Goal: Complete application form: Complete application form

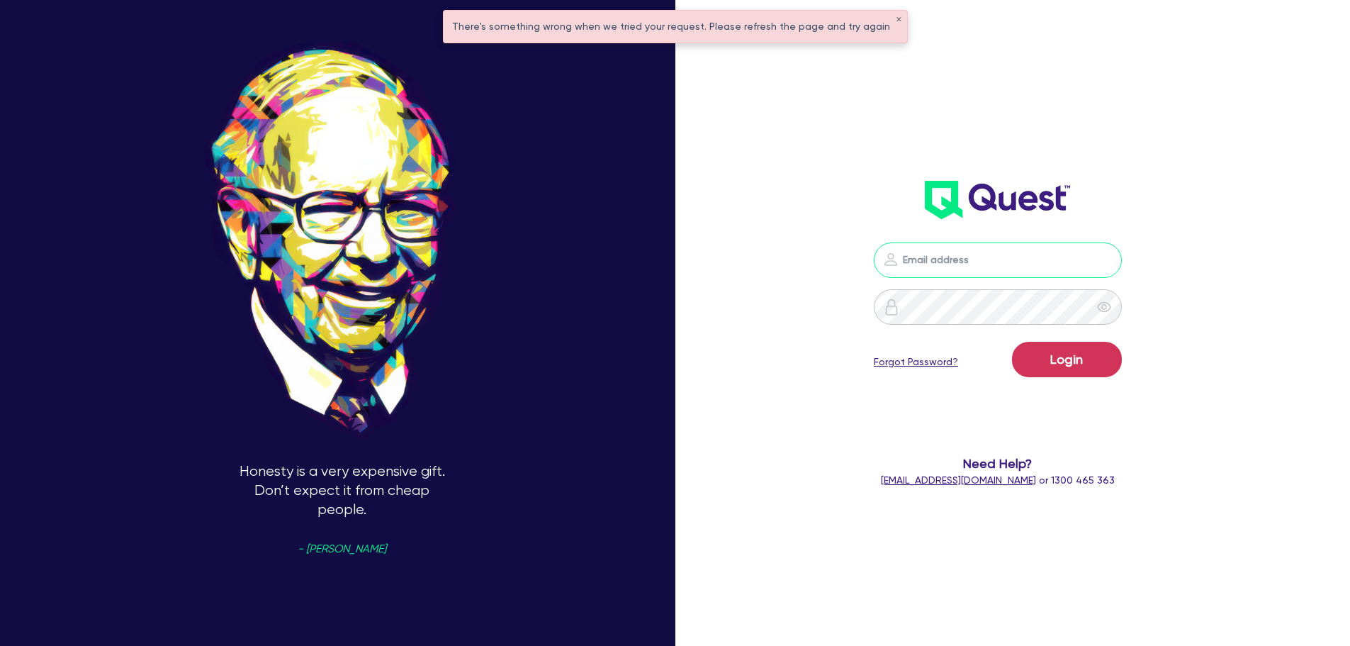
type input "[PERSON_NAME][EMAIL_ADDRESS][PERSON_NAME][DOMAIN_NAME]"
click at [1071, 361] on button "Login" at bounding box center [1067, 359] width 110 height 35
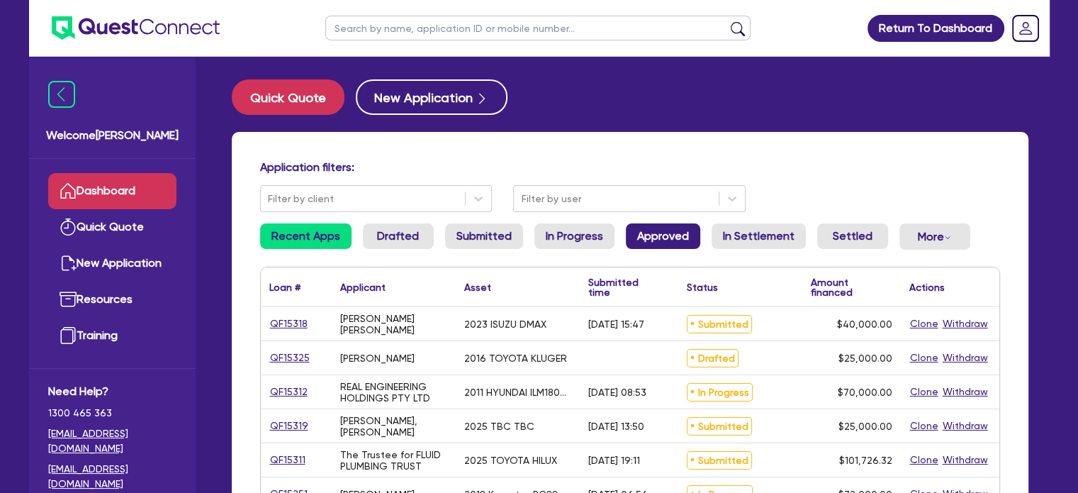
drag, startPoint x: 643, startPoint y: 243, endPoint x: 693, endPoint y: 243, distance: 49.6
click at [643, 243] on link "Approved" at bounding box center [663, 236] width 74 height 26
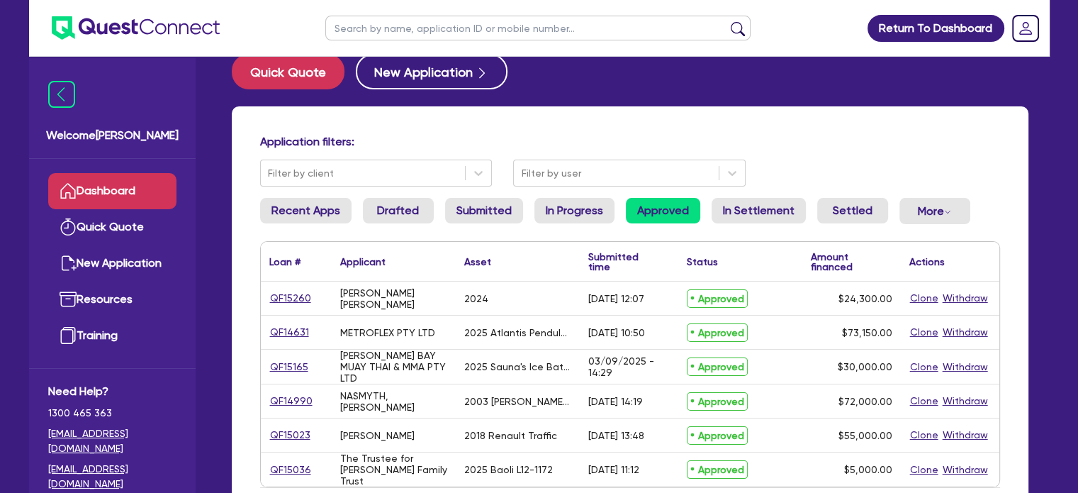
scroll to position [71, 0]
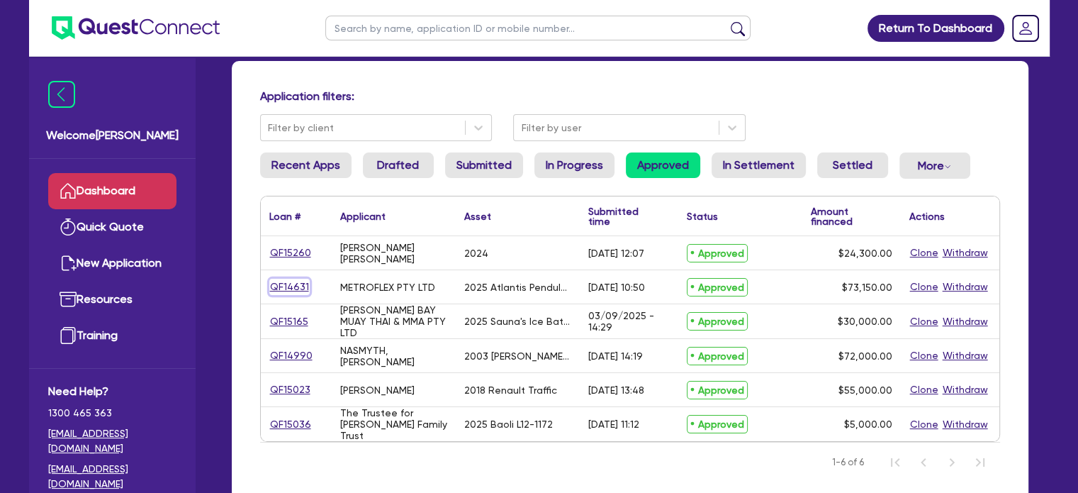
click at [295, 283] on link "QF14631" at bounding box center [289, 286] width 40 height 16
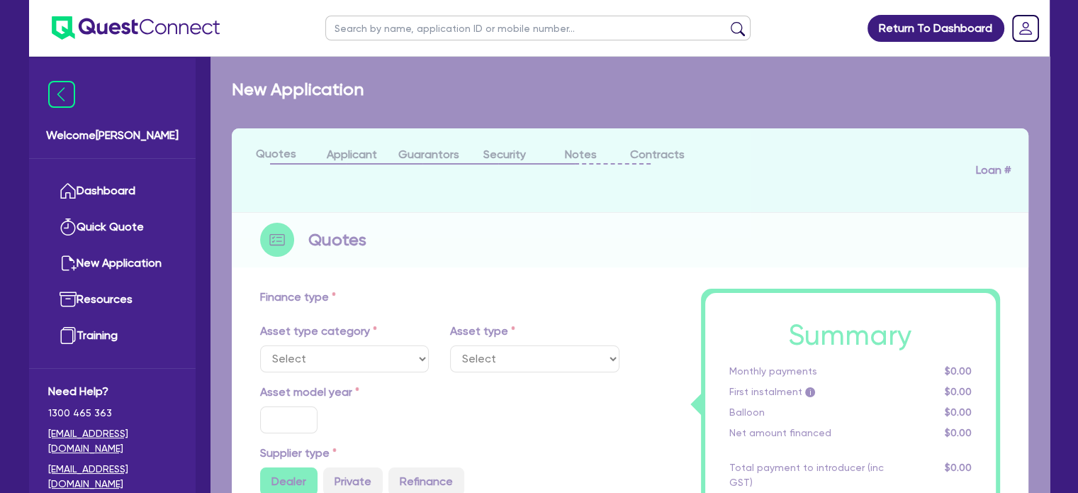
select select "TERTIARY_ASSETS"
type input "2025"
type input "105,526.56"
type input "32,376.56"
type input "9"
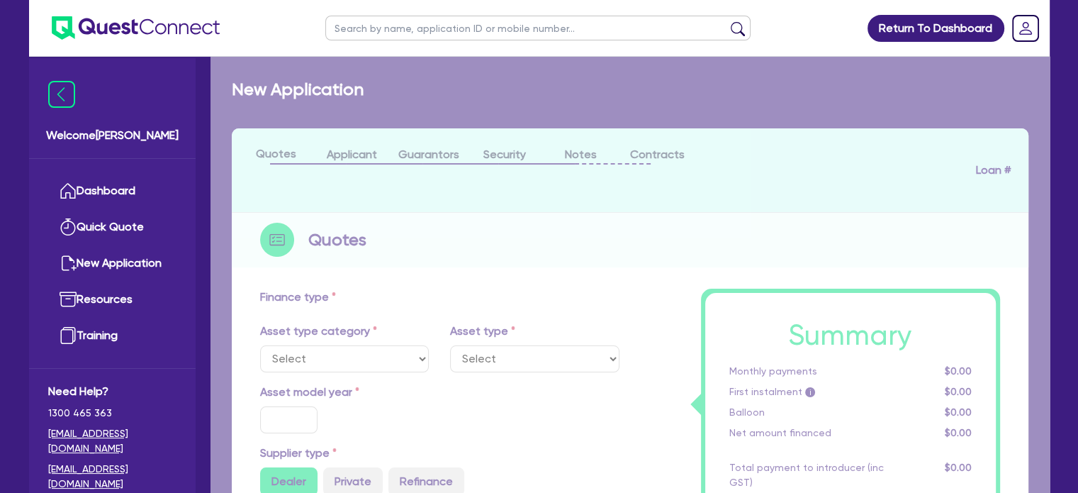
type input "6,583.5"
type input "17.95"
select select "OTHER_TERTIARY"
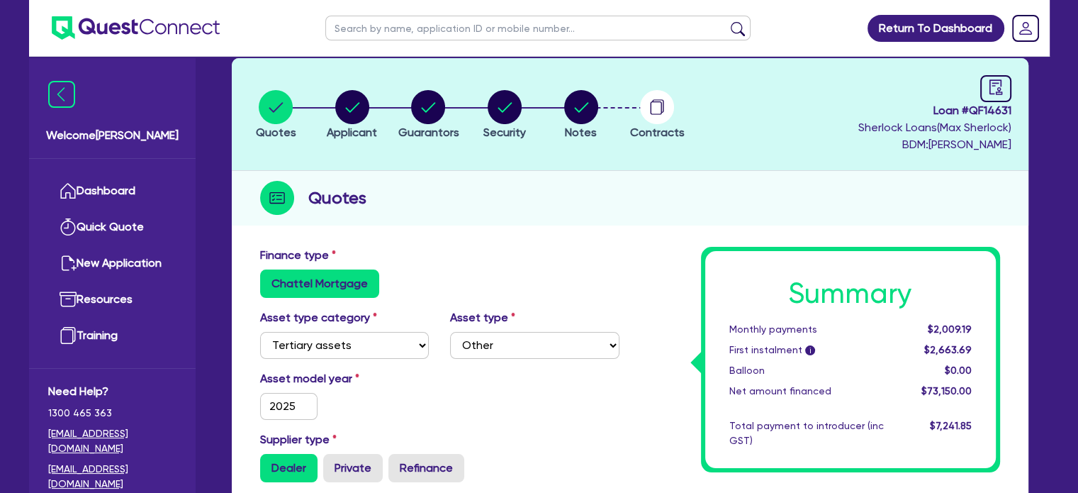
scroll to position [213, 0]
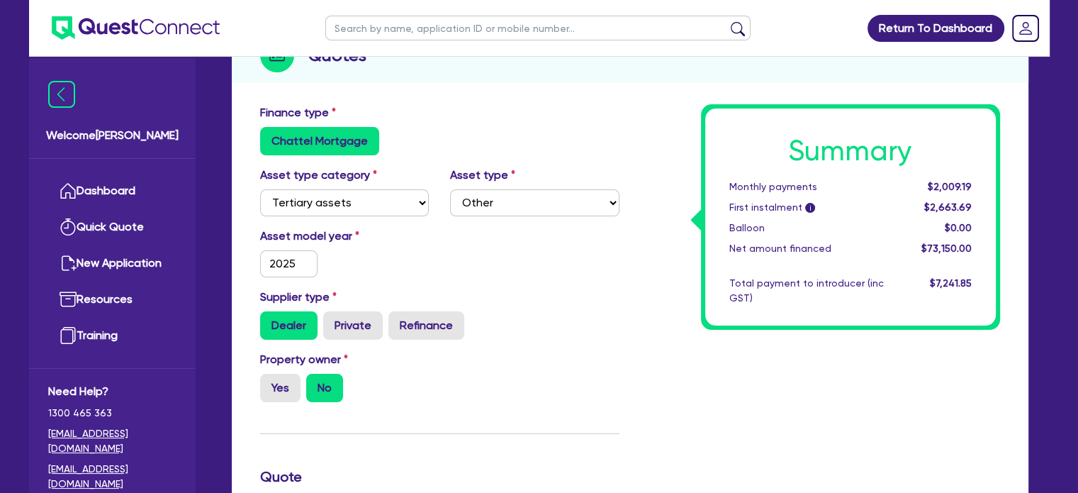
click at [1038, 159] on div "Approved - METROFLEX PTY LTD Quotes Applicant Guarantors Security Notes Contrac…" at bounding box center [629, 444] width 839 height 1155
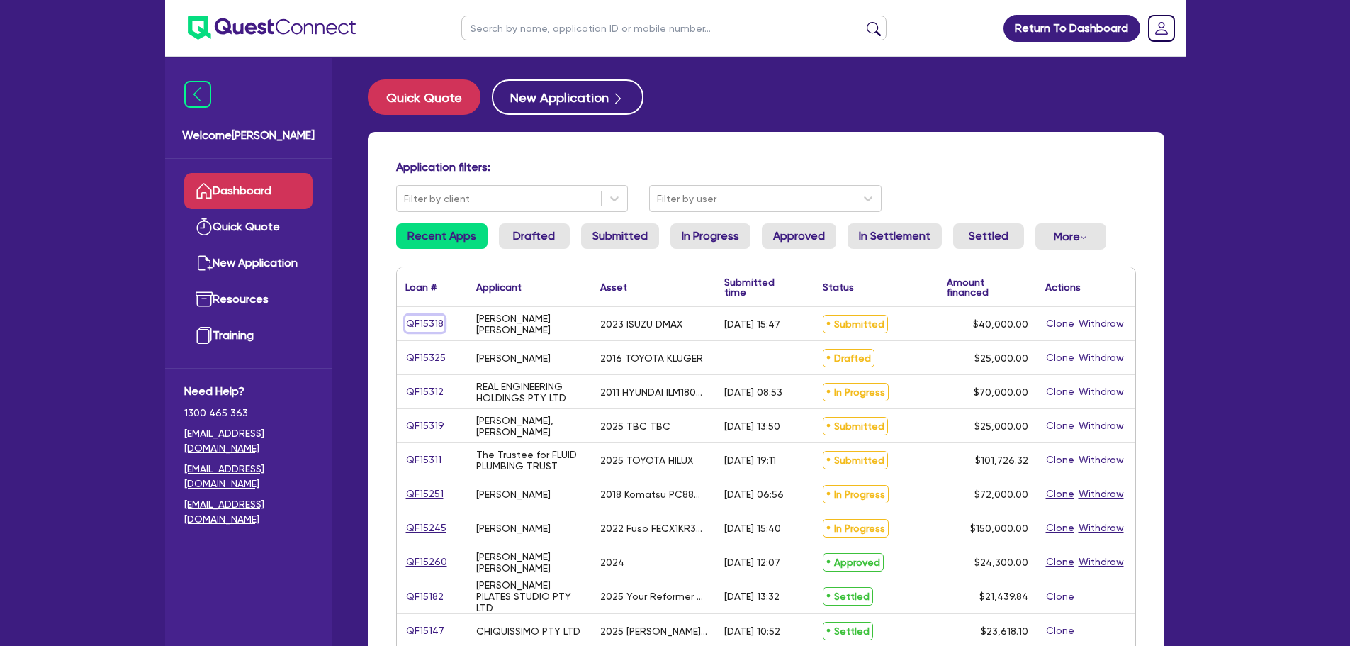
click at [427, 325] on link "QF15318" at bounding box center [424, 323] width 39 height 16
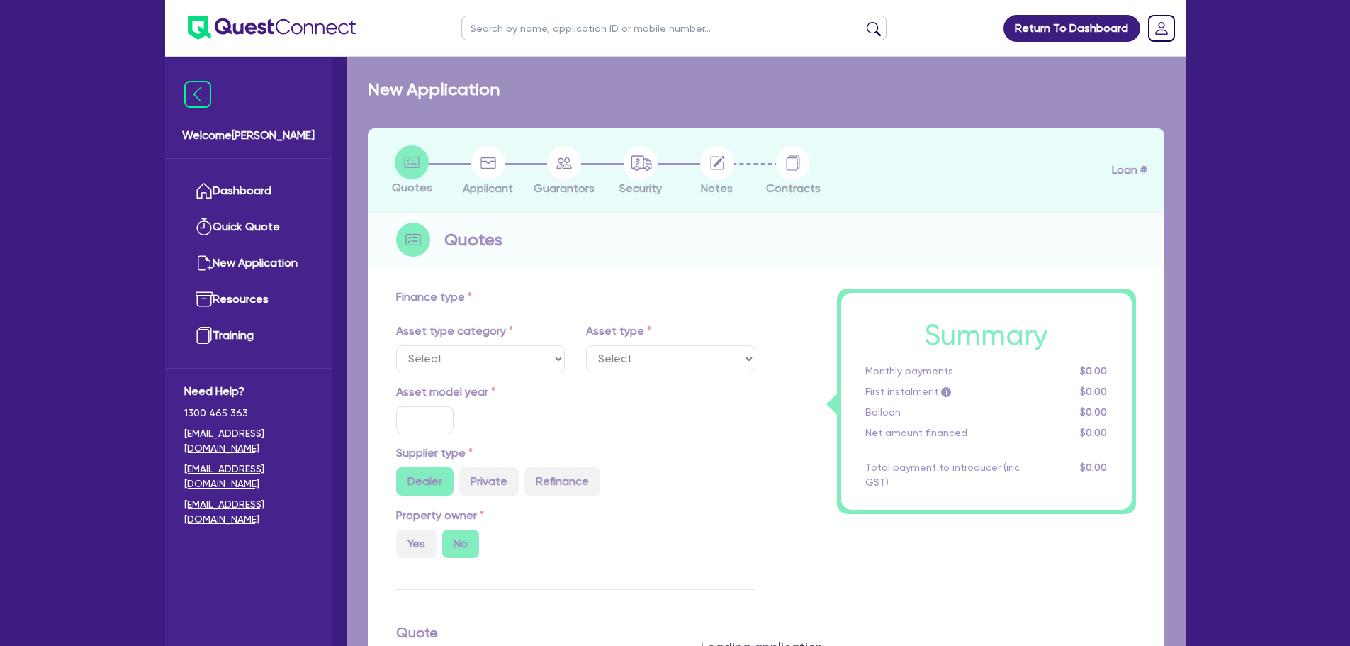
select select "CARS_AND_LIGHT_TRUCKS"
type input "2023"
radio input "false"
radio input "true"
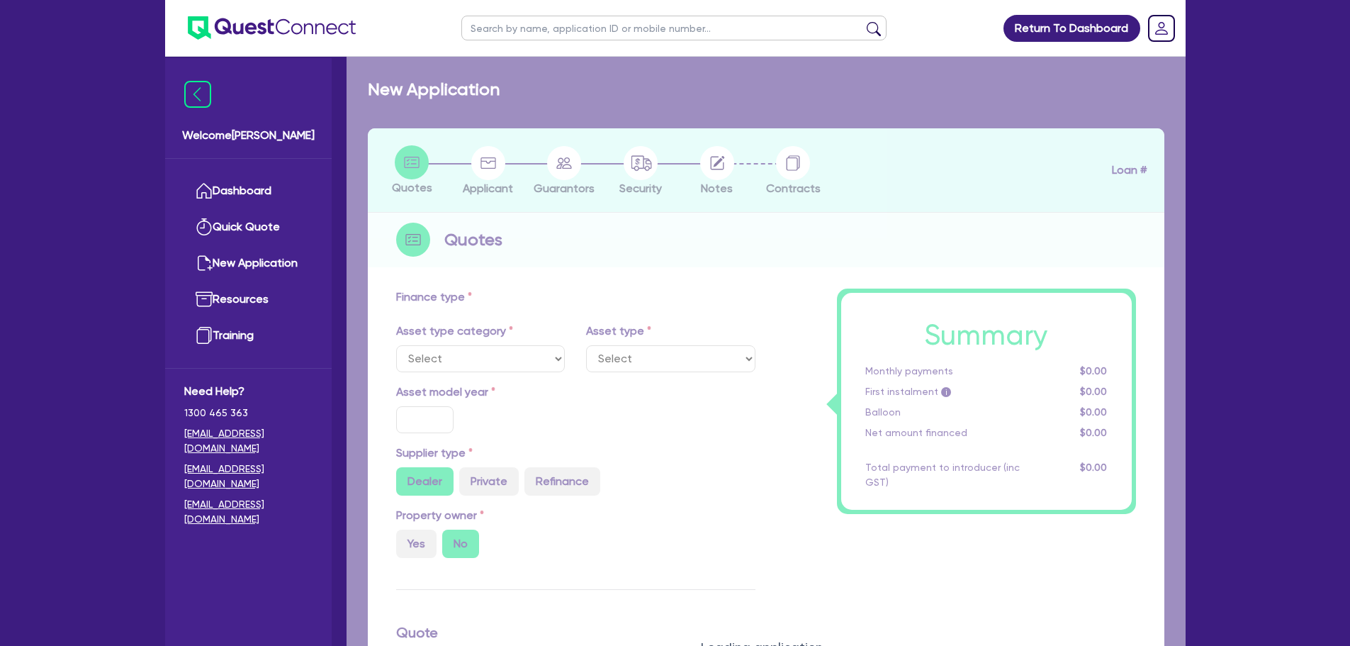
type input "40,000"
type input "13"
type input "5,200"
type input "17.95"
type input "990"
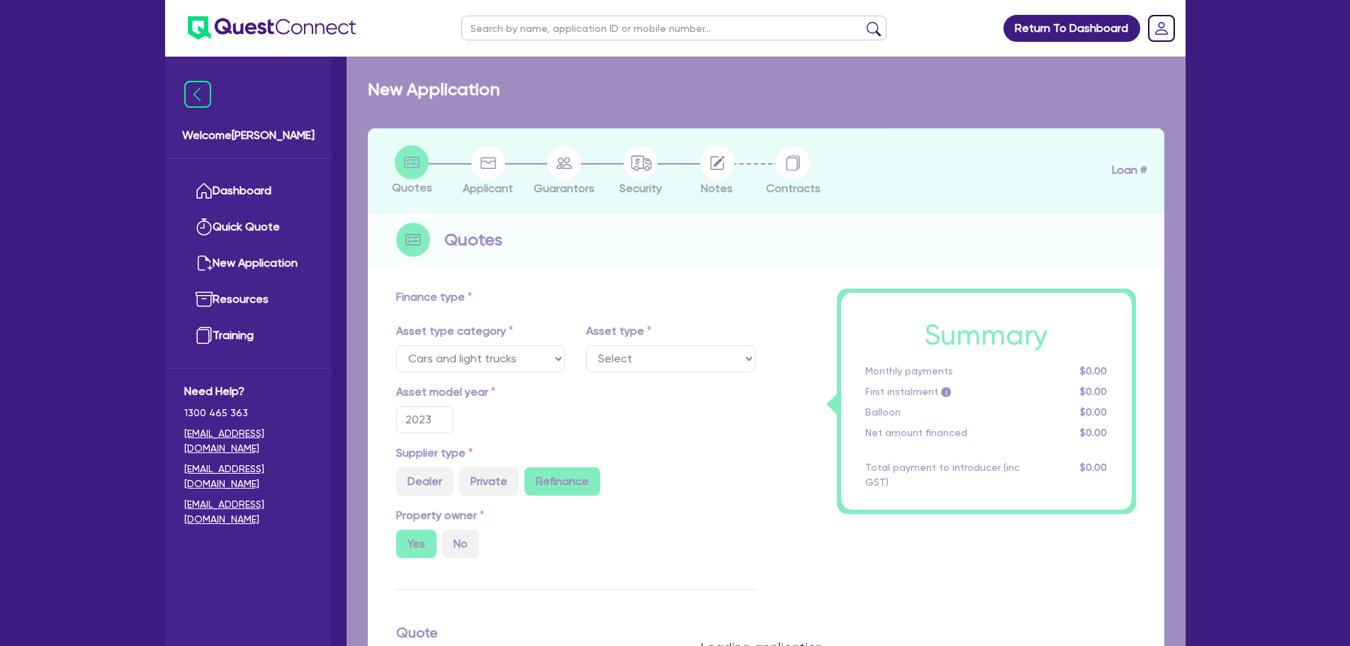
select select "PASSENGER_VEHICLES"
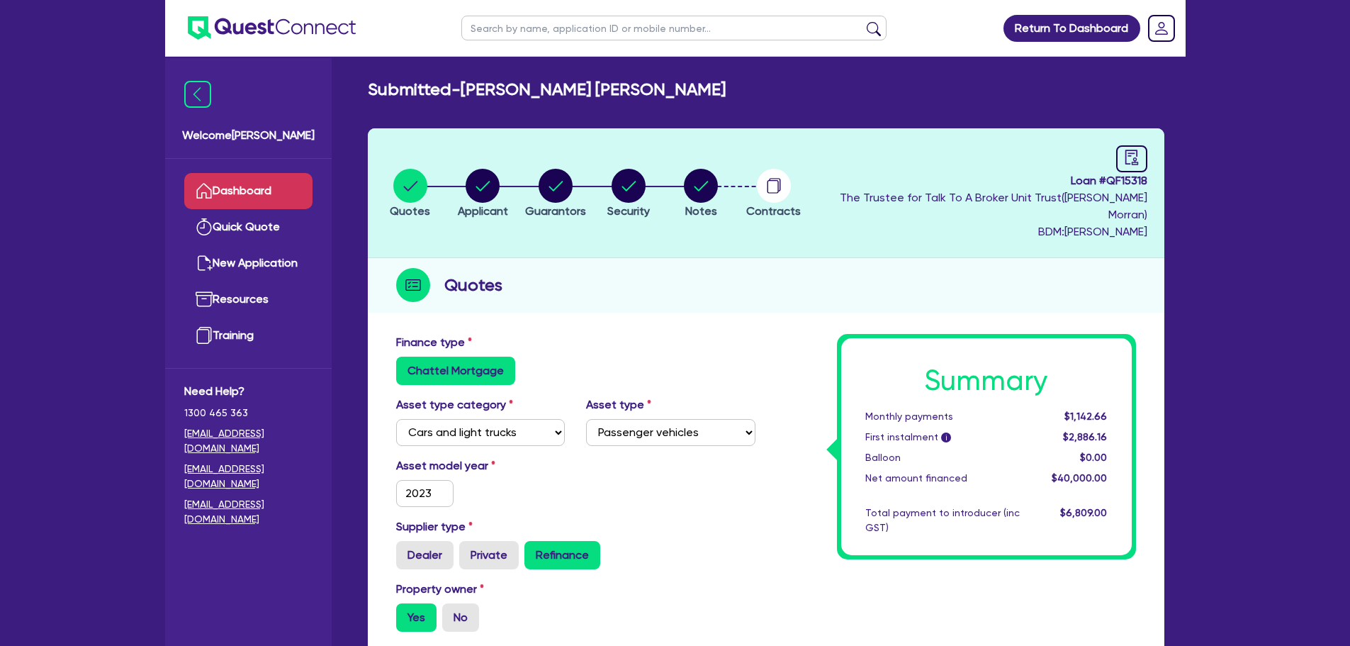
click at [283, 187] on link "Dashboard" at bounding box center [248, 191] width 128 height 36
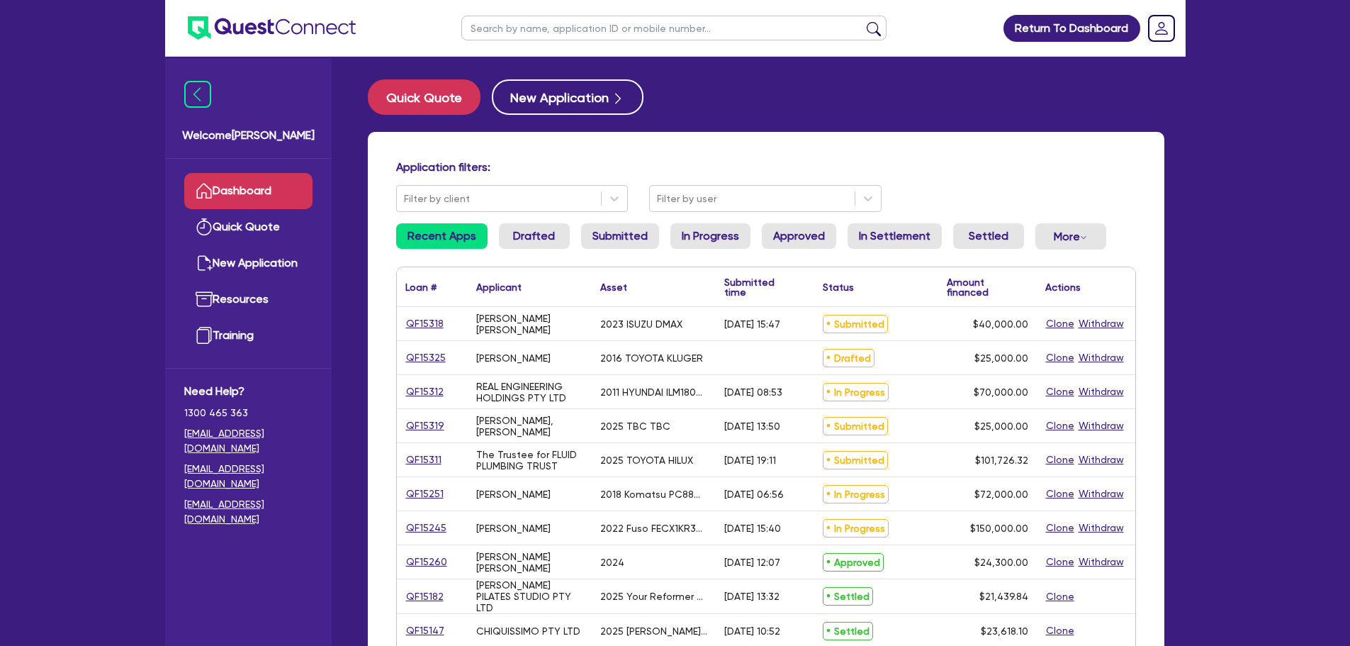
click at [416, 366] on div "QF15325" at bounding box center [432, 357] width 71 height 33
click at [417, 358] on link "QF15325" at bounding box center [425, 357] width 41 height 16
select select "CARS_AND_LIGHT_TRUCKS"
select select "PASSENGER_VEHICLES"
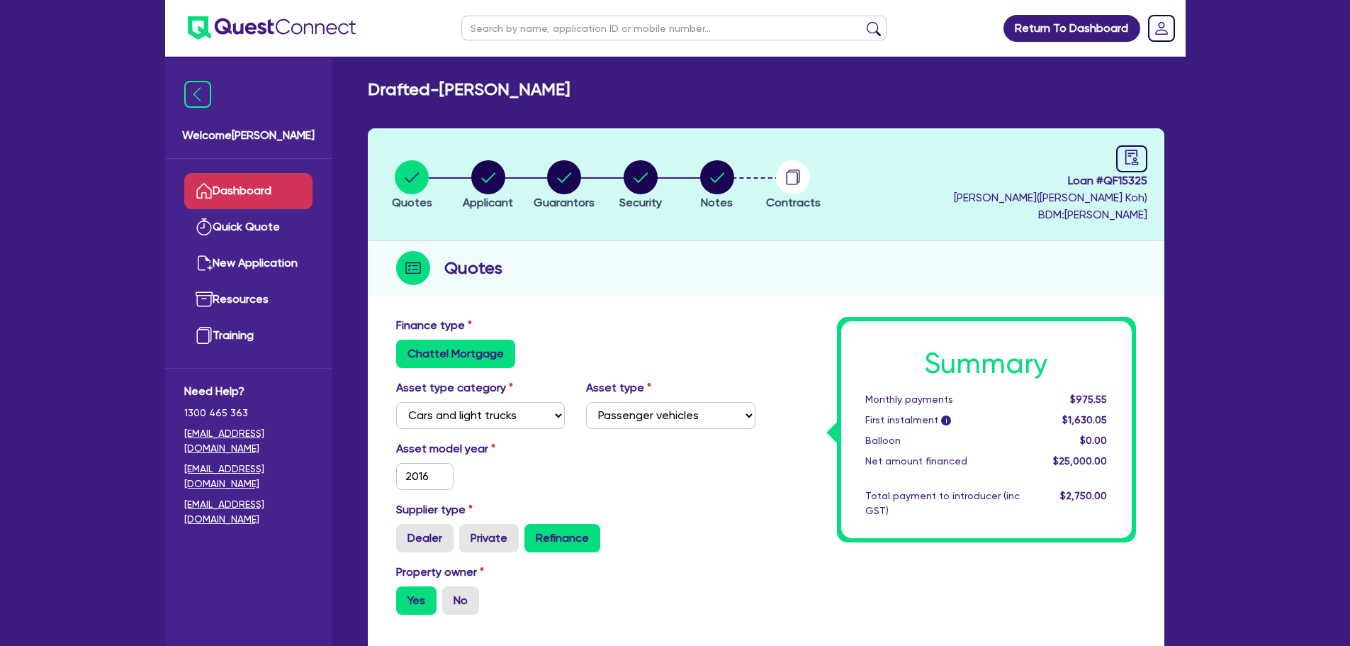
click at [208, 193] on icon at bounding box center [204, 190] width 17 height 17
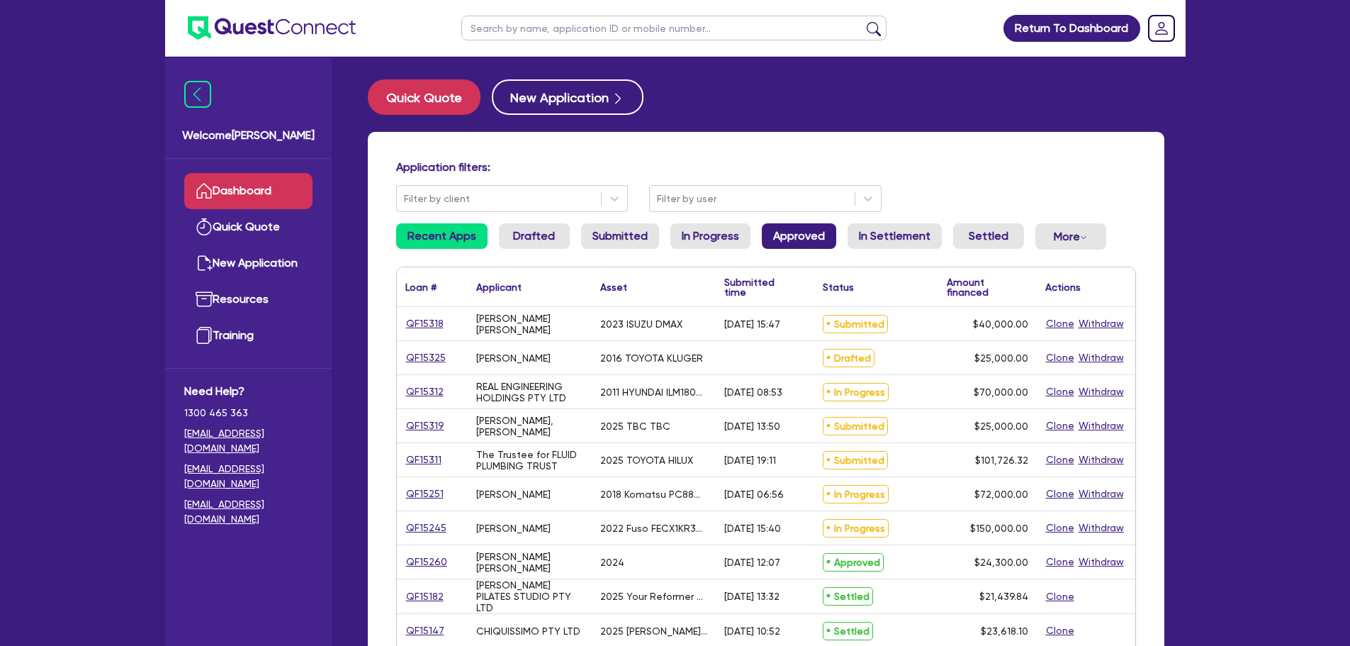
click at [818, 236] on link "Approved" at bounding box center [799, 236] width 74 height 26
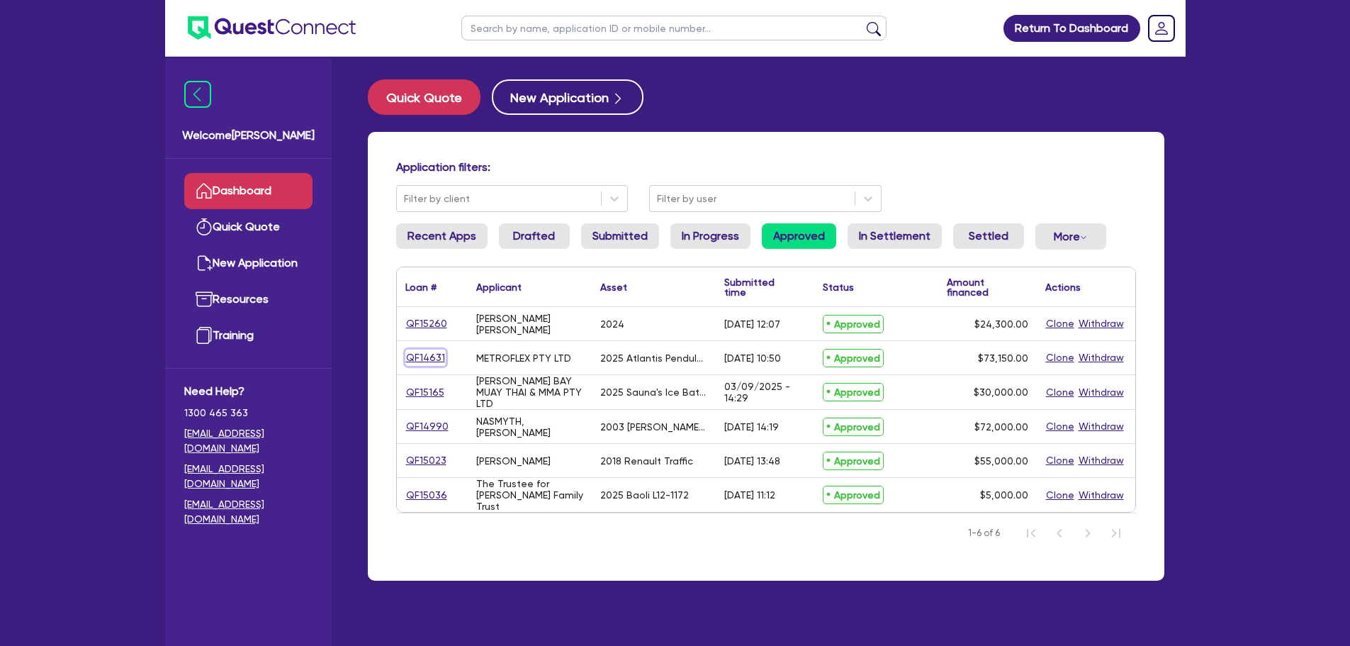
click at [427, 361] on link "QF14631" at bounding box center [425, 357] width 40 height 16
select select "TERTIARY_ASSETS"
select select "OTHER_TERTIARY"
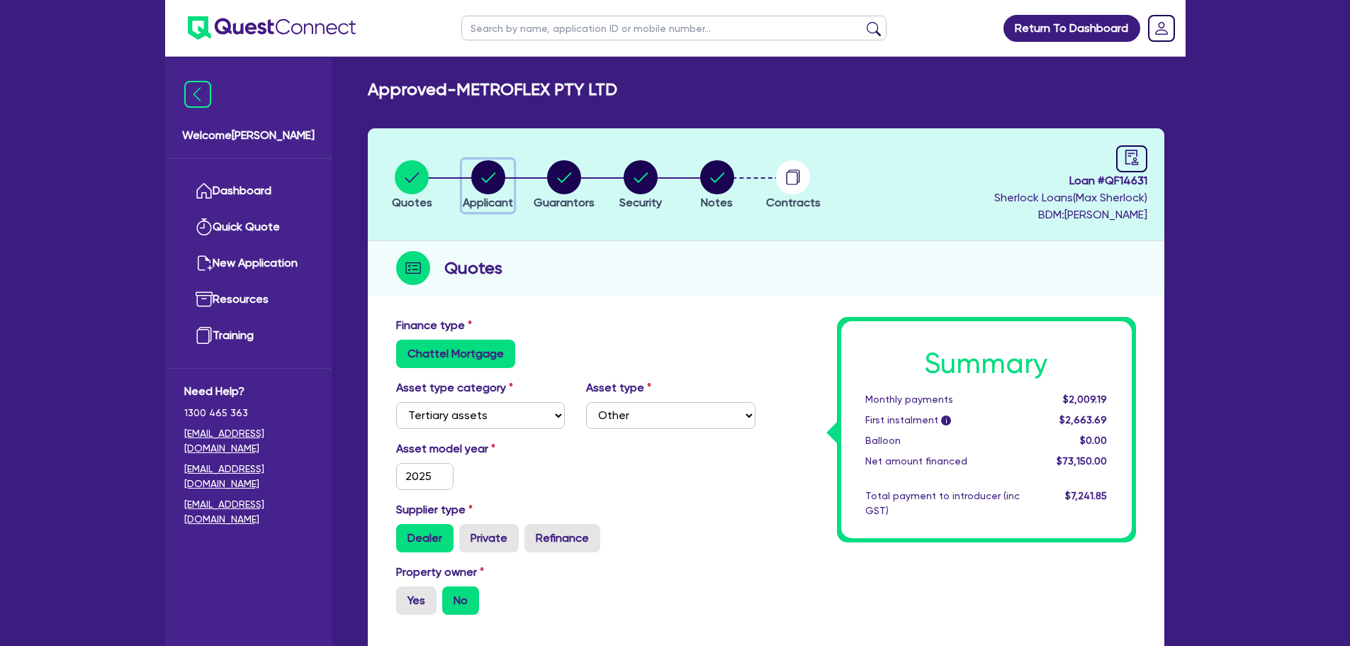
click at [484, 183] on circle "button" at bounding box center [488, 177] width 34 height 34
select select "COMPANY"
select select "ARTS_RECREATION"
select select "GYMS"
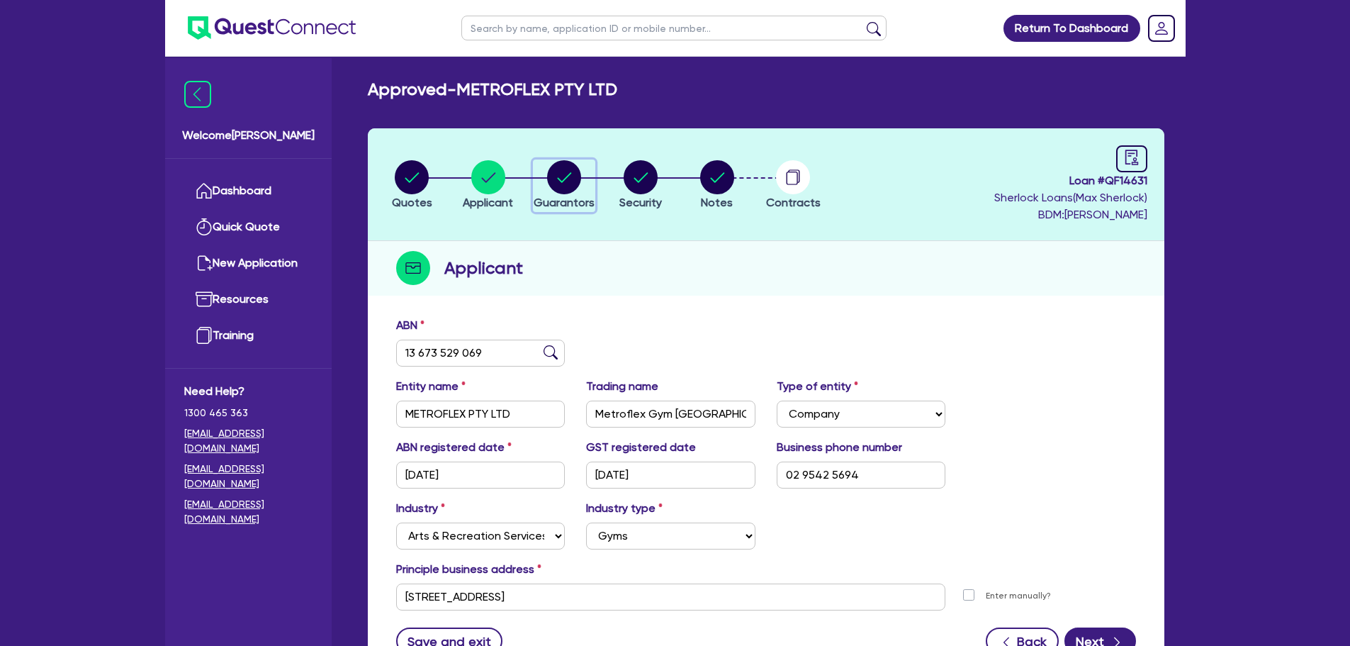
click at [575, 177] on circle "button" at bounding box center [564, 177] width 34 height 34
select select "MRS"
select select "[GEOGRAPHIC_DATA]"
select select "MARRIED"
select select "PROPERTY"
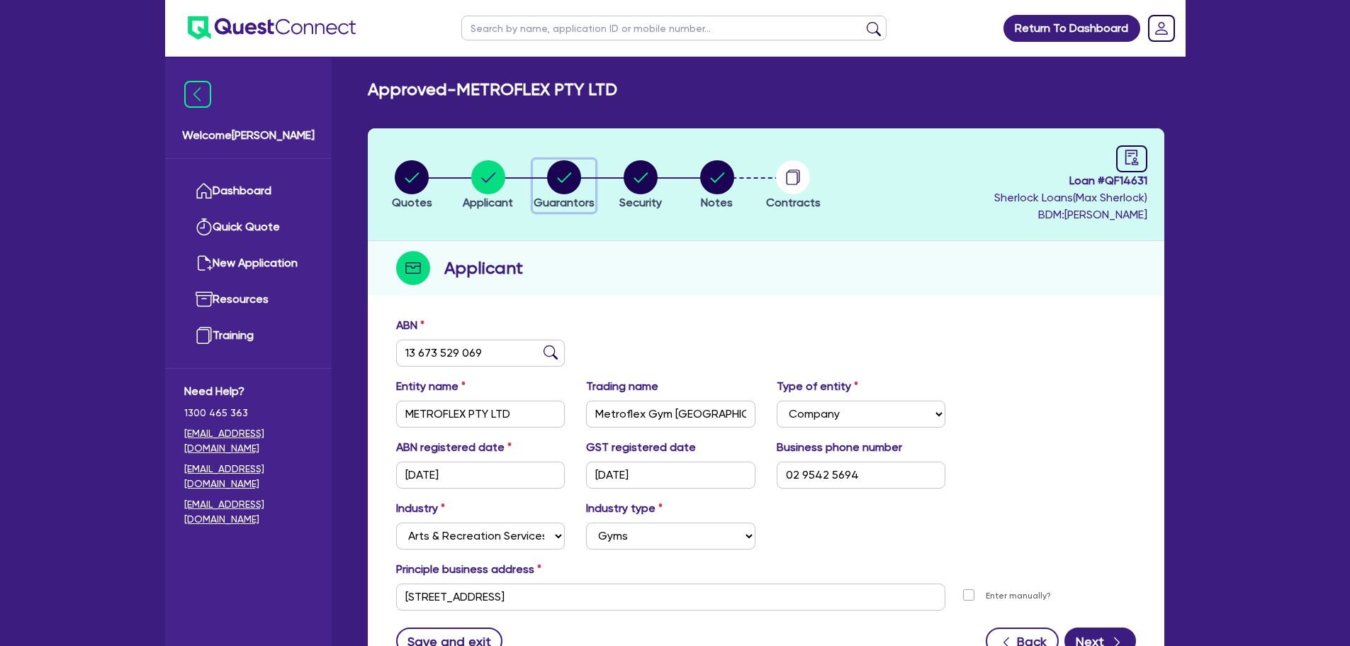
select select "CASH"
select select "CREDIT_CARD"
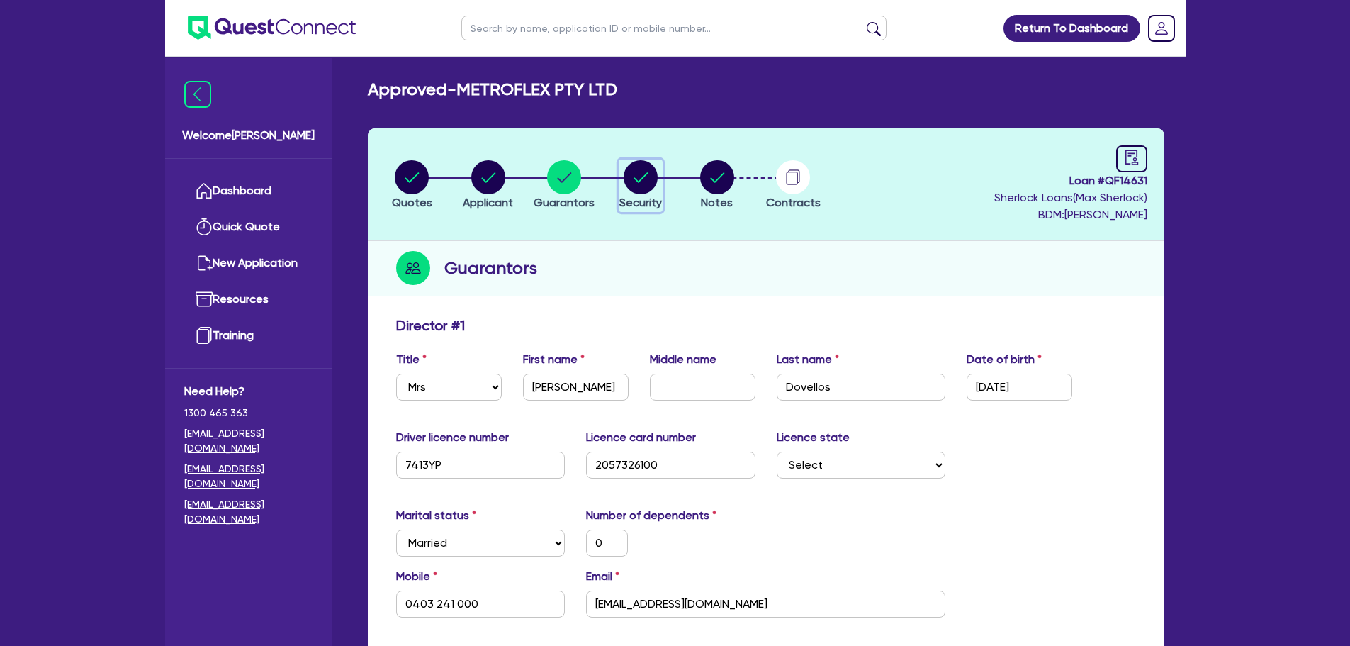
click at [648, 179] on circle "button" at bounding box center [641, 177] width 34 height 34
select select "TERTIARY_ASSETS"
select select "OTHER_TERTIARY"
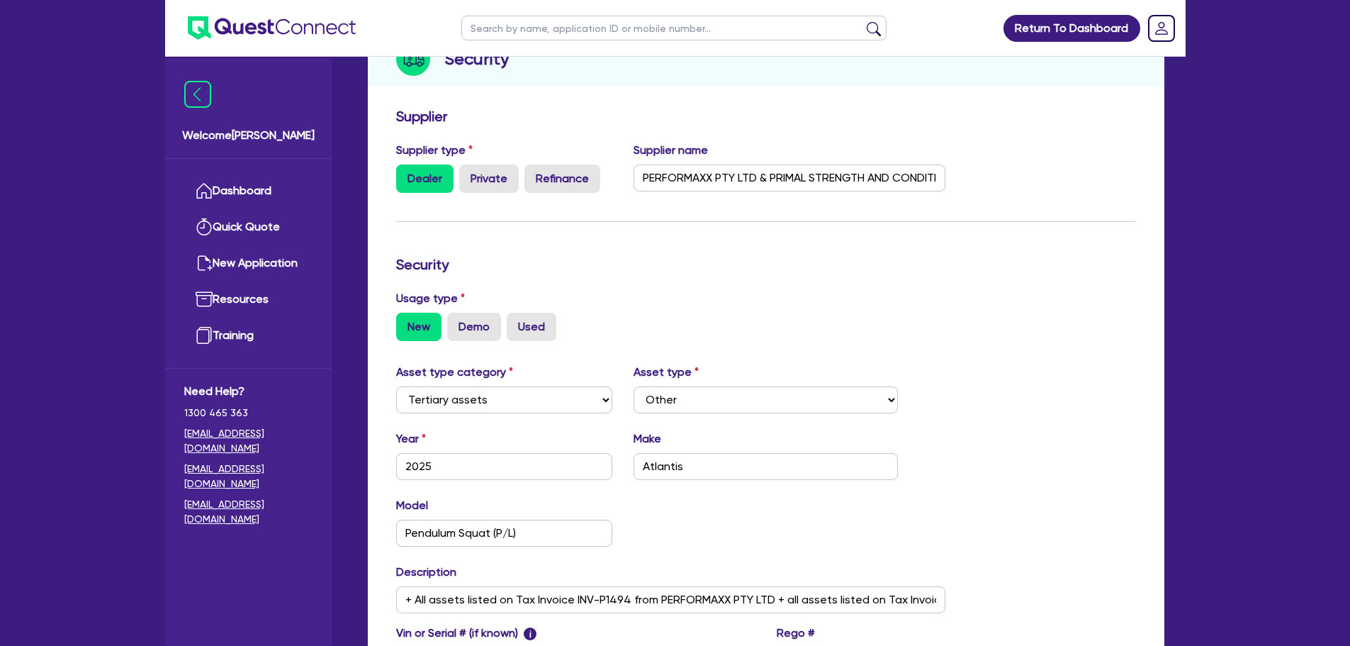
scroll to position [213, 0]
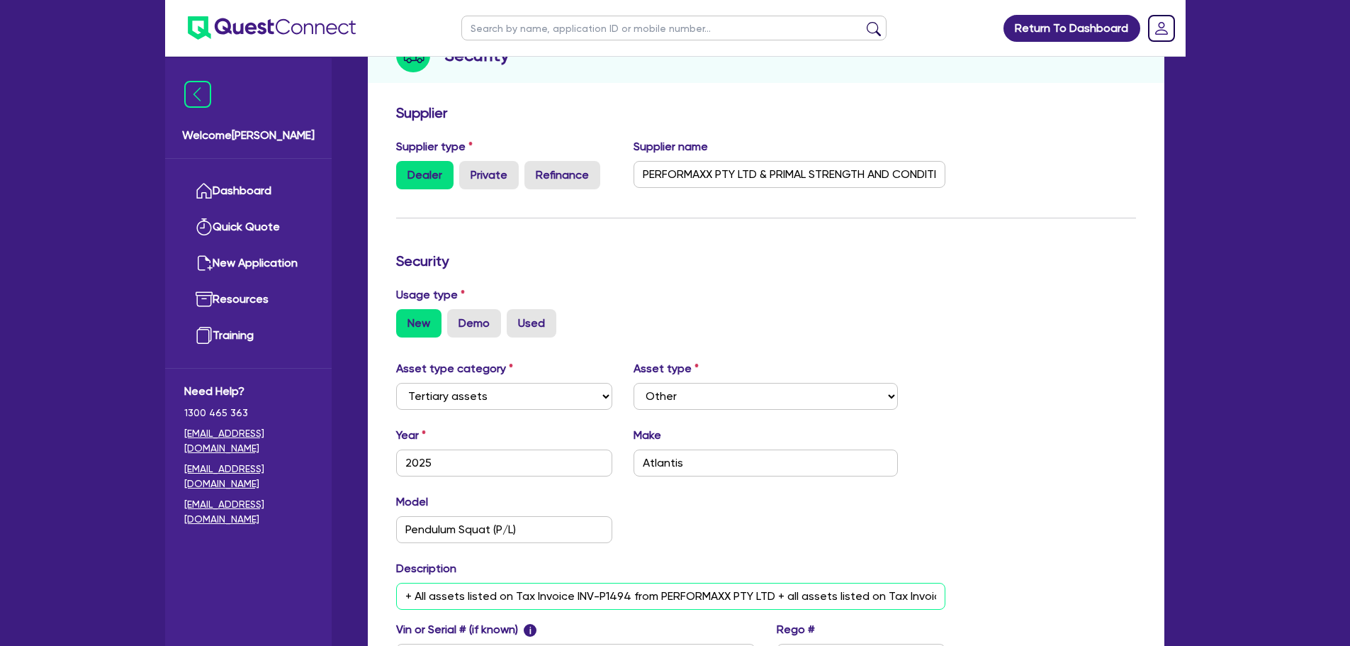
click at [663, 597] on input "+ All assets listed on Tax Invoice INV-P1494 from PERFORMAXX PTY LTD + all asse…" at bounding box center [671, 596] width 550 height 27
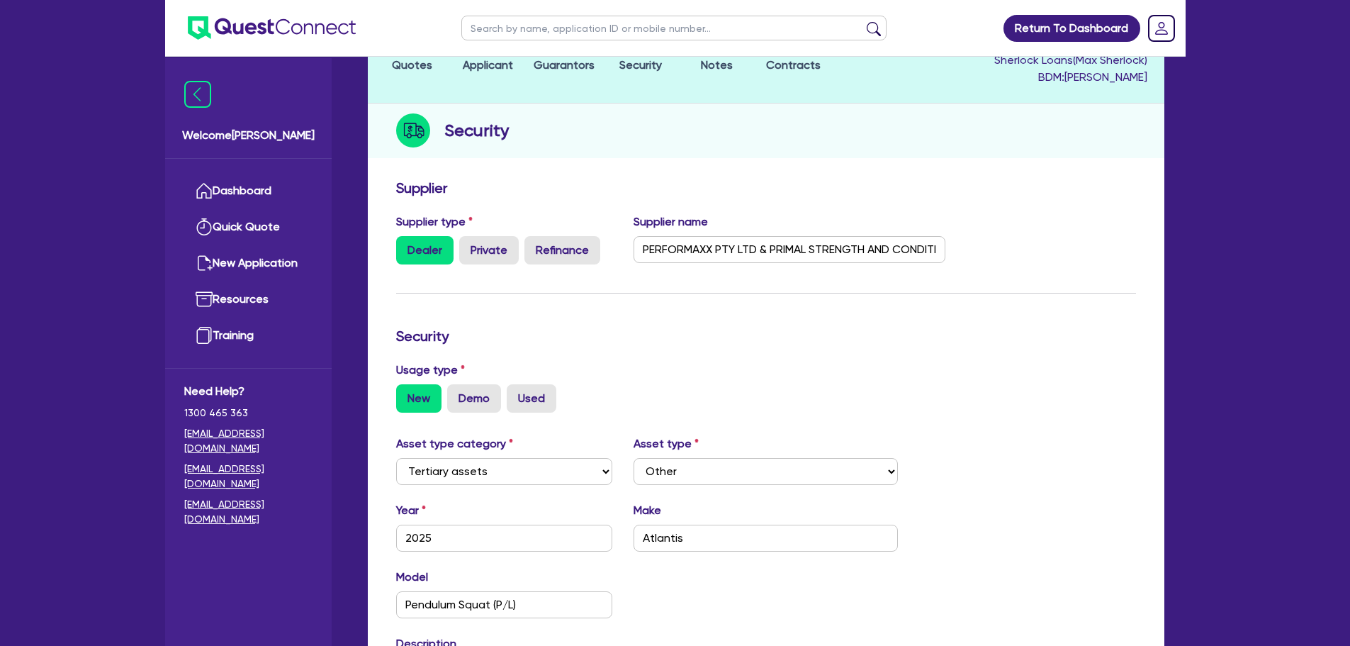
scroll to position [0, 0]
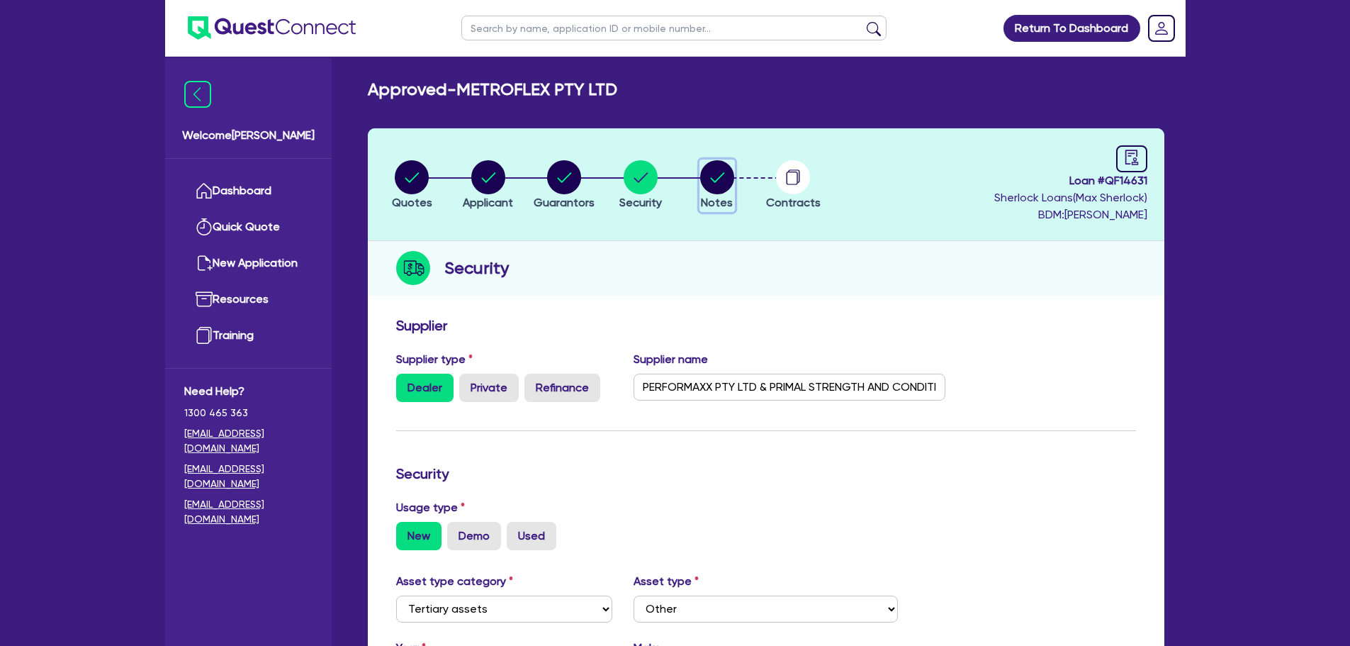
click at [720, 176] on icon "button" at bounding box center [717, 177] width 14 height 10
select select "Quest Finance - Own Book"
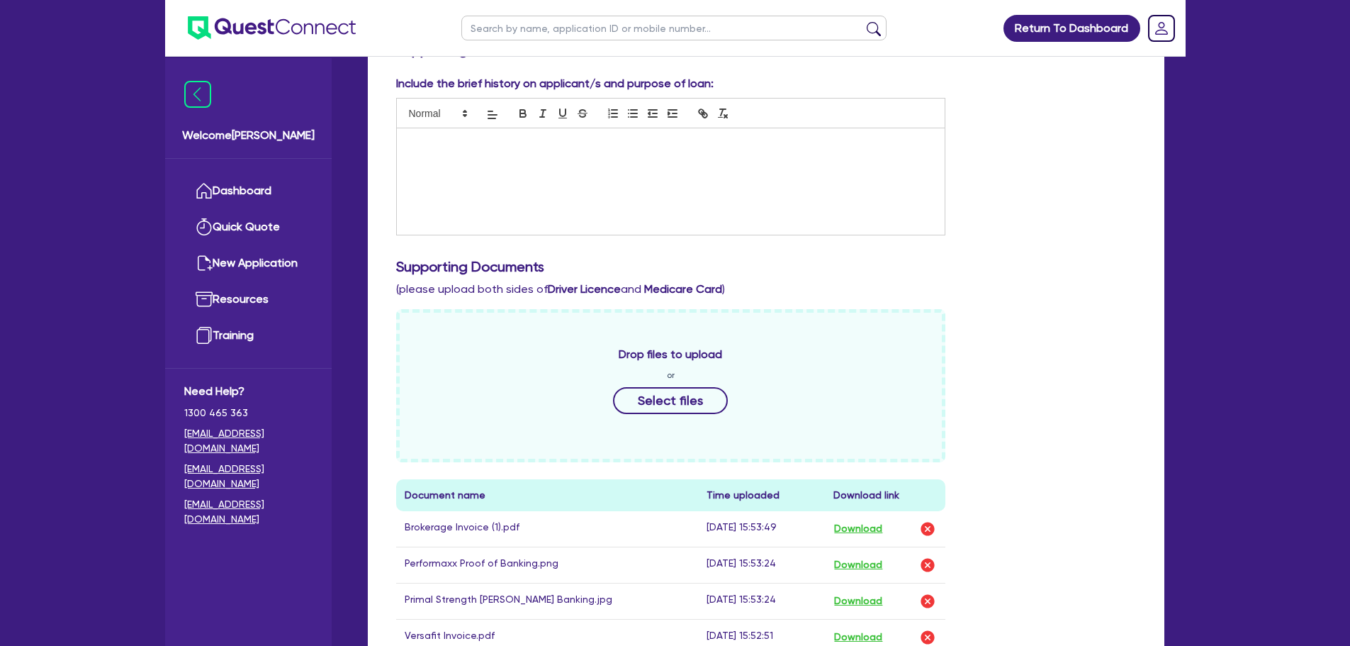
scroll to position [567, 0]
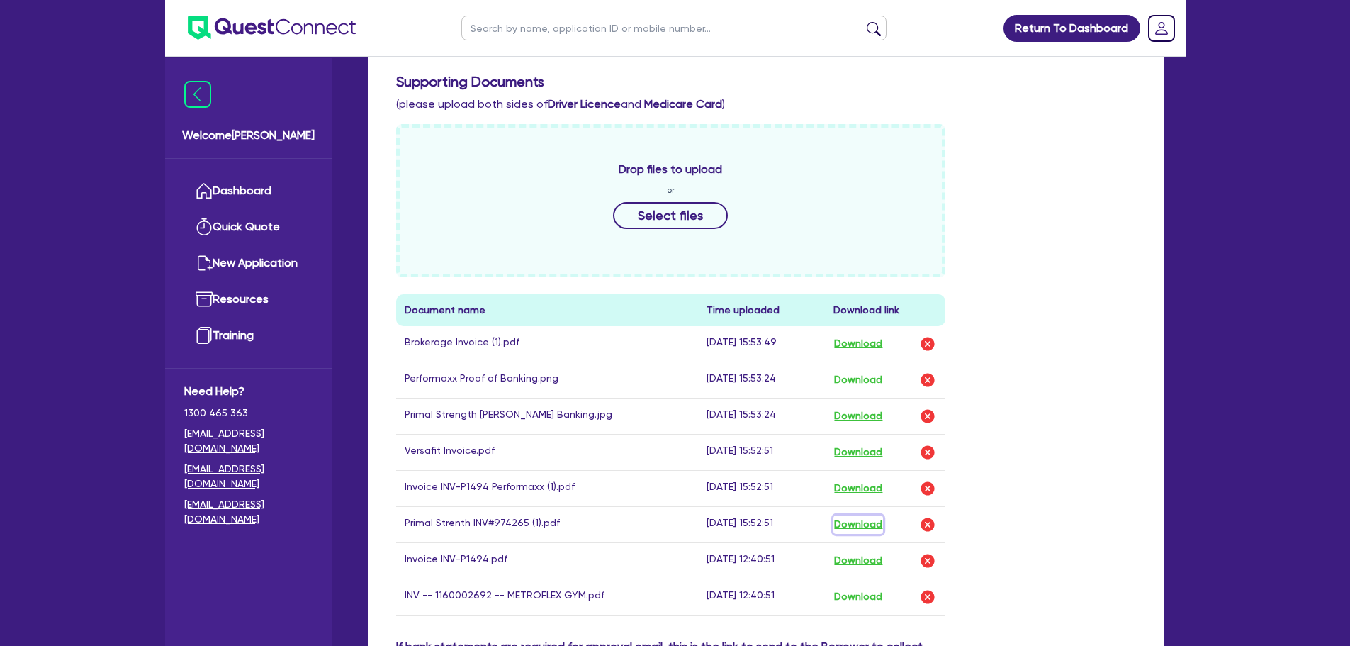
click at [858, 528] on button "Download" at bounding box center [858, 524] width 50 height 18
click at [1210, 507] on div "Return To Dashboard Edit Profile Logout Welcome [PERSON_NAME] Dashboard Quick Q…" at bounding box center [675, 208] width 1350 height 1550
click at [641, 213] on button "Select files" at bounding box center [670, 215] width 115 height 27
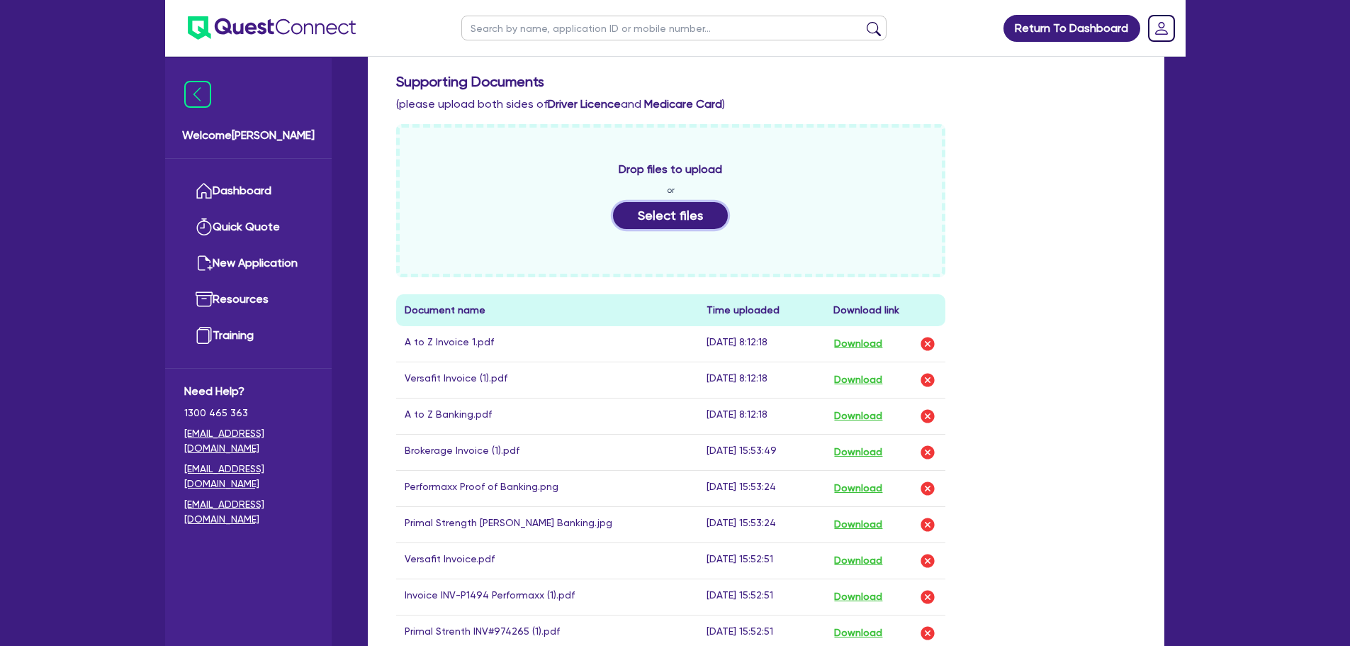
click at [685, 218] on button "Select files" at bounding box center [670, 215] width 115 height 27
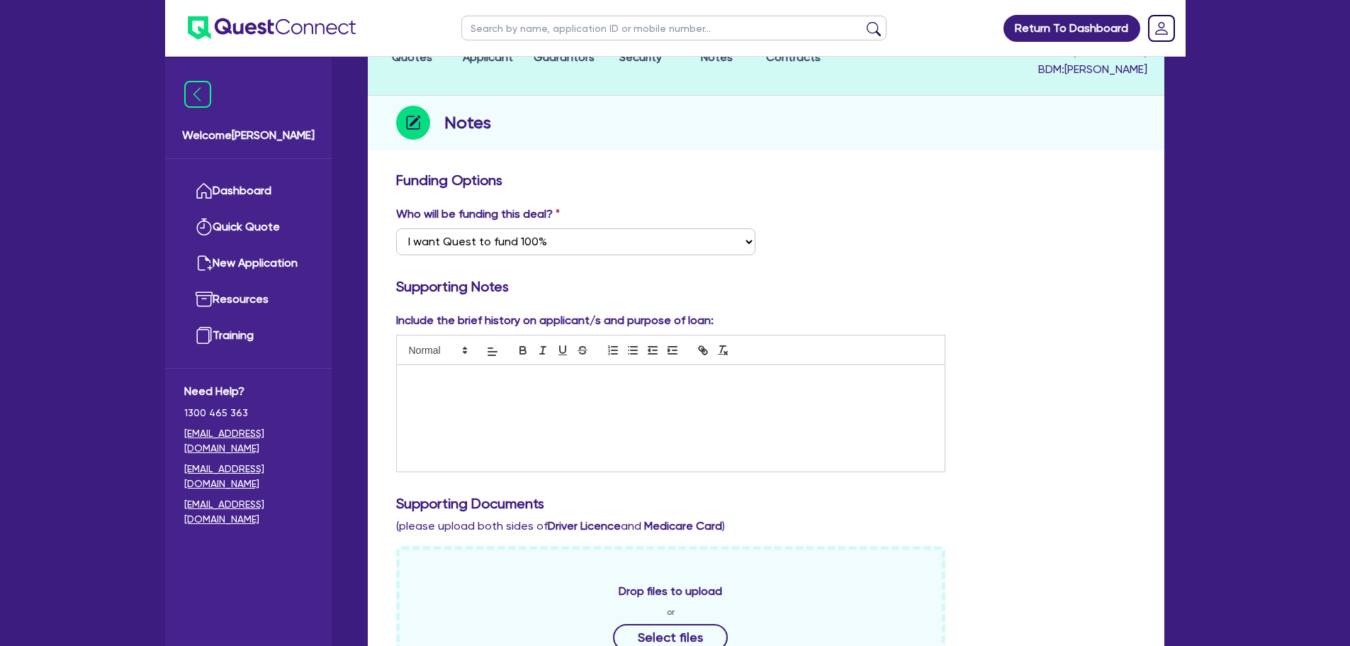
scroll to position [0, 0]
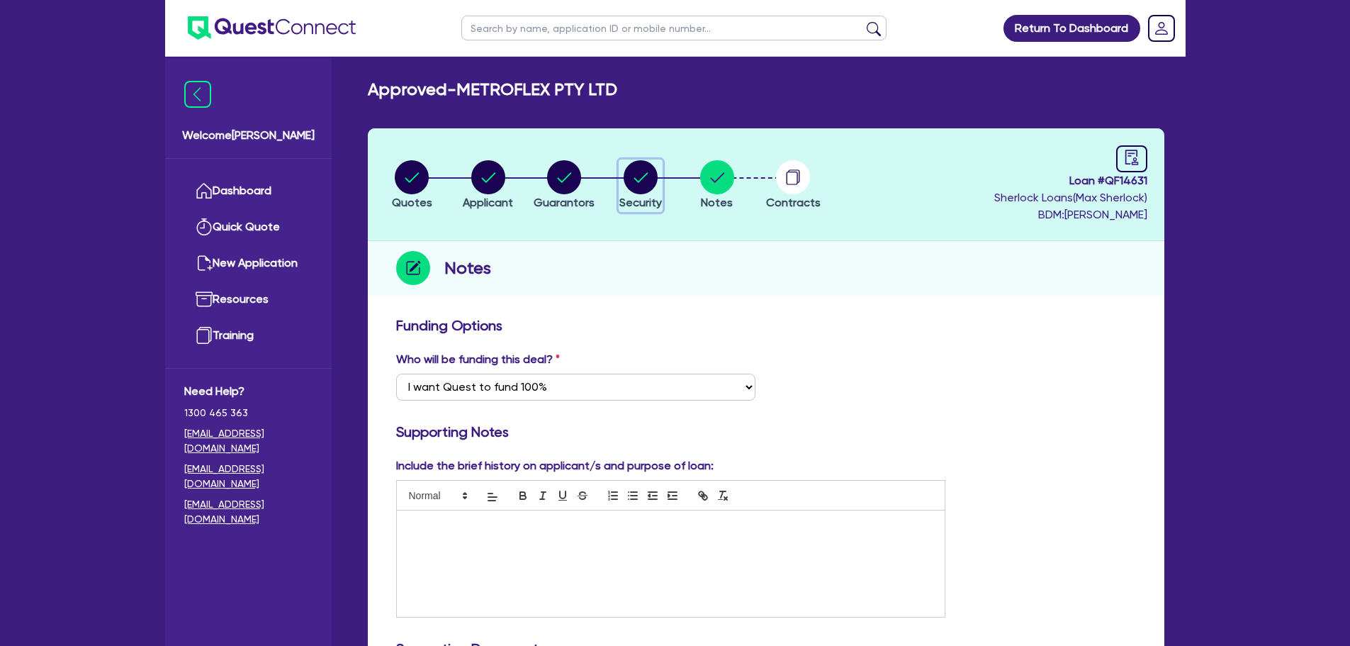
click at [651, 169] on circle "button" at bounding box center [641, 177] width 34 height 34
select select "TERTIARY_ASSETS"
select select "OTHER_TERTIARY"
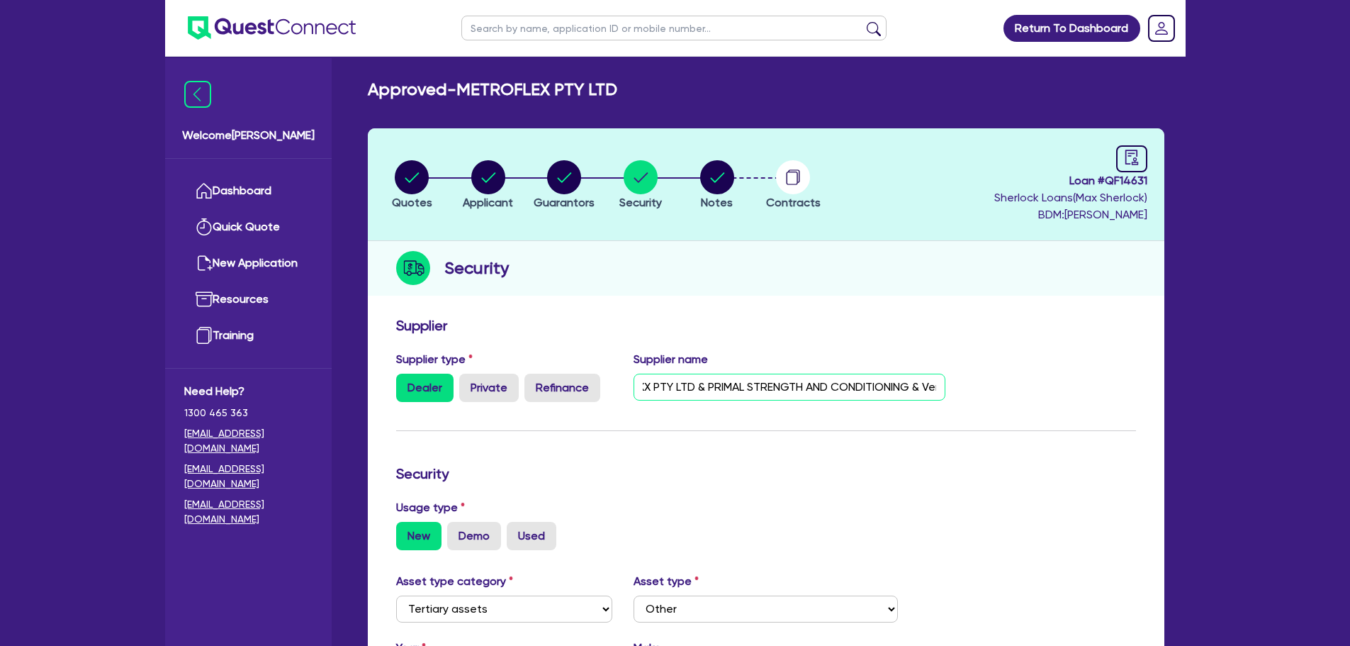
scroll to position [0, 133]
drag, startPoint x: 774, startPoint y: 385, endPoint x: 845, endPoint y: 393, distance: 71.9
click at [845, 393] on input "PERFORMAXX PTY LTD & PRIMAL STRENGTH AND CONDITIONING & Versafit Pty Ltd" at bounding box center [790, 386] width 312 height 27
type input "PERFORMAXX PTY LTD & A to Z Vending & Versafit Pty Ltd"
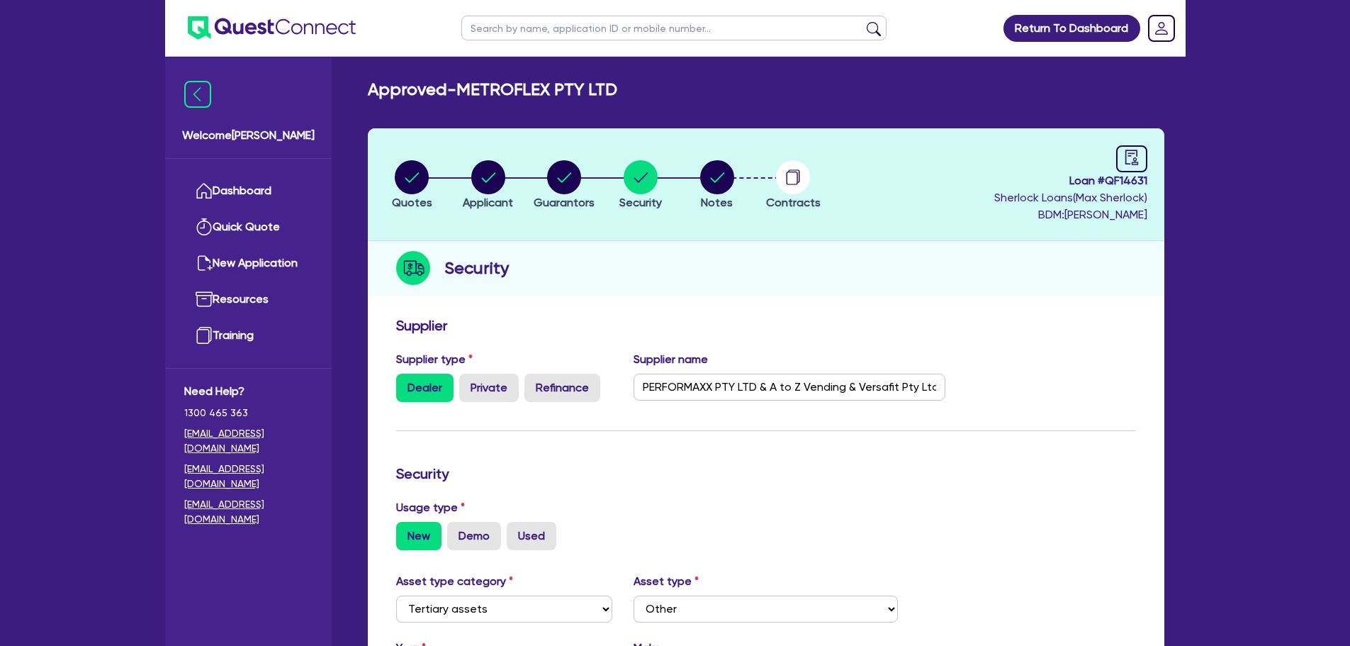
click at [855, 490] on form "Supplier Supplier type Dealer Private Refinance Supplier name PERFORMAXX PTY LT…" at bounding box center [766, 630] width 740 height 627
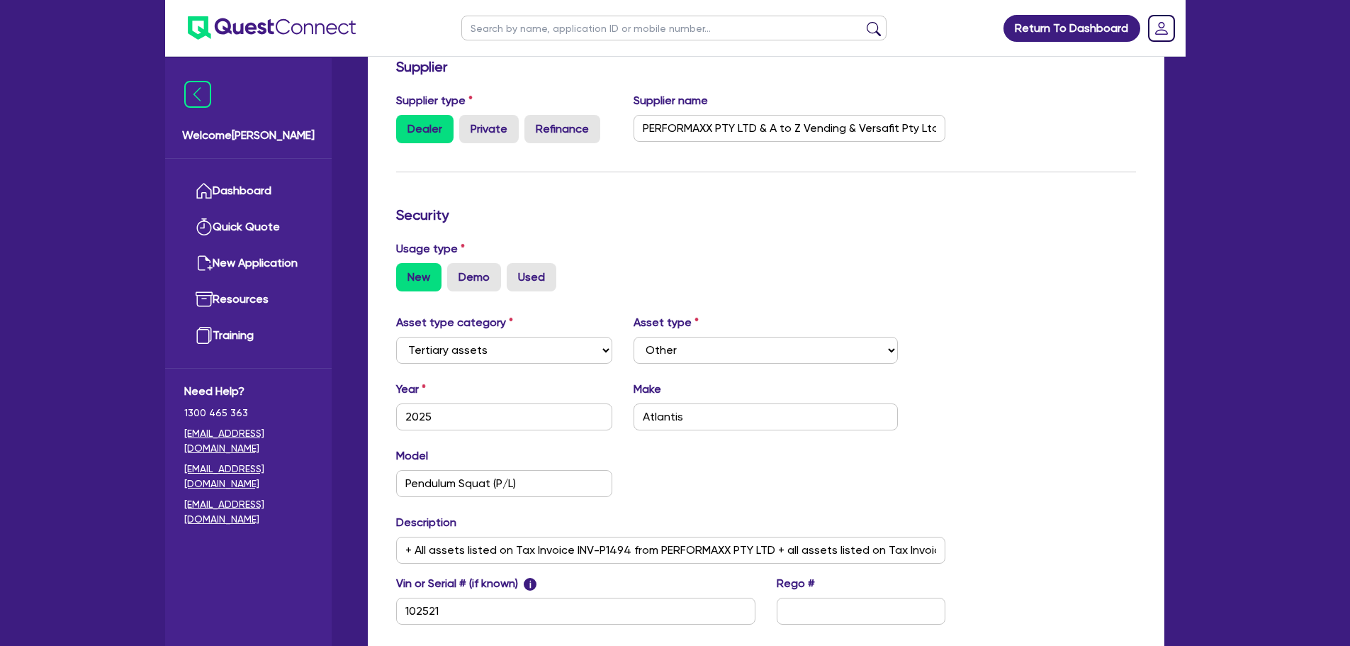
scroll to position [283, 0]
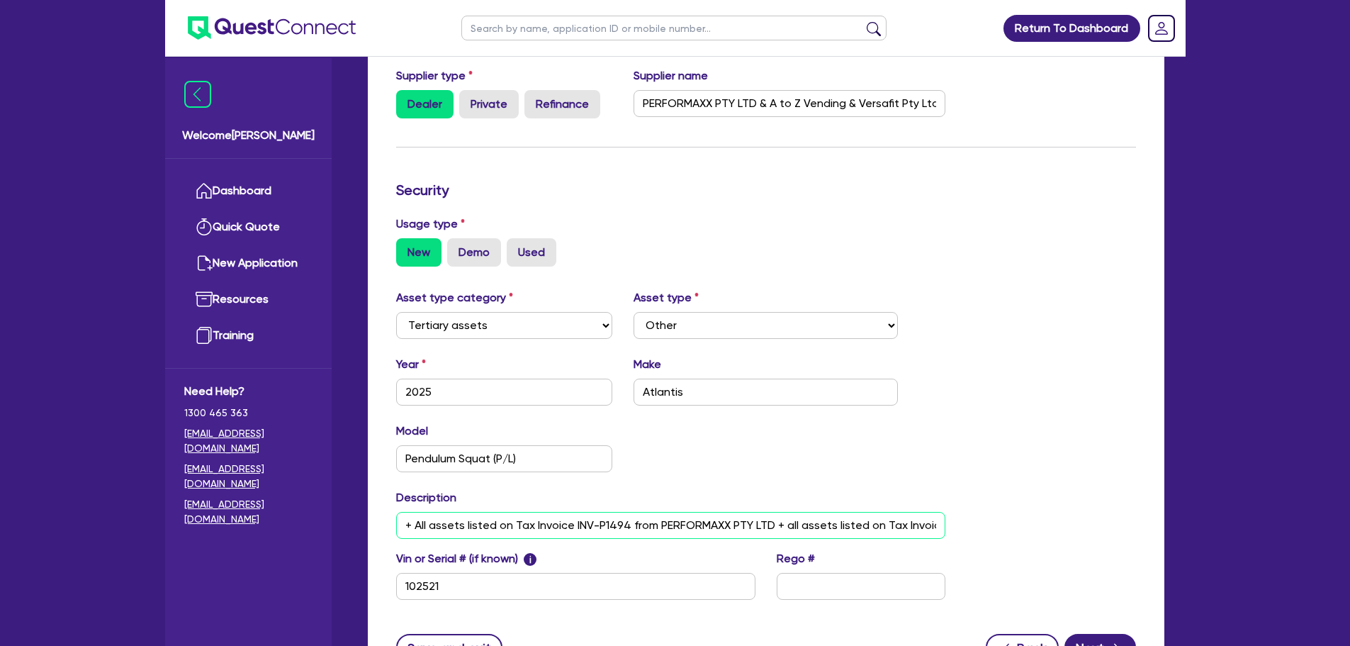
click at [547, 521] on input "+ All assets listed on Tax Invoice INV-P1494 from PERFORMAXX PTY LTD + all asse…" at bounding box center [671, 525] width 550 height 27
click at [767, 520] on input "+ All assets listed on Tax Invoice INV-P1494 from PERFORMAXX PTY LTD + all asse…" at bounding box center [671, 525] width 550 height 27
click at [757, 529] on input "+ All assets listed on Tax Invoice INV-P1494 from PERFORMAXX PTY LTD + all asse…" at bounding box center [671, 525] width 550 height 27
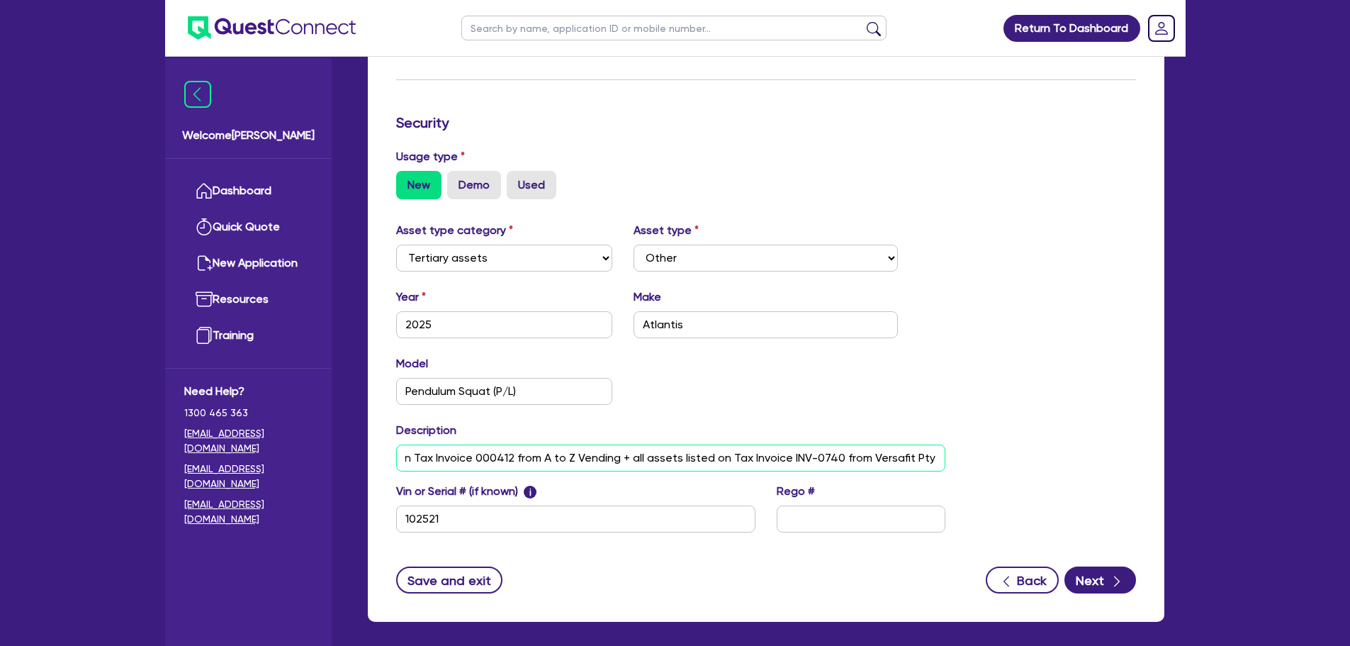
scroll to position [413, 0]
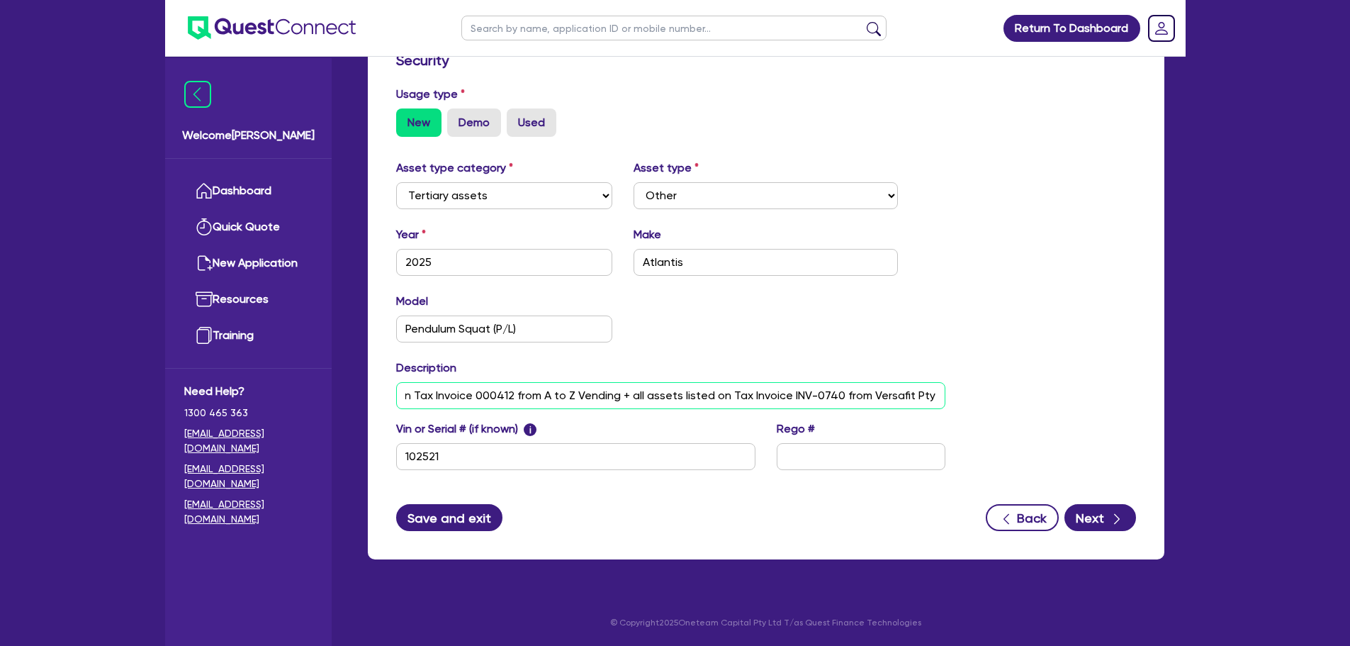
type input "+ All assets listed on Tax Invoice INV-P1494 from PERFORMAXX PTY LTD + all asse…"
click at [432, 522] on button "Save and exit" at bounding box center [449, 517] width 107 height 27
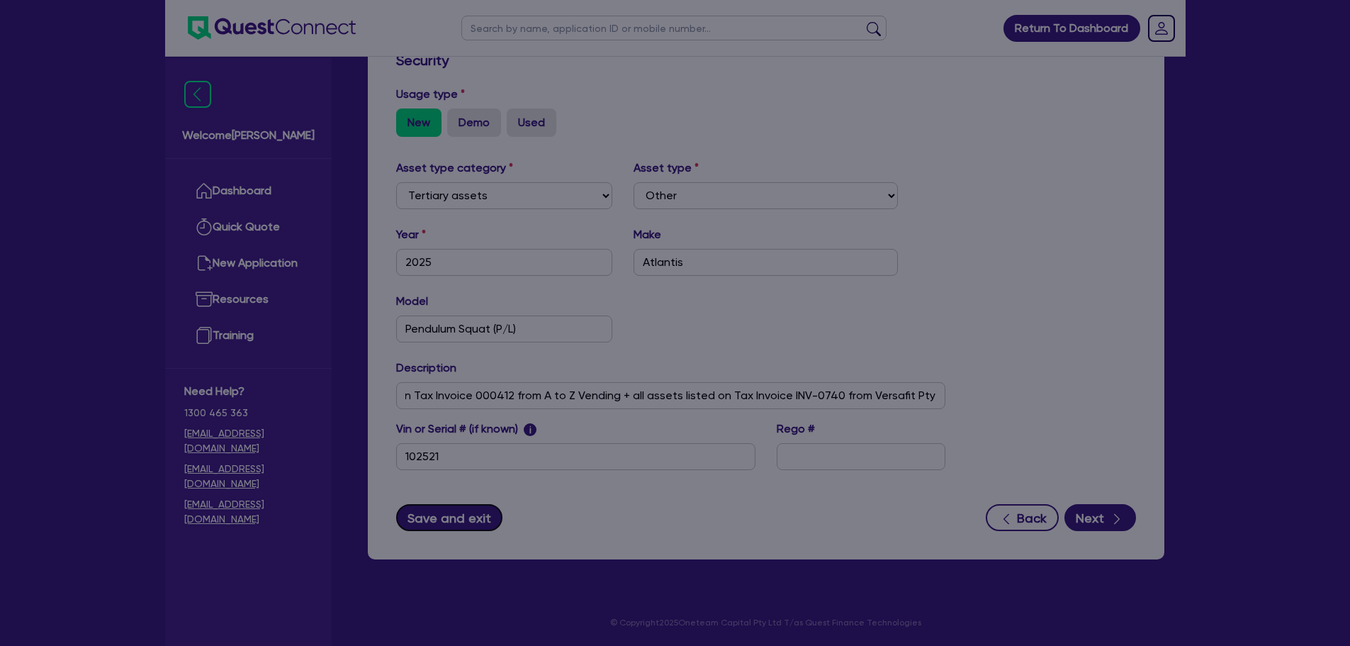
scroll to position [0, 0]
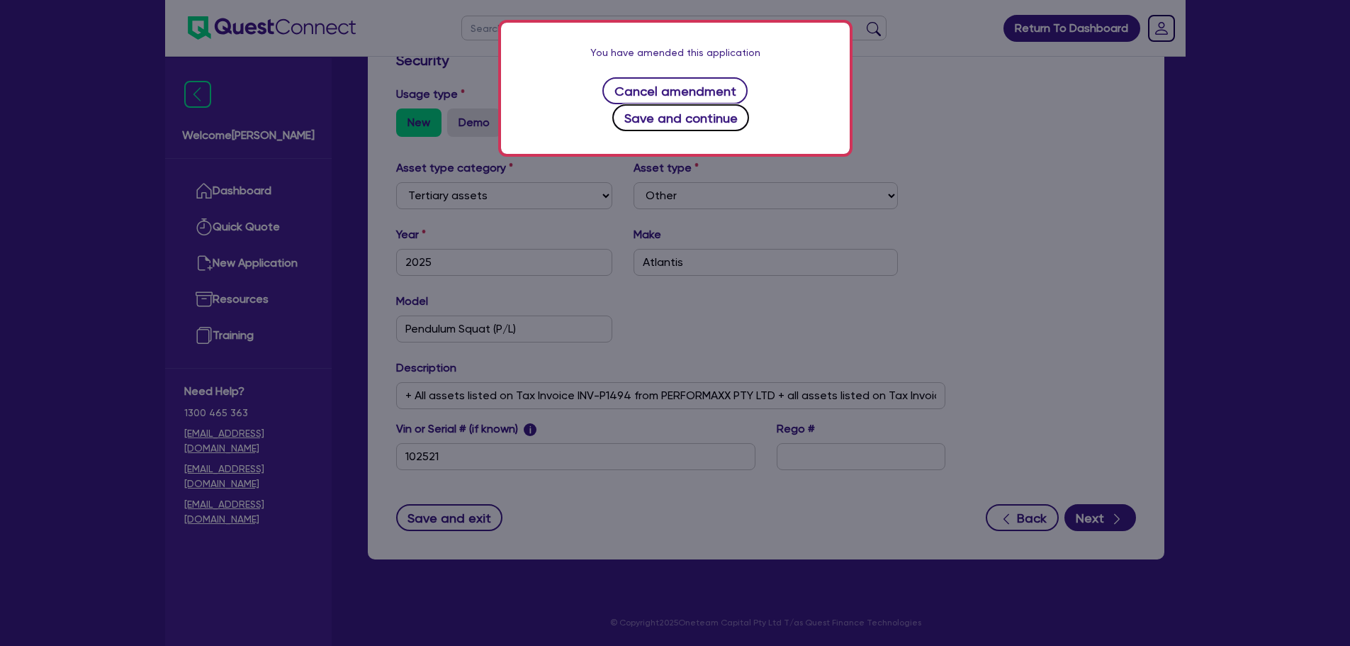
click at [709, 104] on button "Save and continue" at bounding box center [680, 117] width 137 height 27
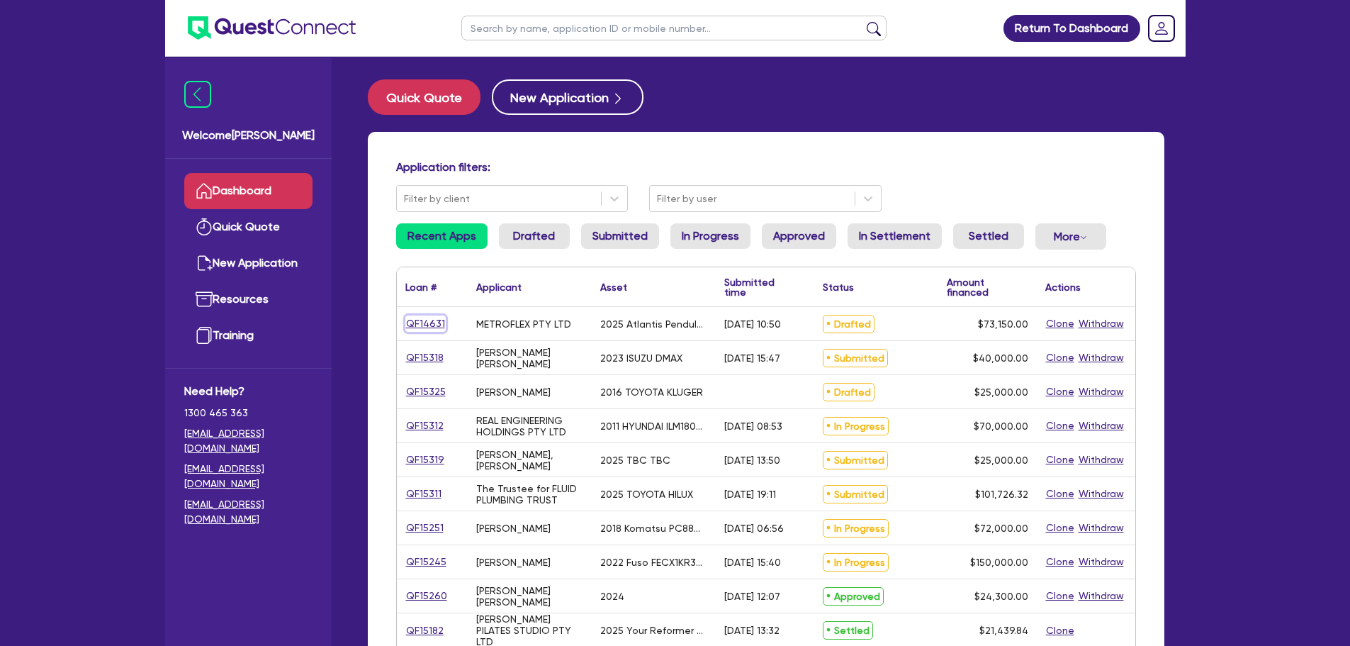
click at [432, 324] on link "QF14631" at bounding box center [425, 323] width 40 height 16
select select "TERTIARY_ASSETS"
select select "OTHER_TERTIARY"
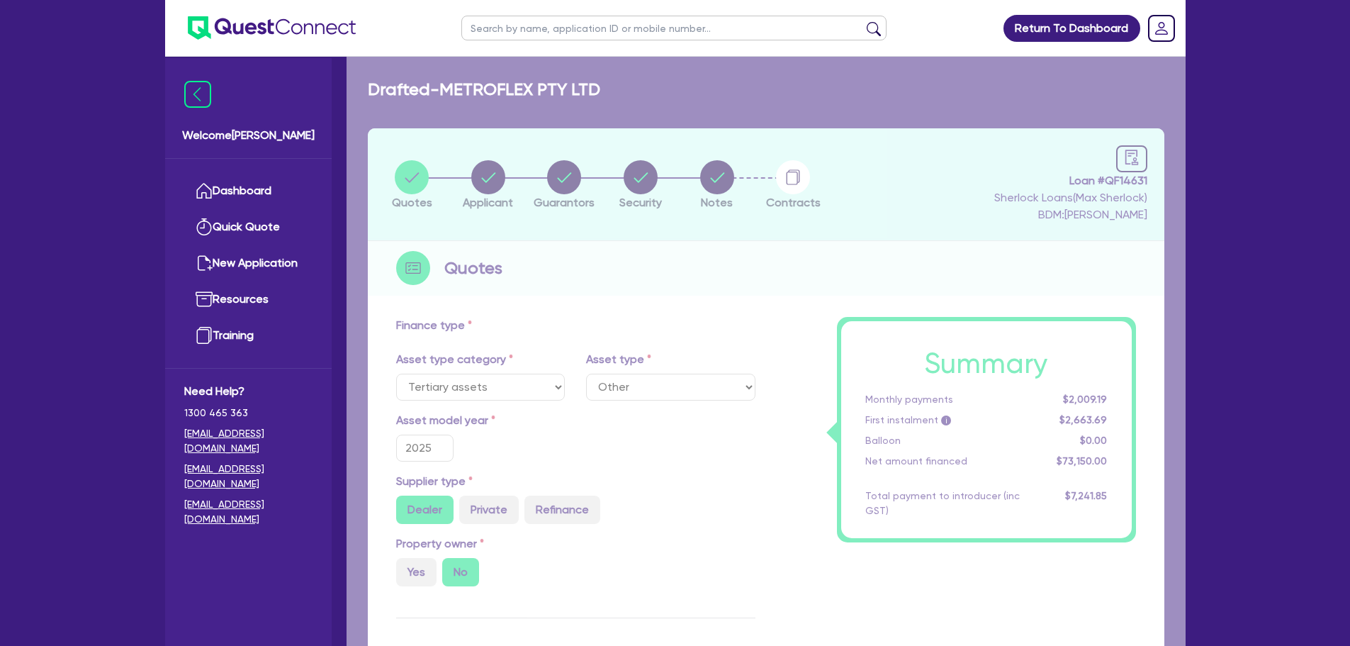
type input "105,526.56"
type input "32,376.56"
type input "6,583.5"
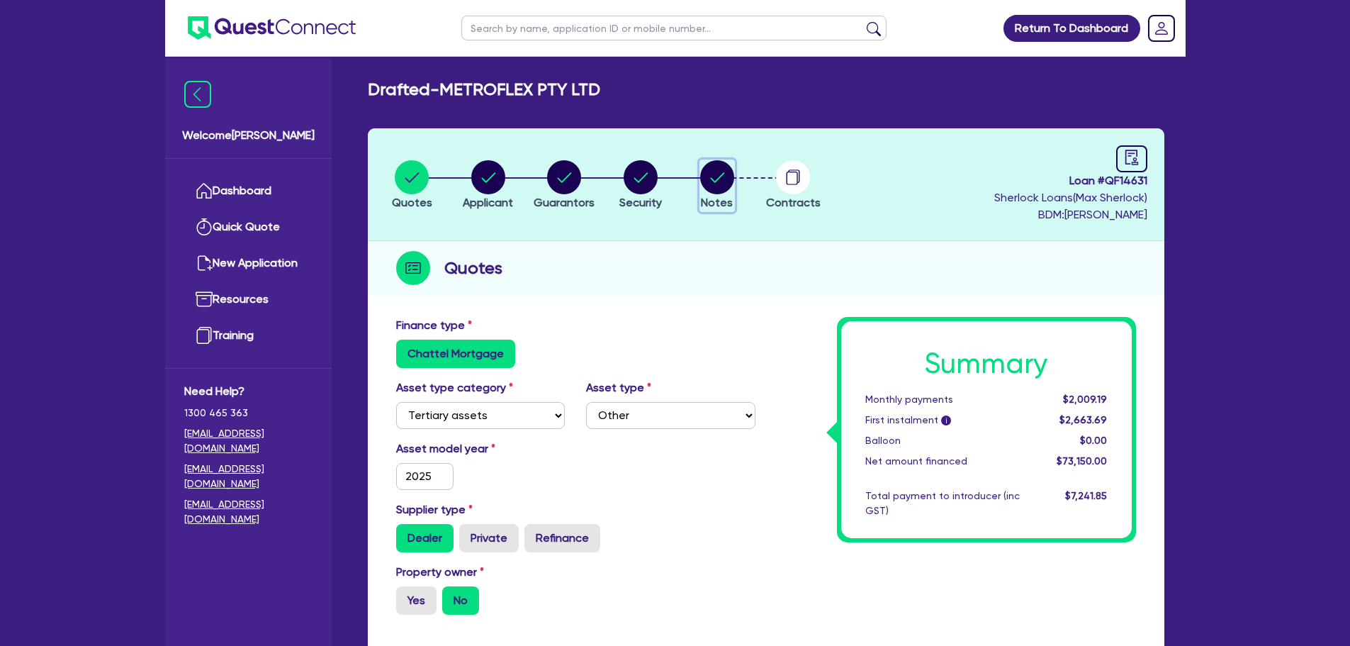
click at [719, 177] on icon "button" at bounding box center [717, 177] width 14 height 10
select select "Quest Finance - Own Book"
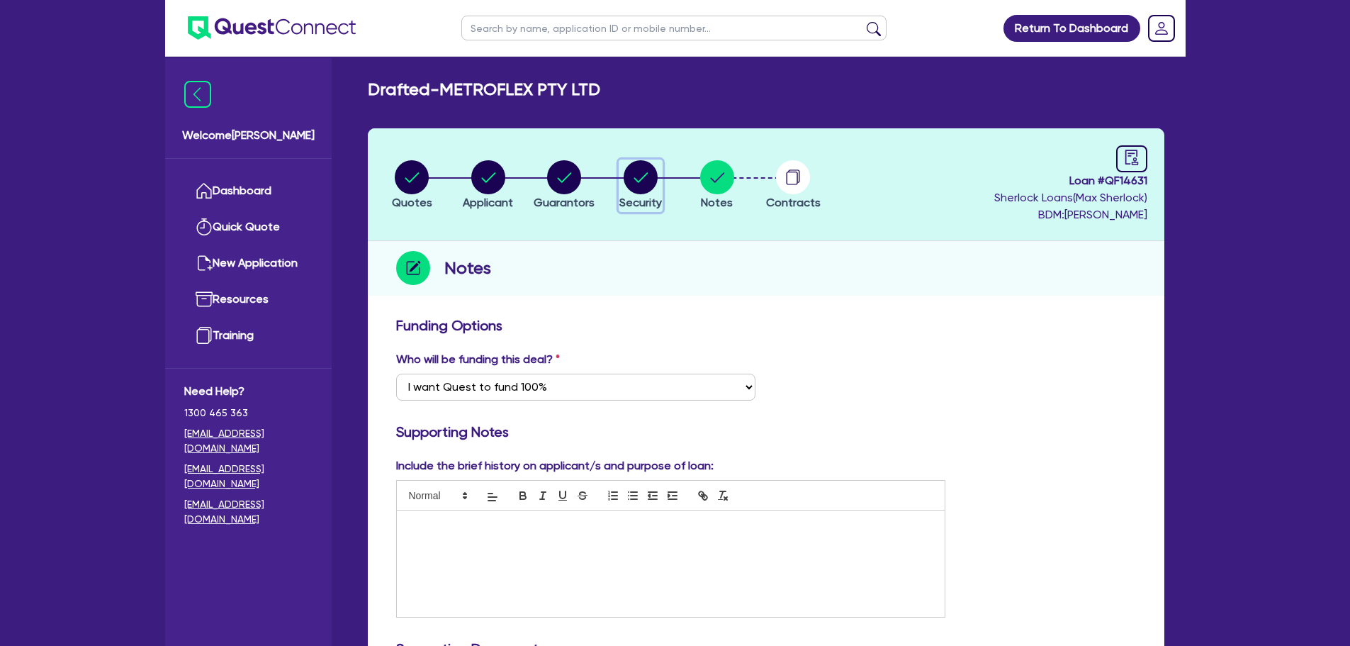
click at [644, 179] on circle "button" at bounding box center [641, 177] width 34 height 34
select select "TERTIARY_ASSETS"
select select "OTHER_TERTIARY"
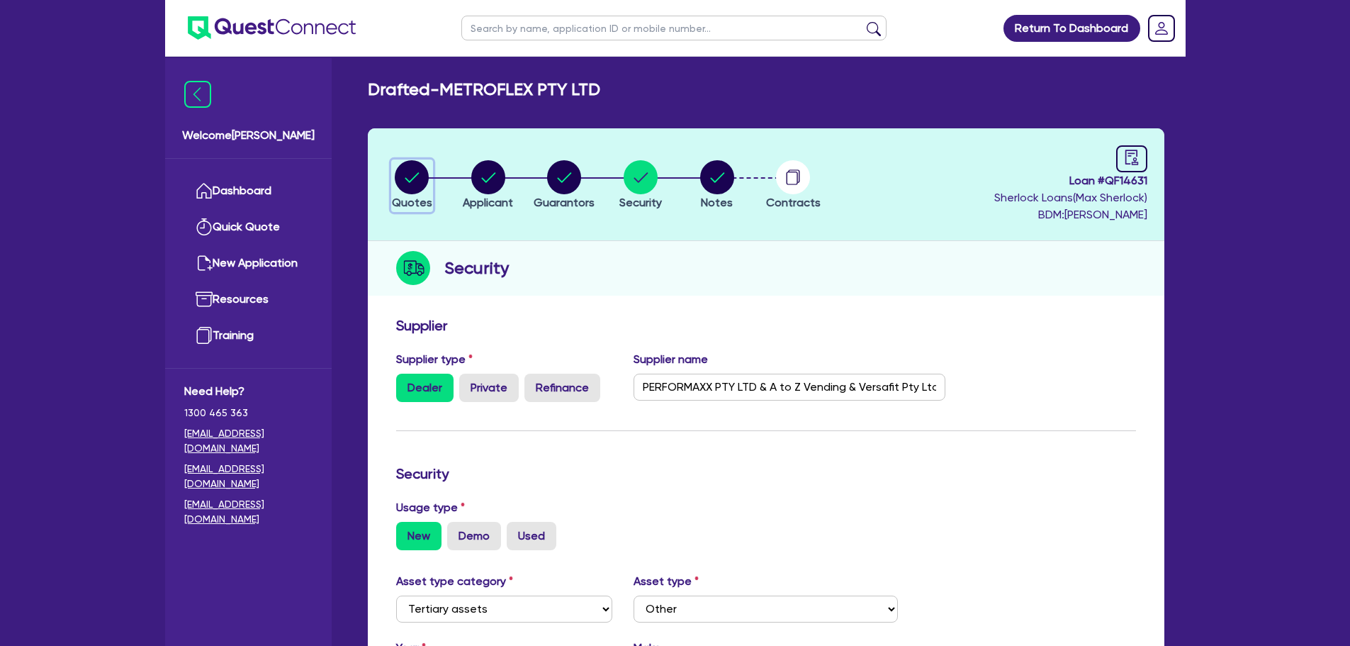
click at [402, 183] on circle "button" at bounding box center [412, 177] width 34 height 34
select select "TERTIARY_ASSETS"
select select "OTHER_TERTIARY"
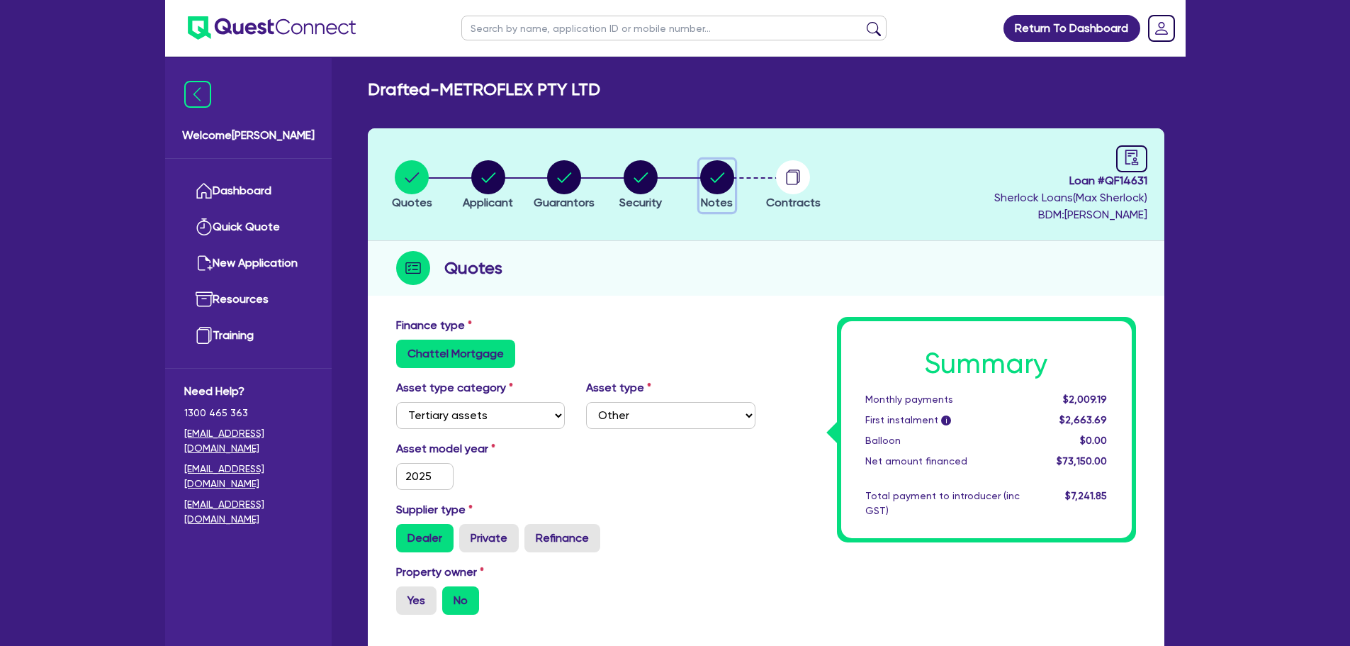
click at [726, 182] on circle "button" at bounding box center [717, 177] width 34 height 34
select select "Quest Finance - Own Book"
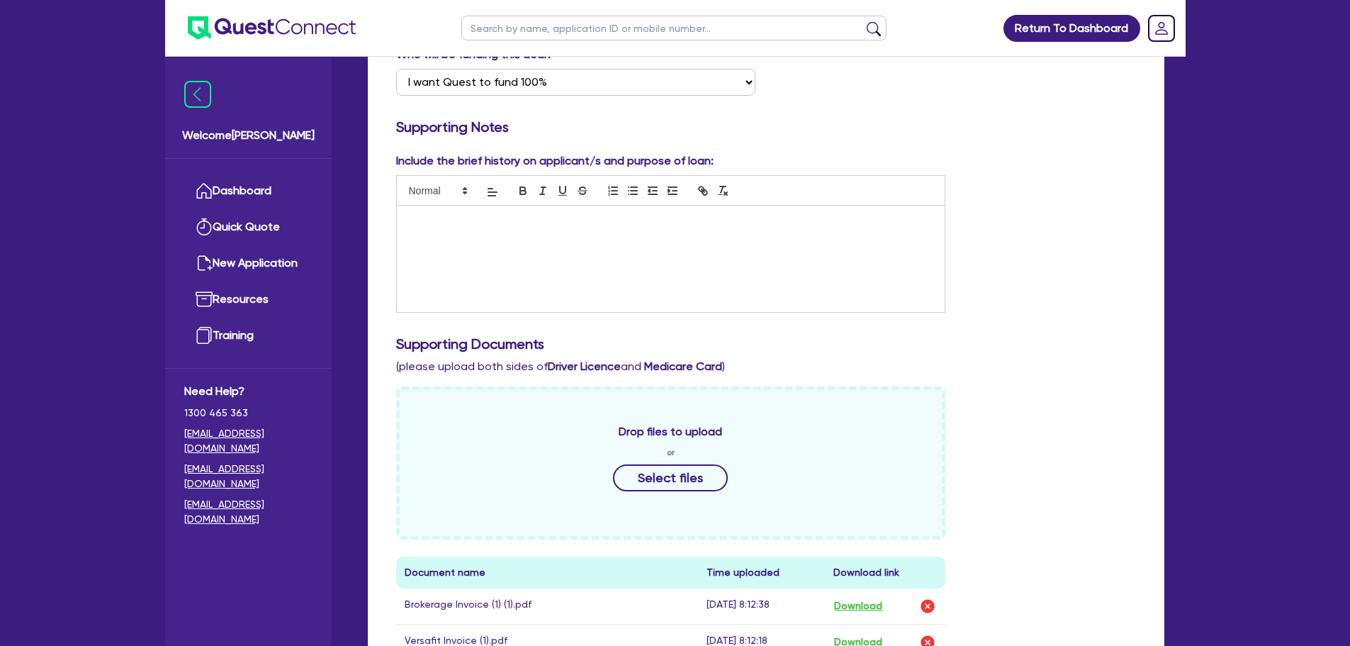
scroll to position [780, 0]
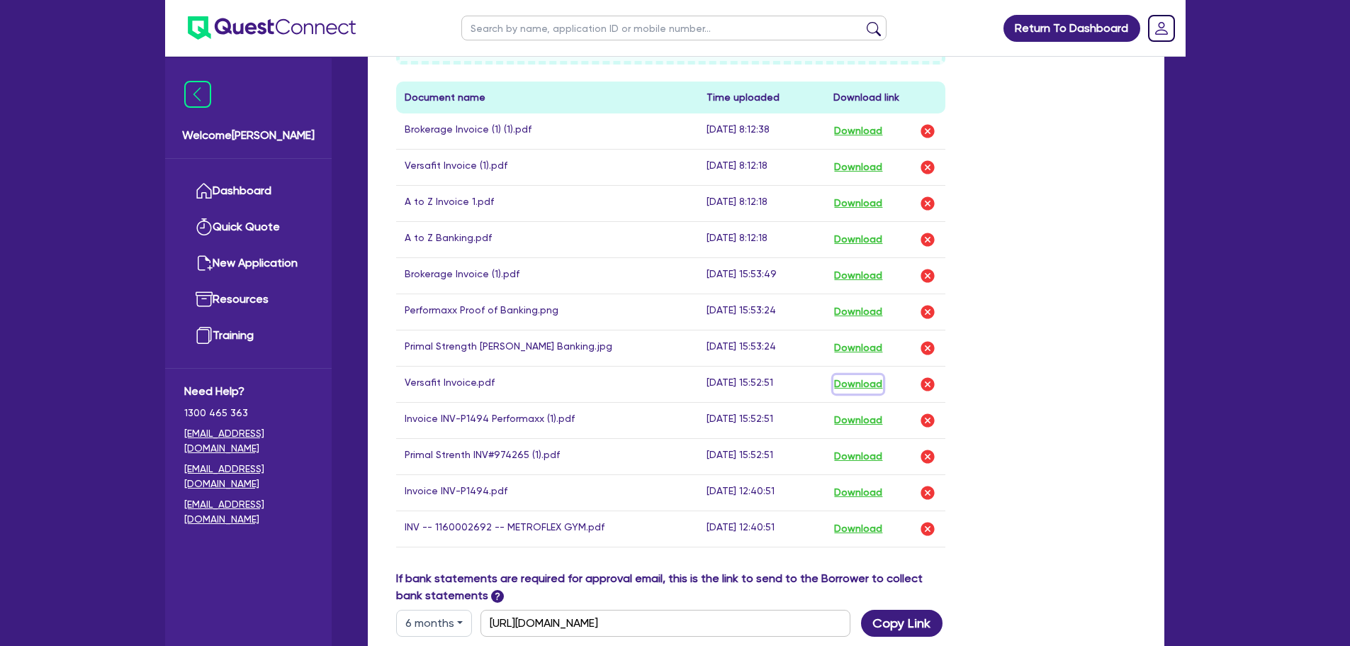
click at [862, 379] on button "Download" at bounding box center [858, 384] width 50 height 18
click at [935, 384] on img "button" at bounding box center [927, 384] width 17 height 17
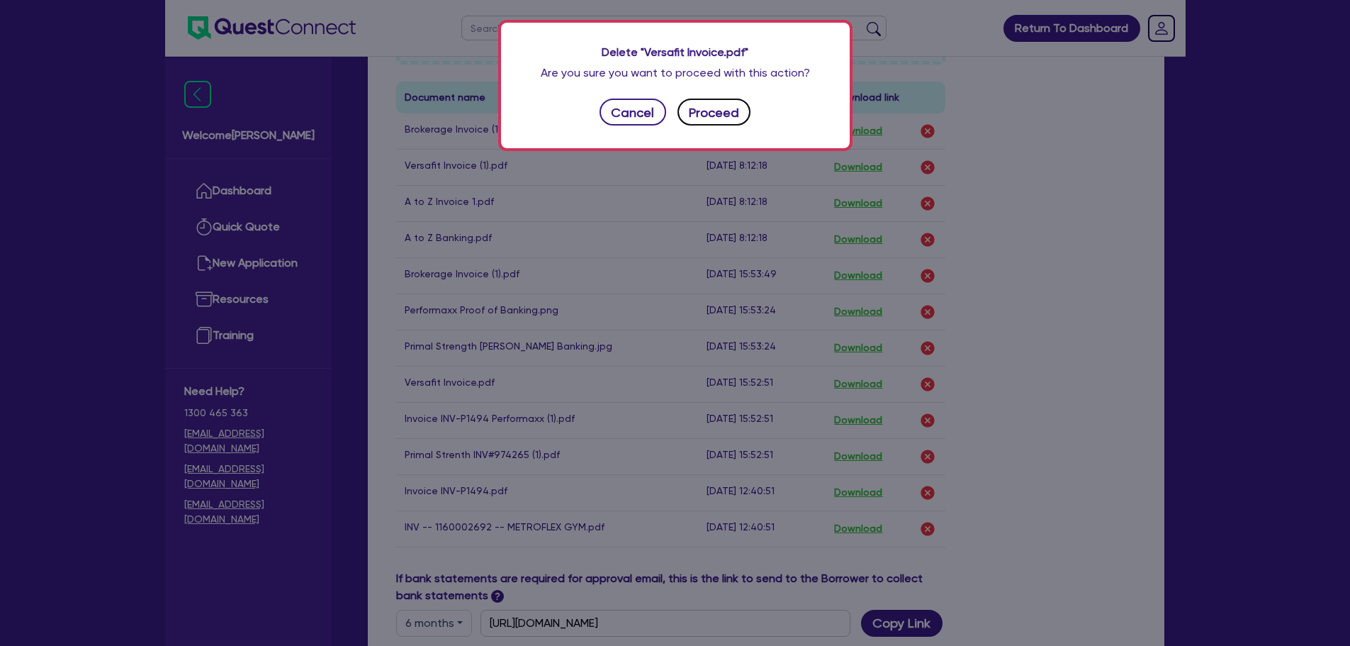
click at [711, 114] on button "Proceed" at bounding box center [714, 112] width 74 height 27
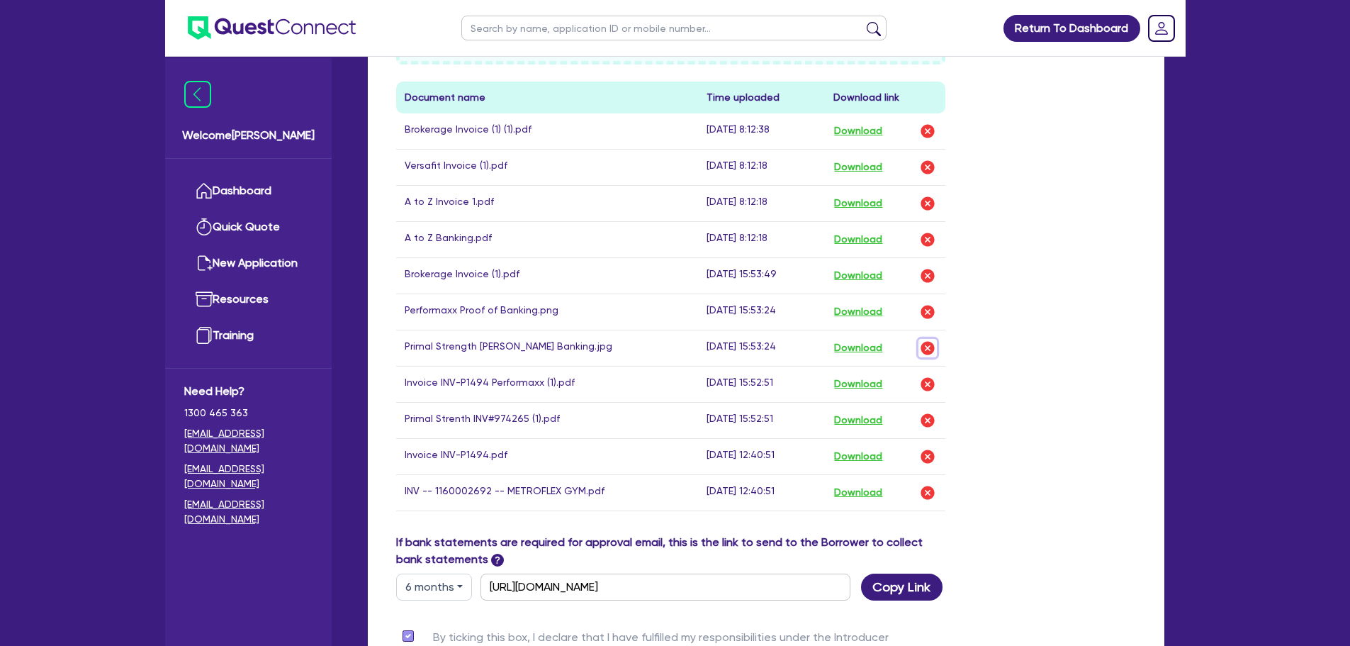
click at [928, 343] on img "button" at bounding box center [927, 347] width 17 height 17
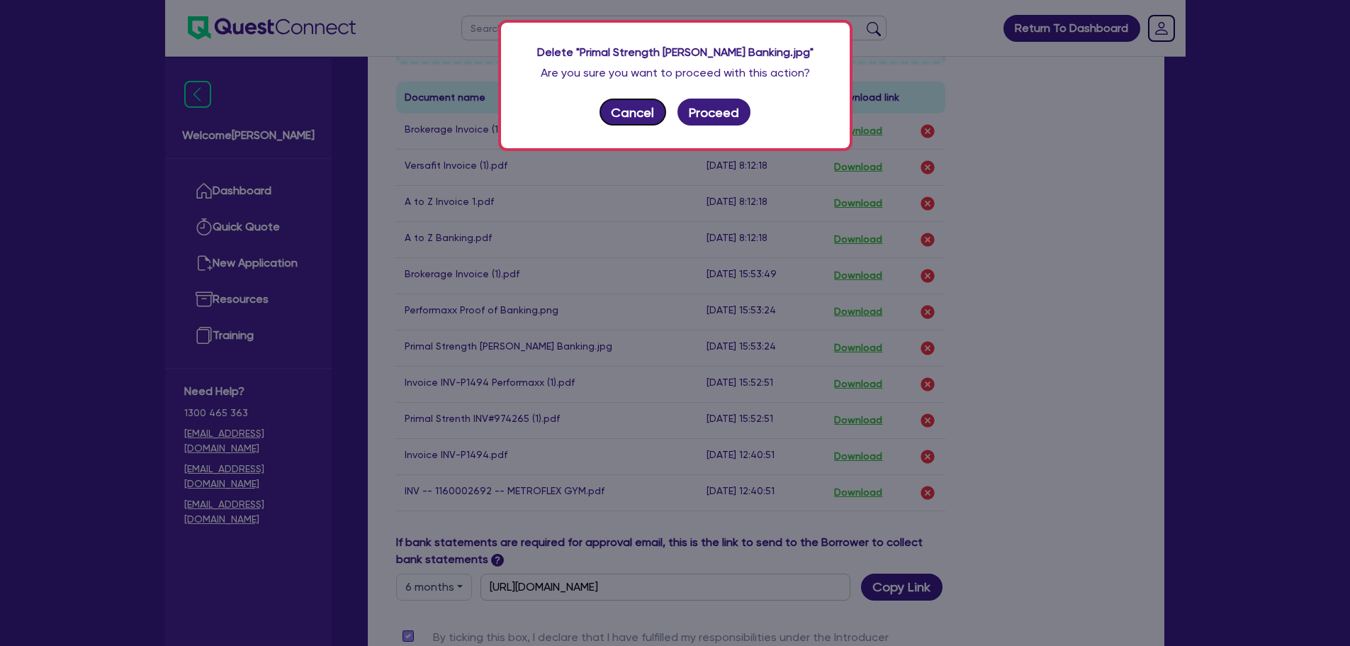
click at [638, 110] on button "Cancel" at bounding box center [633, 112] width 67 height 27
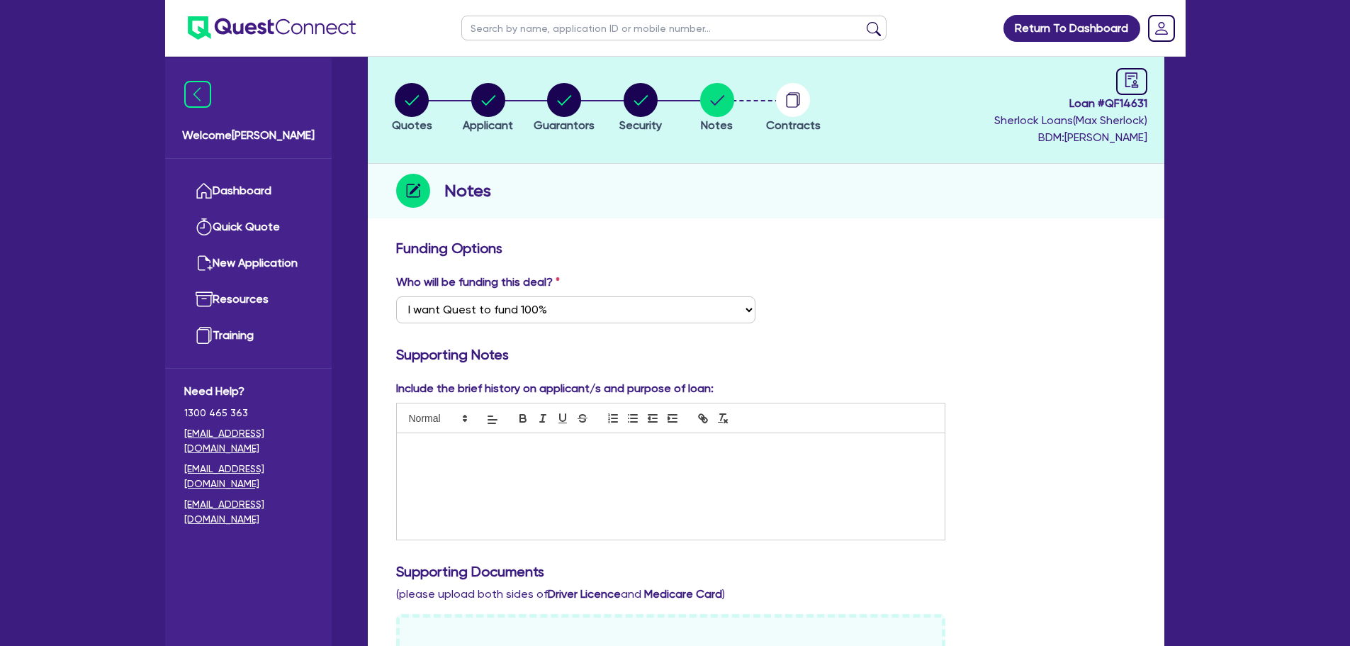
scroll to position [0, 0]
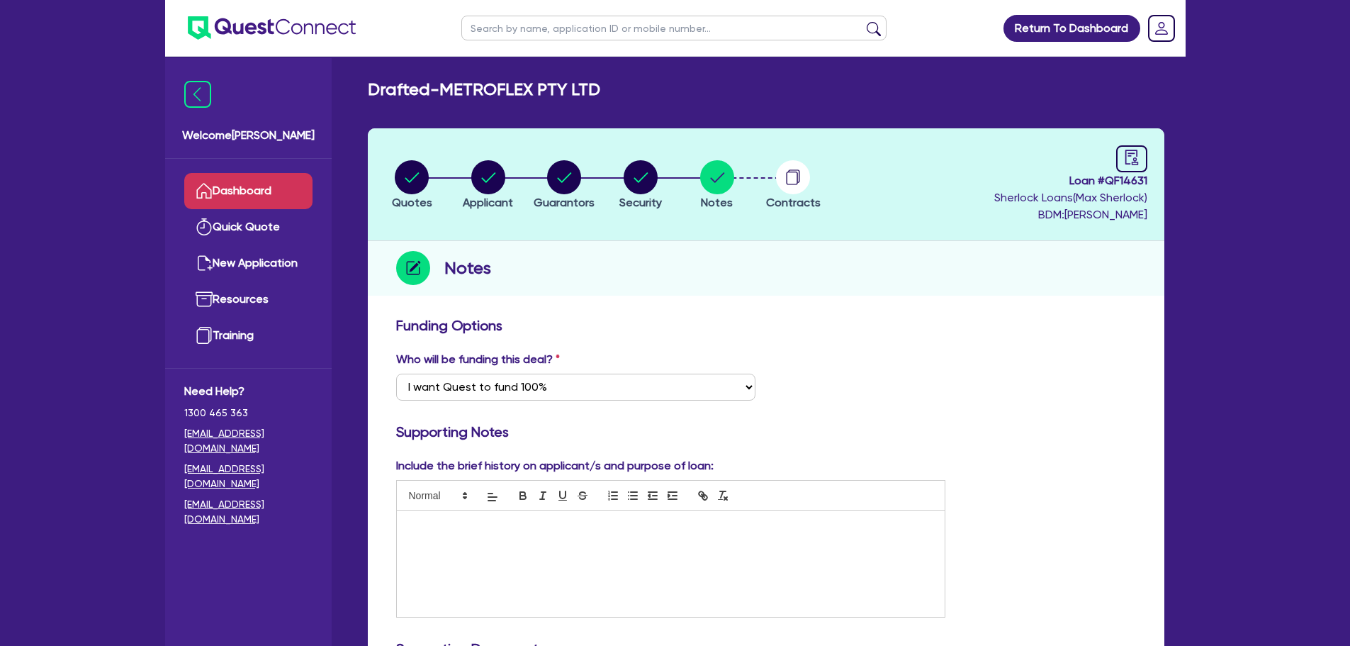
click at [279, 202] on link "Dashboard" at bounding box center [248, 191] width 128 height 36
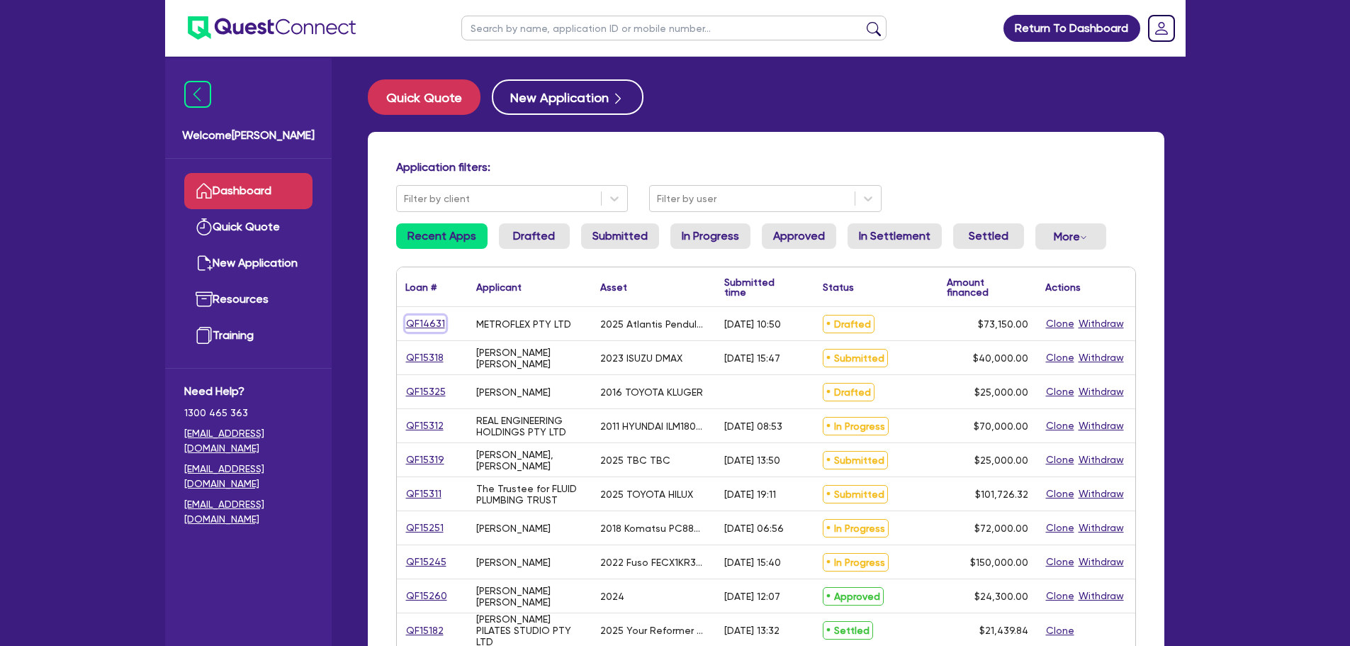
click at [442, 327] on link "QF14631" at bounding box center [425, 323] width 40 height 16
select select "TERTIARY_ASSETS"
select select "OTHER_TERTIARY"
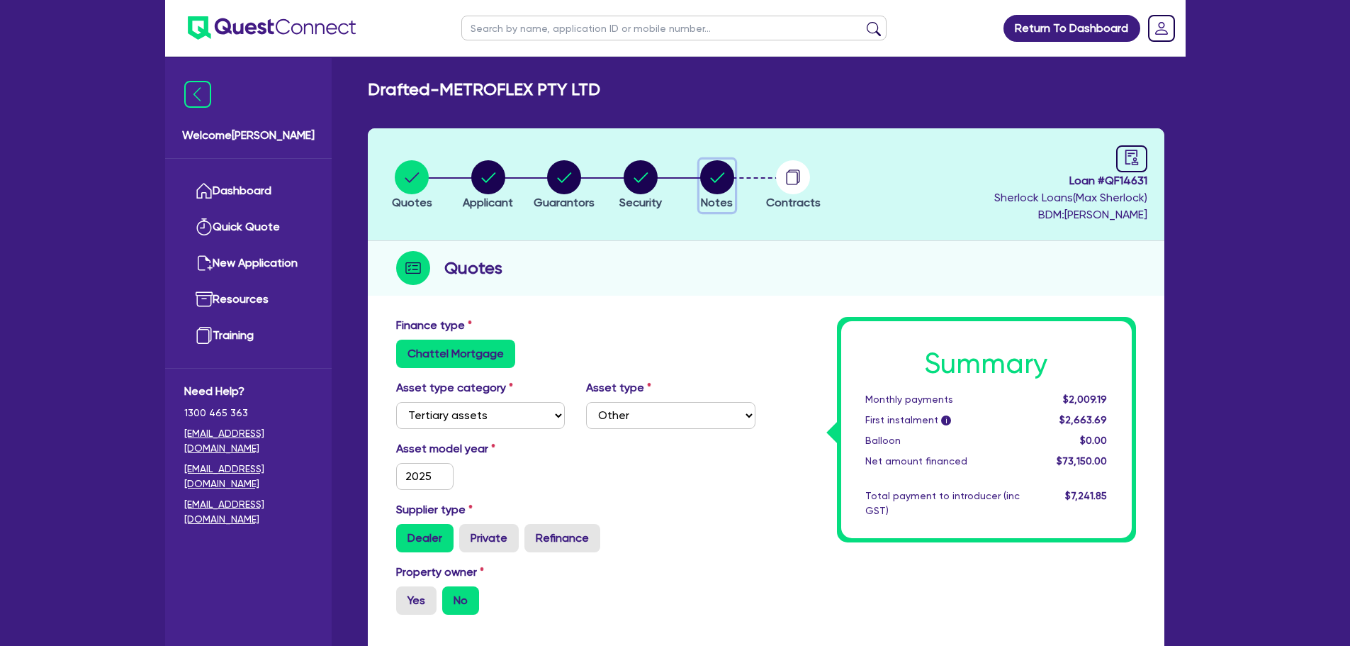
click at [723, 184] on circle "button" at bounding box center [717, 177] width 34 height 34
select select "Quest Finance - Own Book"
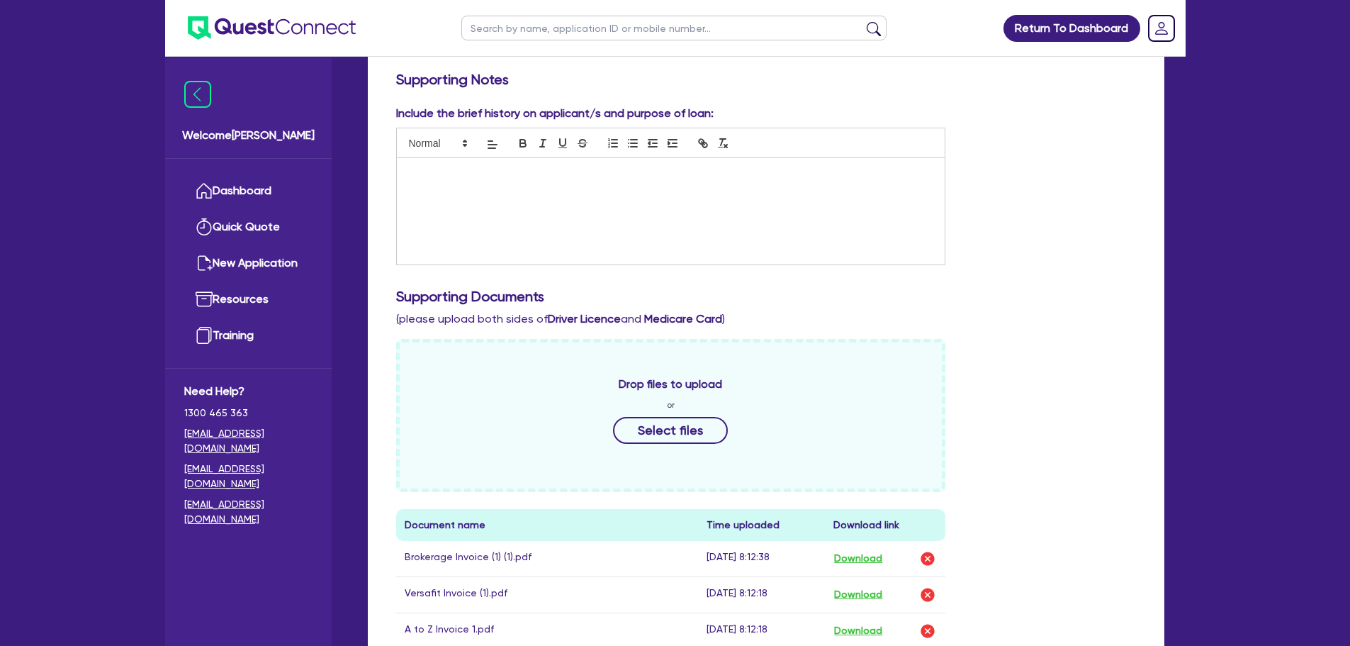
scroll to position [425, 0]
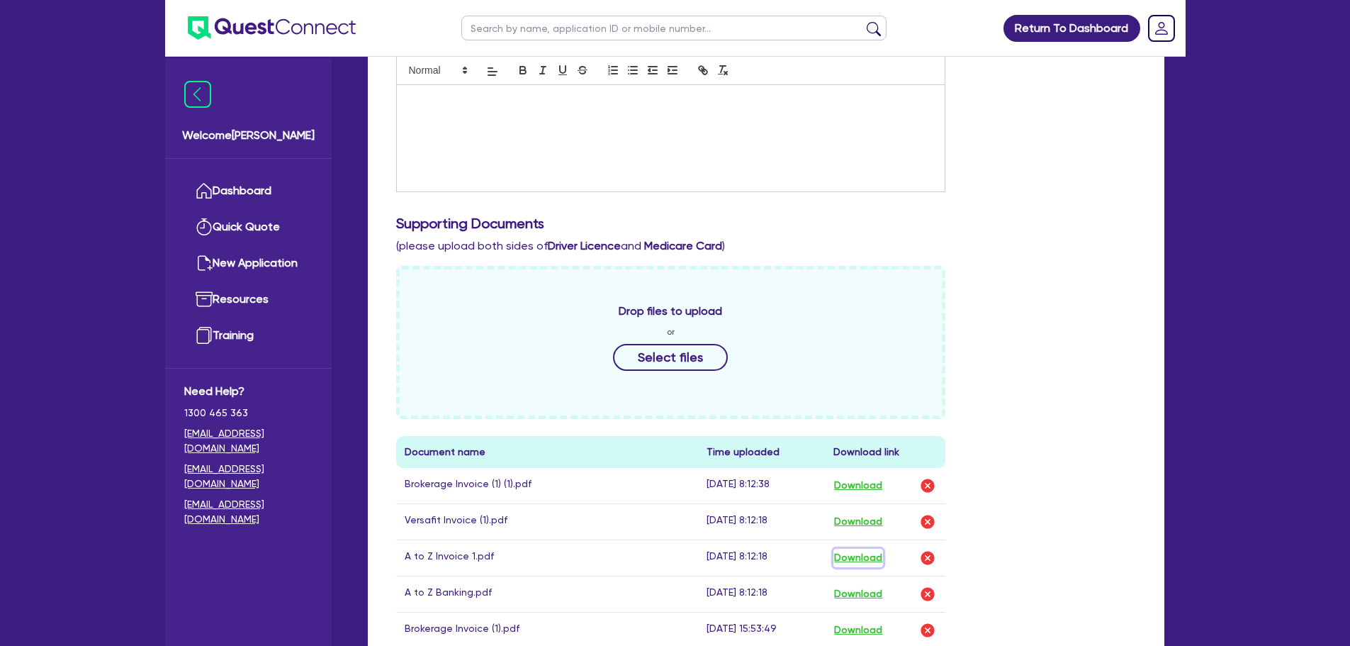
click at [868, 554] on button "Download" at bounding box center [858, 557] width 50 height 18
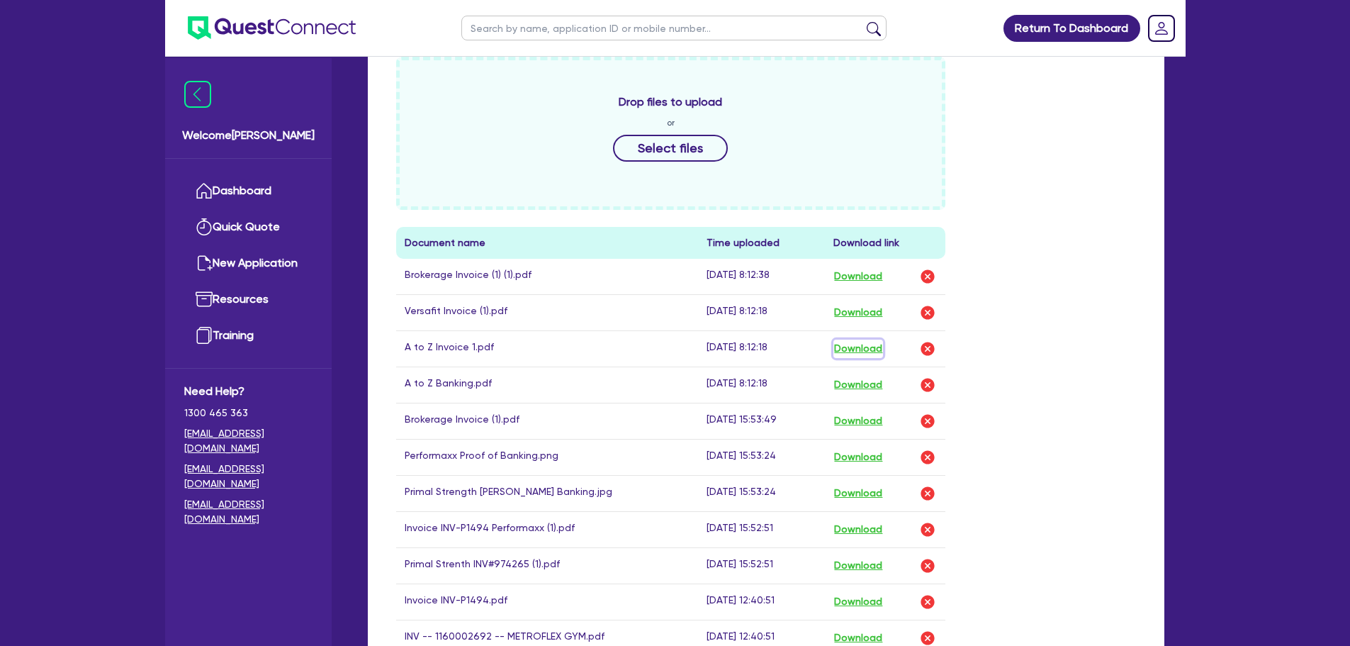
scroll to position [638, 0]
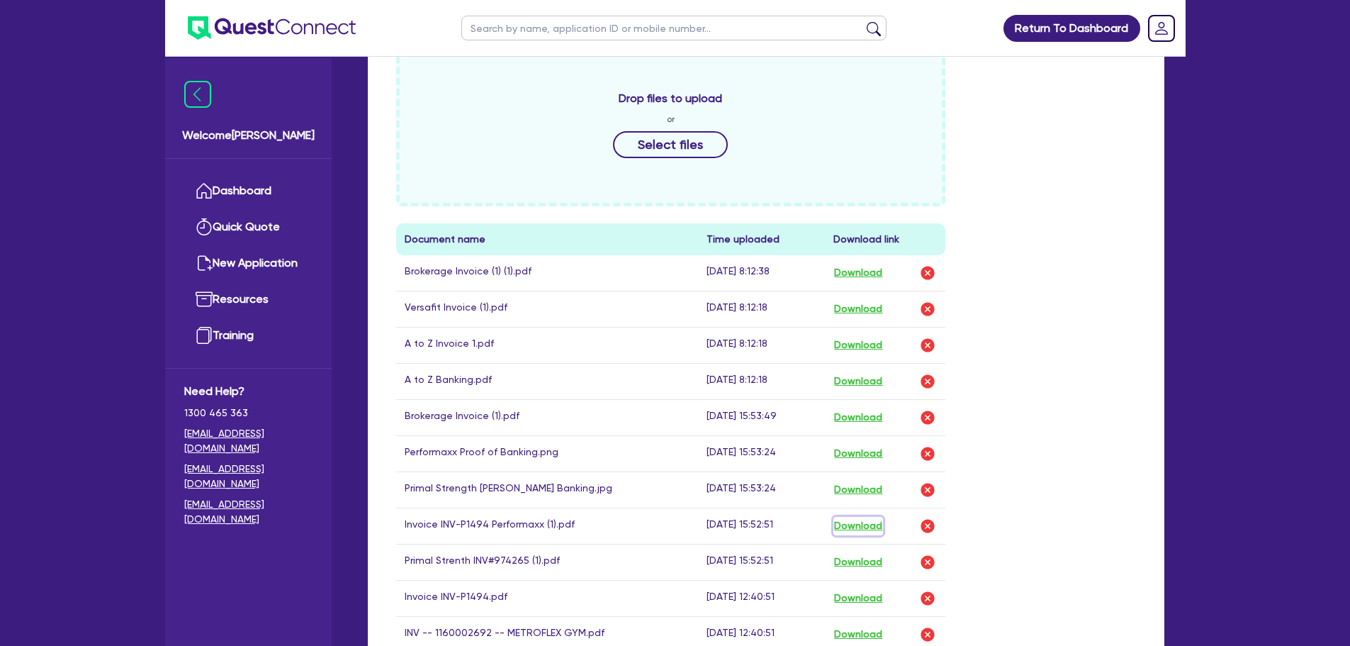
click at [870, 525] on button "Download" at bounding box center [858, 526] width 50 height 18
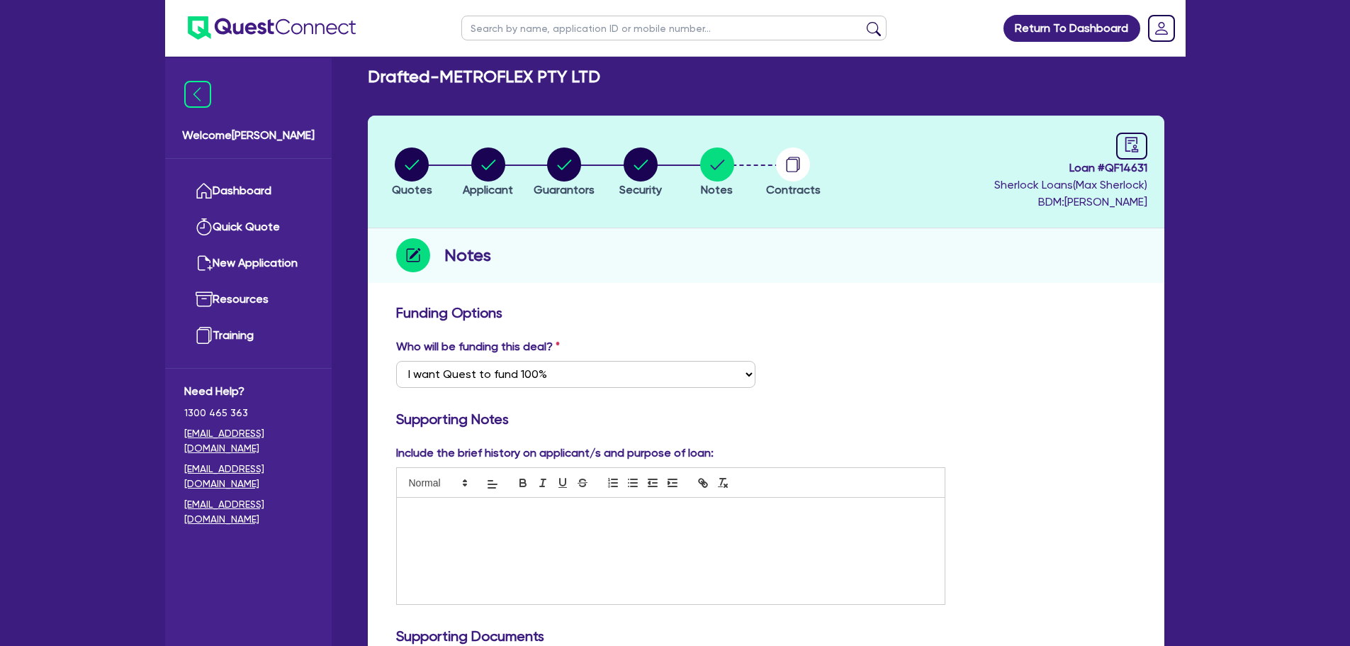
scroll to position [0, 0]
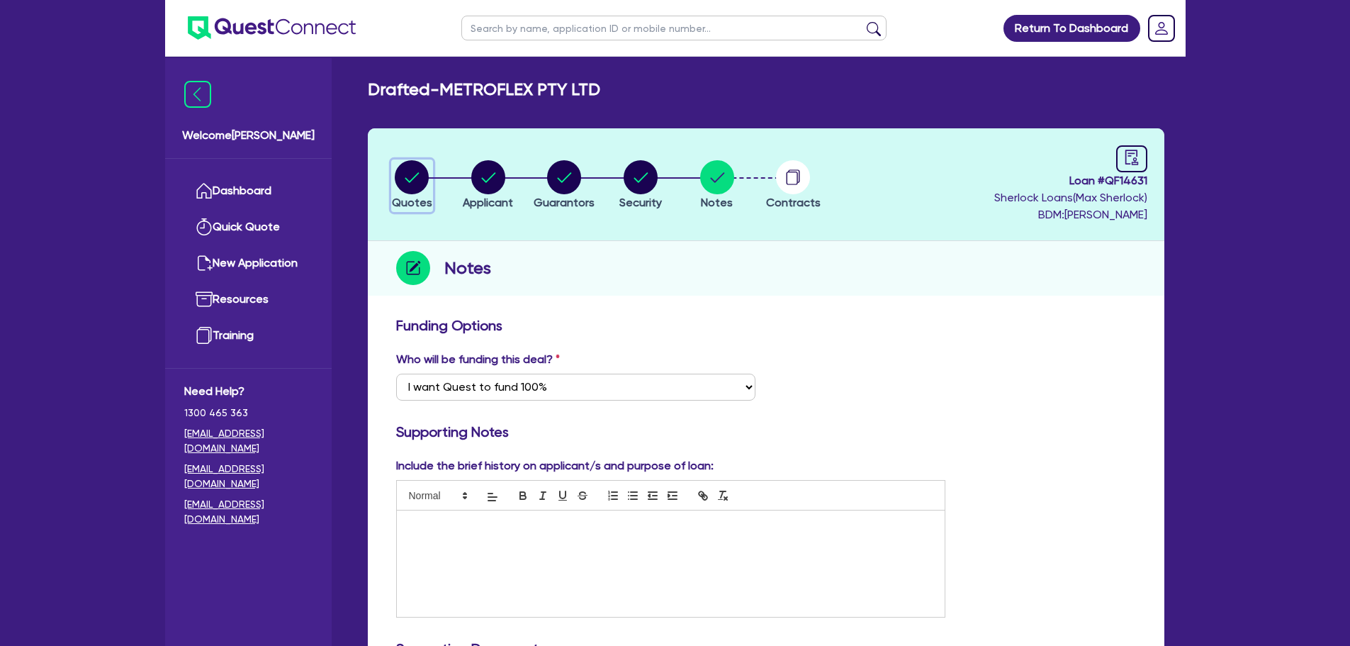
click at [408, 182] on circle "button" at bounding box center [412, 177] width 34 height 34
select select "TERTIARY_ASSETS"
select select "OTHER_TERTIARY"
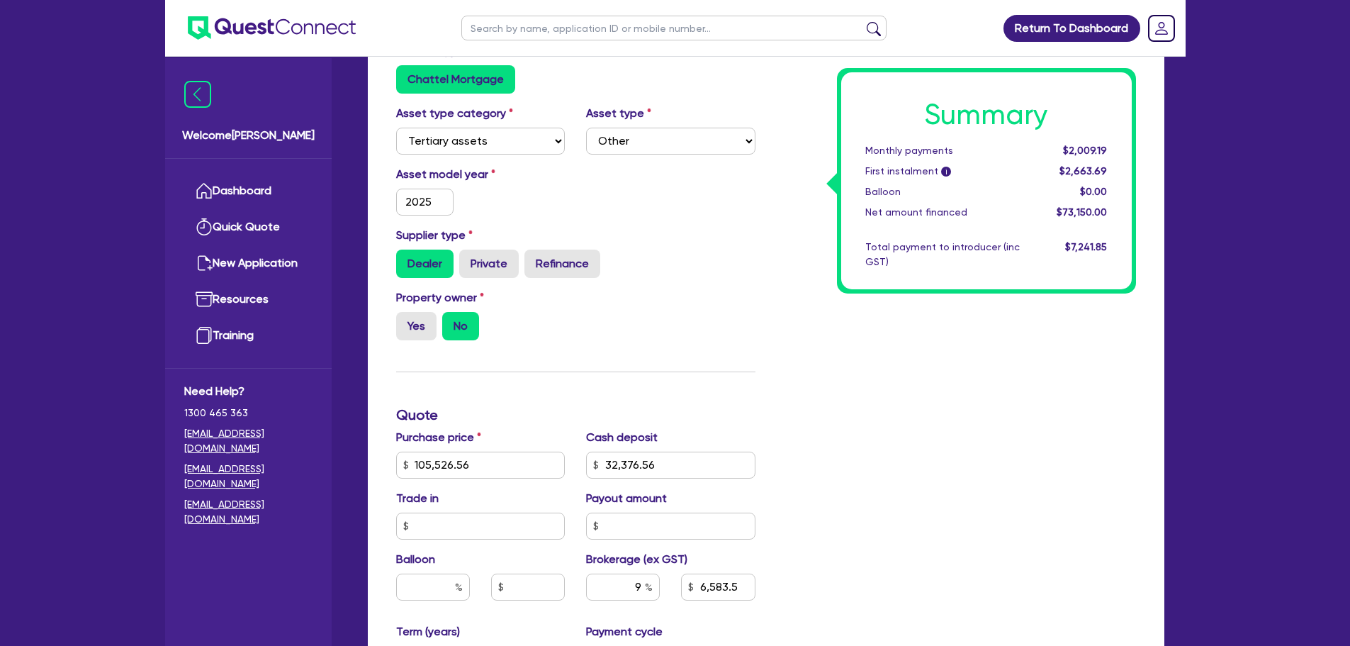
scroll to position [354, 0]
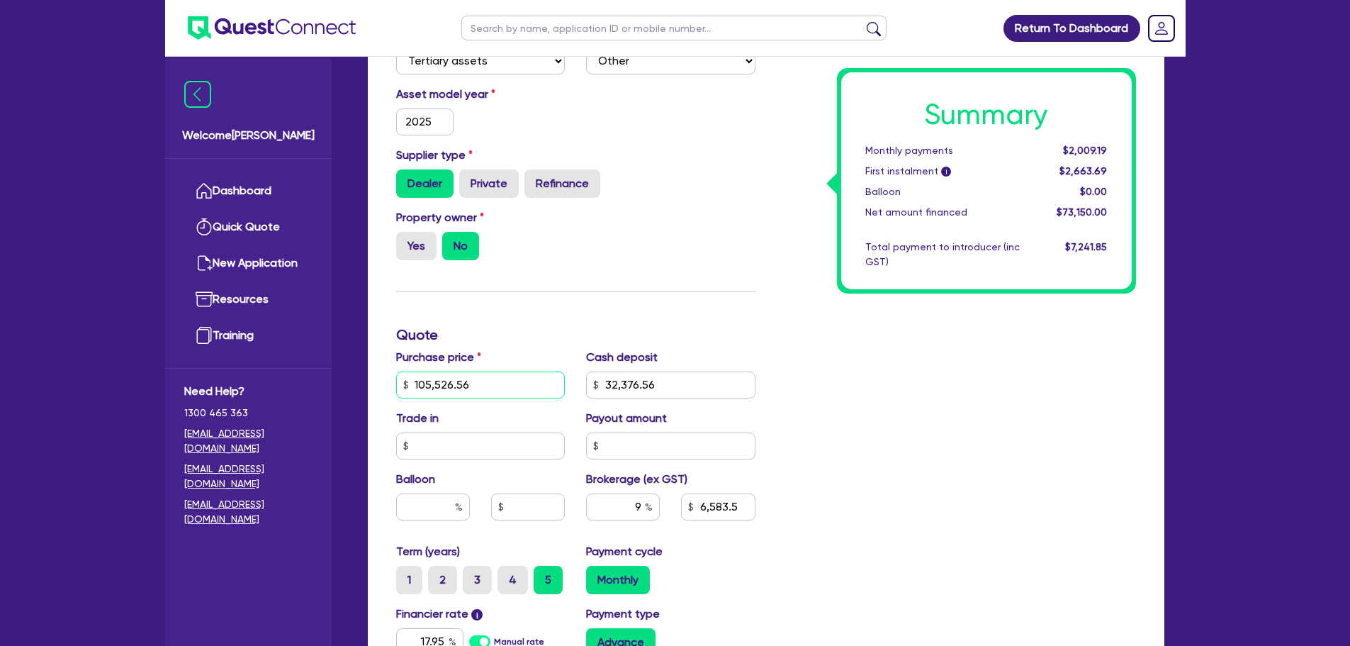
drag, startPoint x: 483, startPoint y: 385, endPoint x: 424, endPoint y: 386, distance: 59.5
click at [424, 386] on input "105,526.56" at bounding box center [480, 384] width 169 height 27
type input "103,130.3"
type input "32,376.56"
type input "6,583.5"
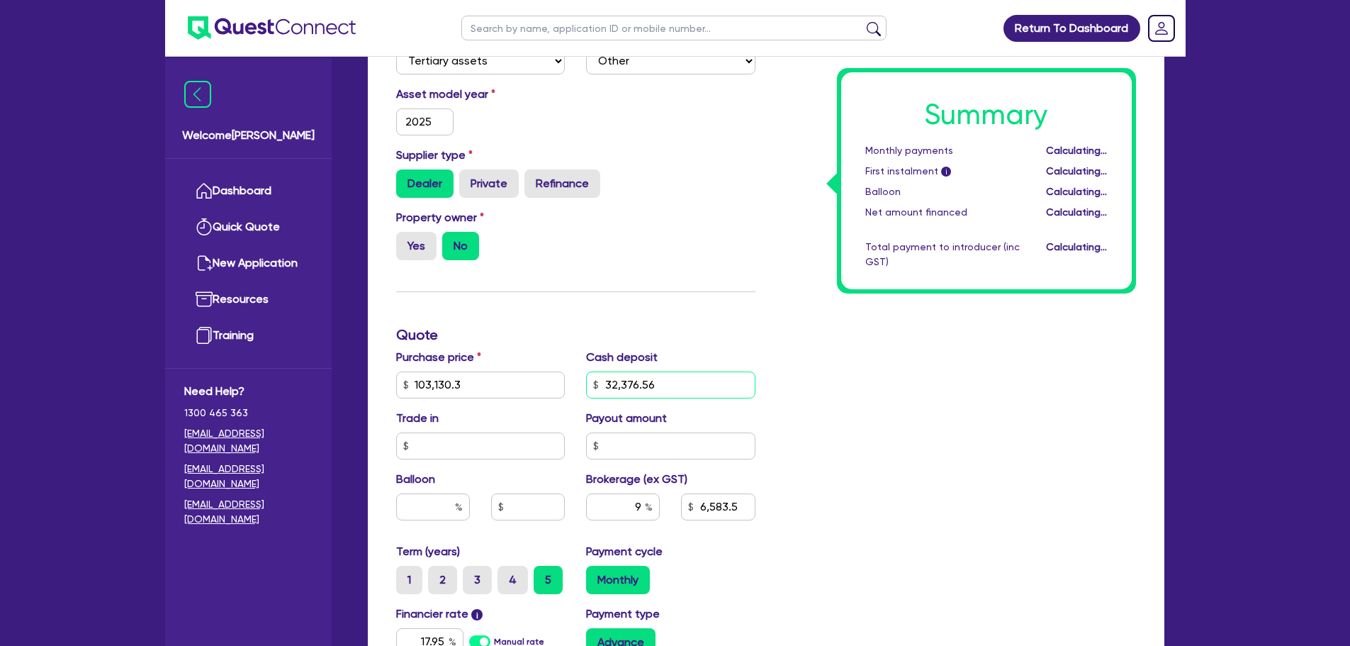
type input "32,376.56"
type input "6,367.84"
drag, startPoint x: 676, startPoint y: 393, endPoint x: 614, endPoint y: 391, distance: 62.4
click at [614, 391] on input "32,376.56" at bounding box center [670, 384] width 169 height 27
type input "30,000"
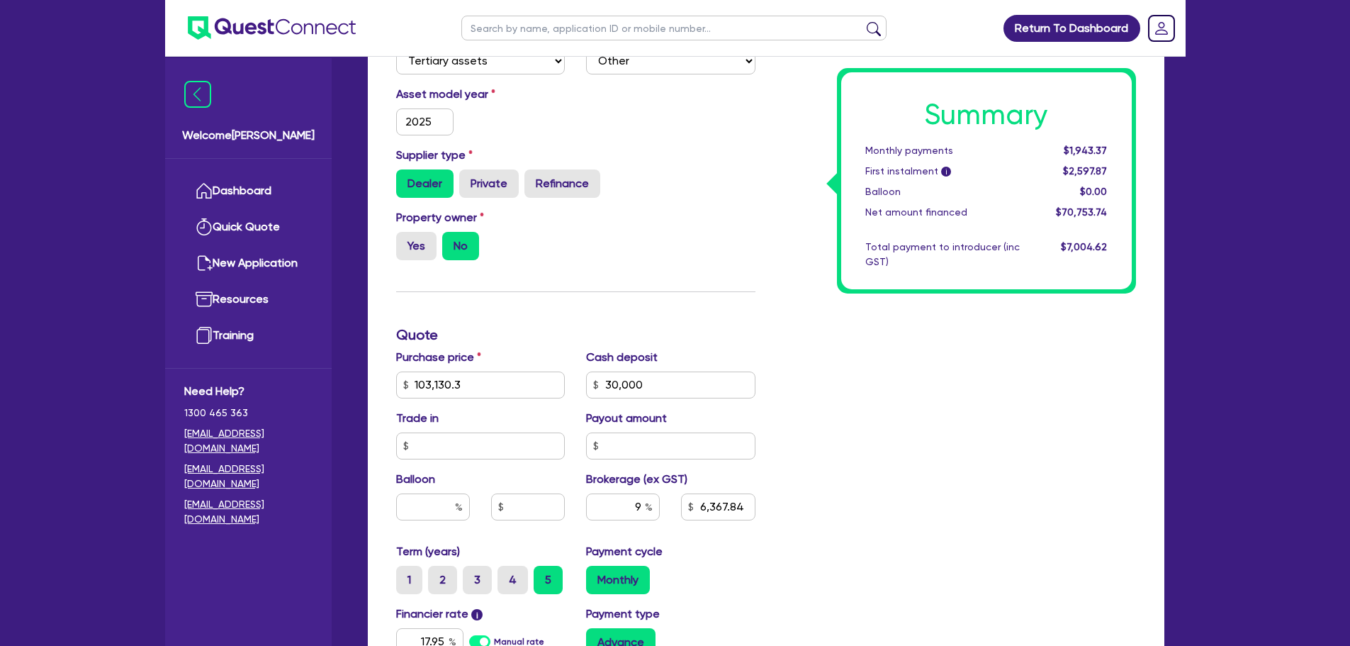
click at [898, 393] on div "Summary Monthly payments $1,943.37 First instalment i $2,597.87 Balloon $0.00 N…" at bounding box center [956, 376] width 381 height 828
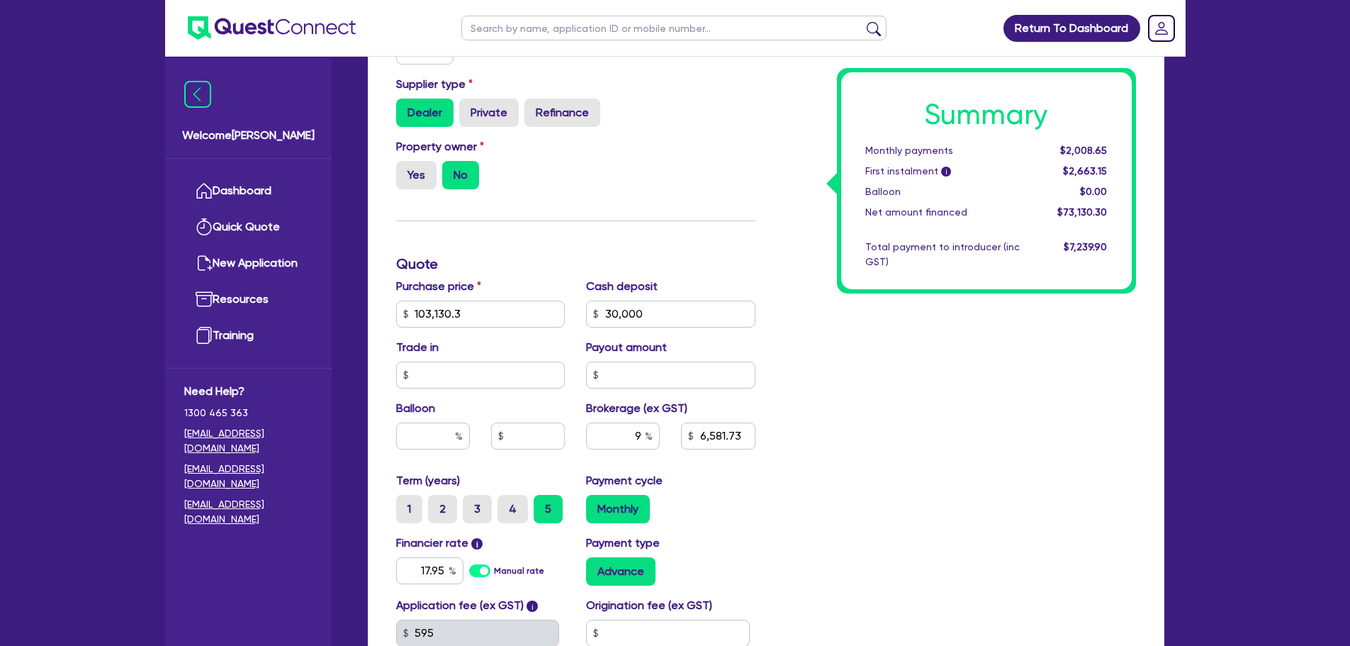
scroll to position [658, 0]
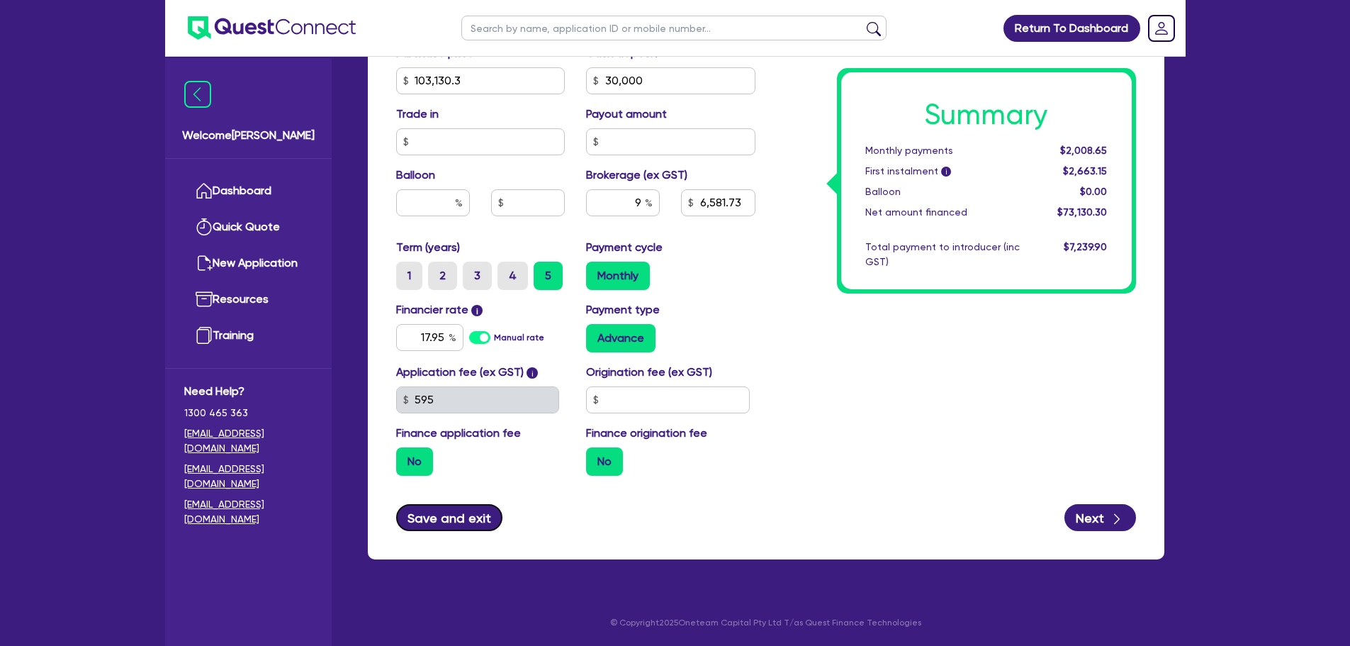
click at [458, 517] on button "Save and exit" at bounding box center [449, 517] width 107 height 27
type input "6,581.73"
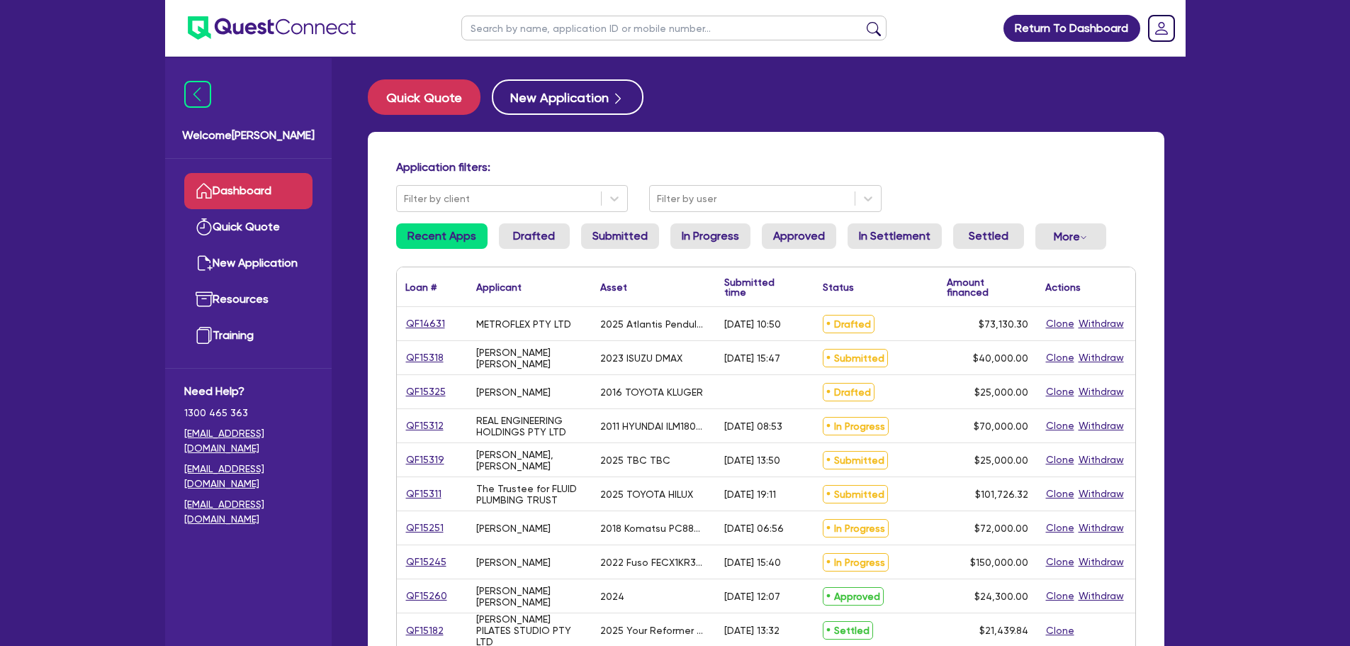
select select "TERTIARY_ASSETS"
select select "OTHER_TERTIARY"
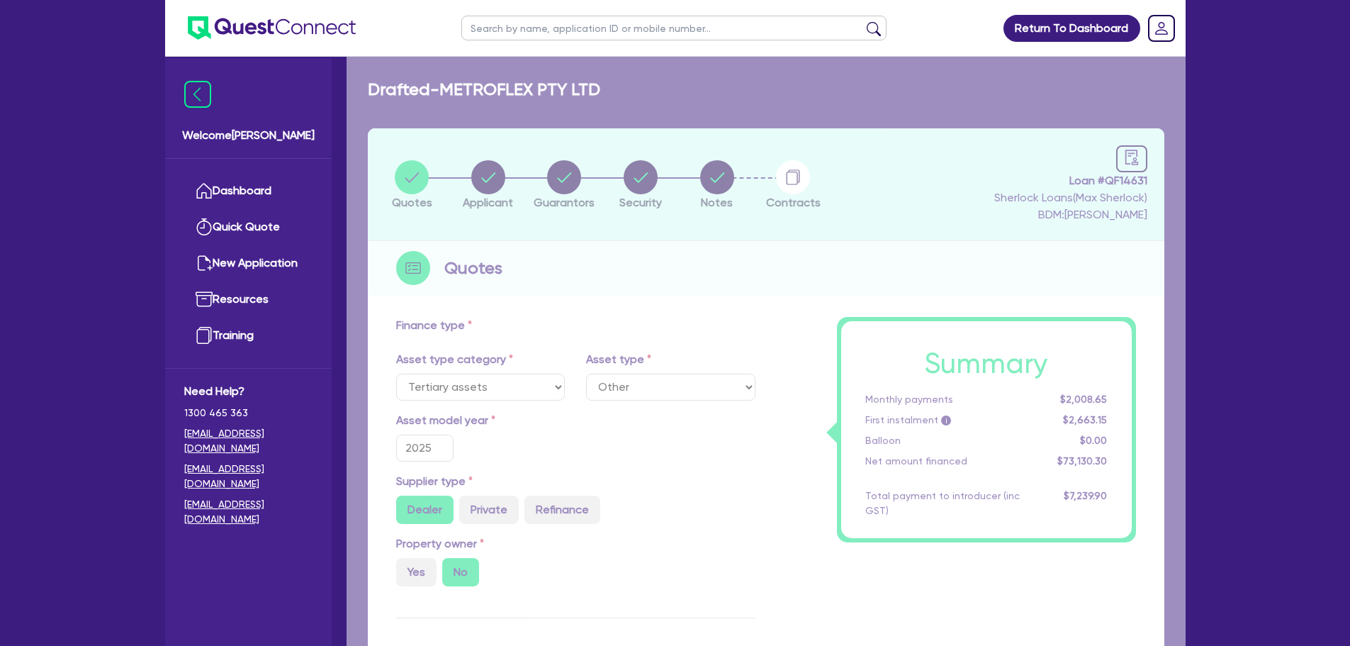
type input "103,130.3"
type input "30,000"
type input "6,581.73"
click at [726, 191] on div "Loading application..." at bounding box center [766, 651] width 839 height 1189
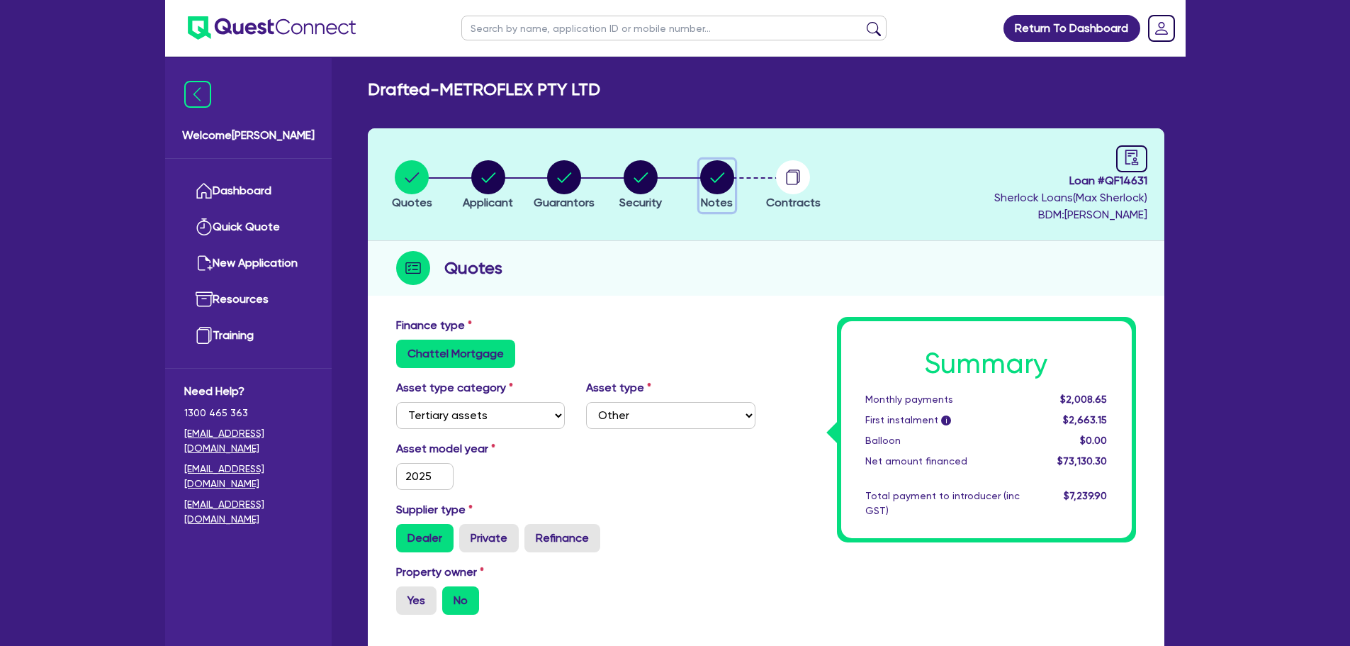
click at [717, 182] on circle "button" at bounding box center [717, 177] width 34 height 34
select select "Quest Finance - Own Book"
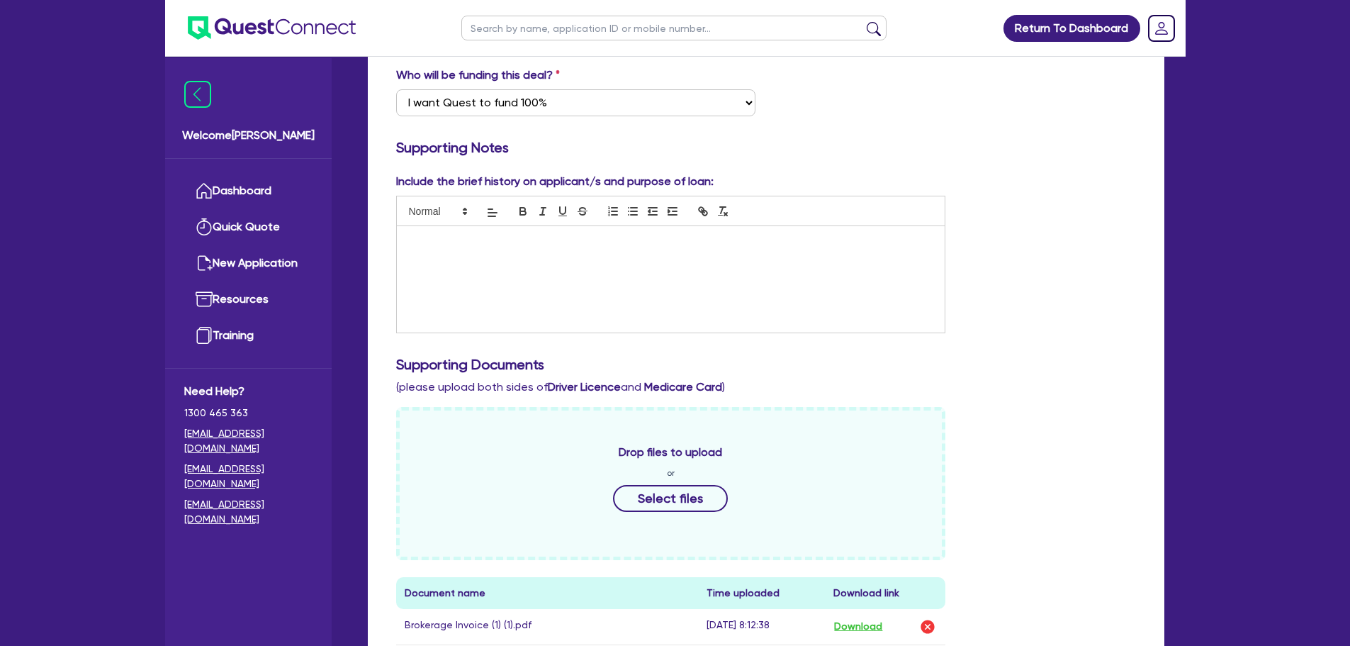
scroll to position [709, 0]
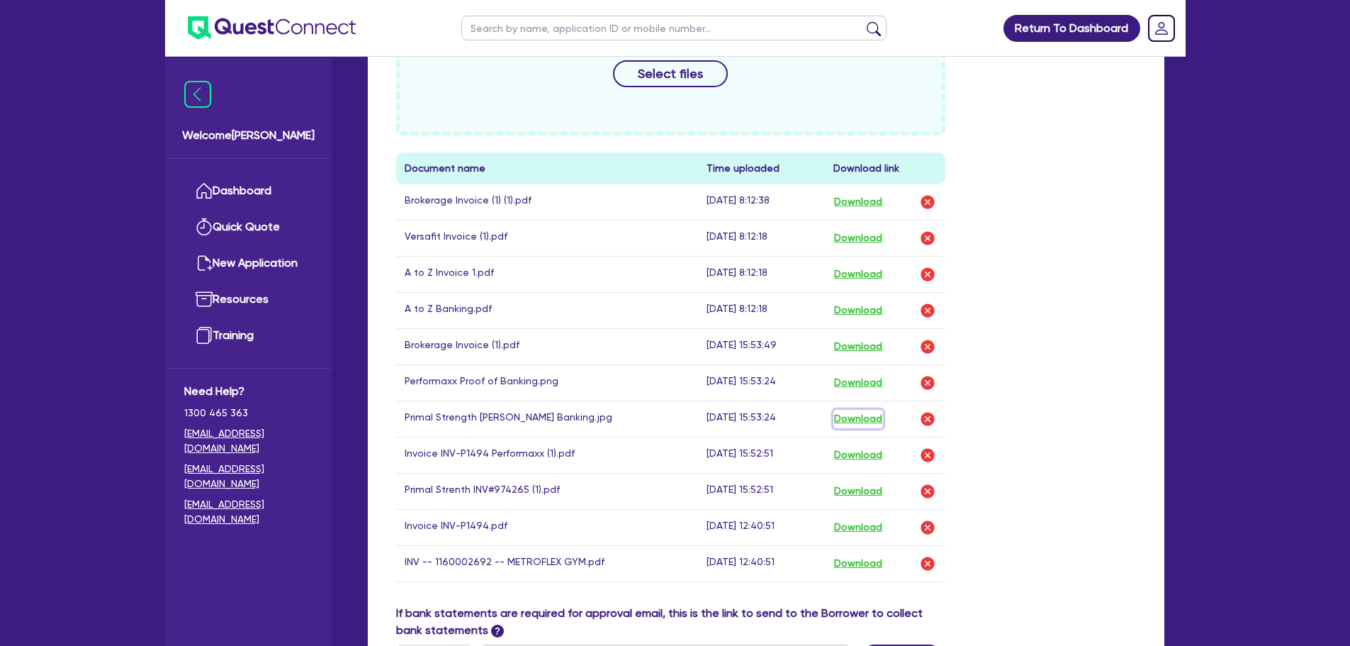
click at [852, 422] on button "Download" at bounding box center [858, 419] width 50 height 18
click at [865, 492] on button "Download" at bounding box center [858, 491] width 50 height 18
click at [862, 196] on button "Download" at bounding box center [858, 202] width 50 height 18
click at [865, 348] on button "Download" at bounding box center [858, 346] width 50 height 18
click at [928, 348] on img "button" at bounding box center [927, 346] width 17 height 17
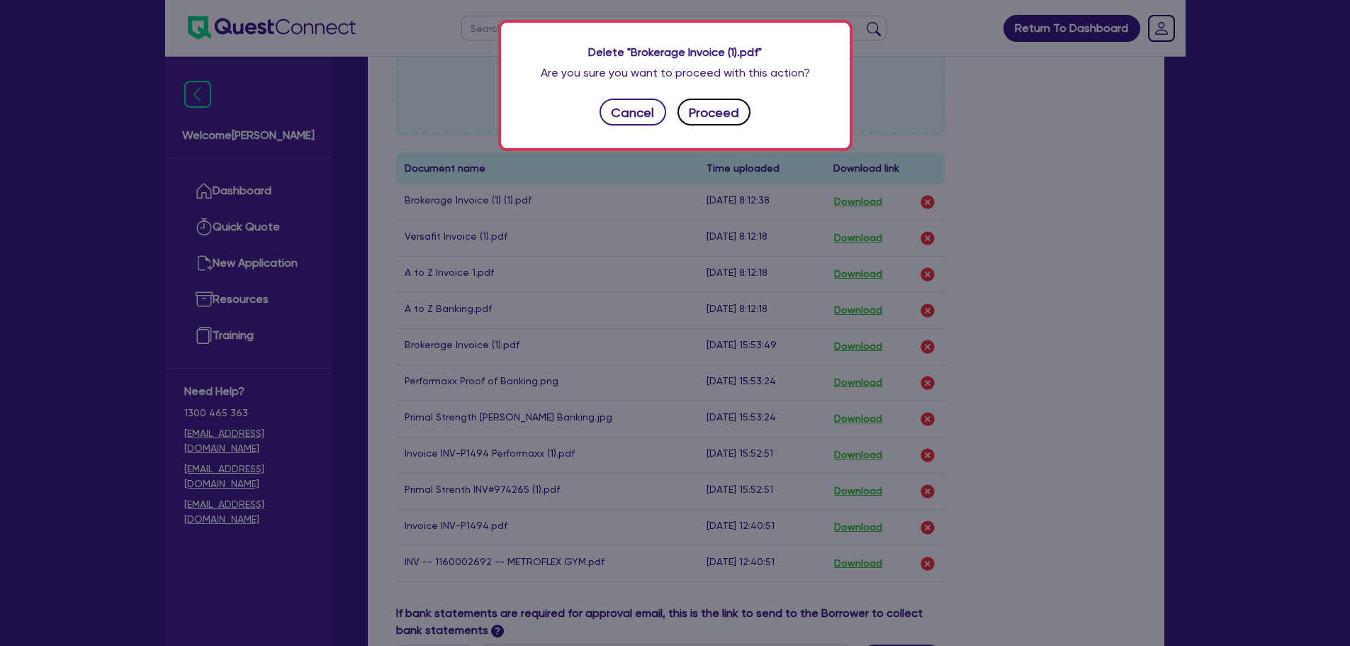
click at [714, 107] on button "Proceed" at bounding box center [714, 112] width 74 height 27
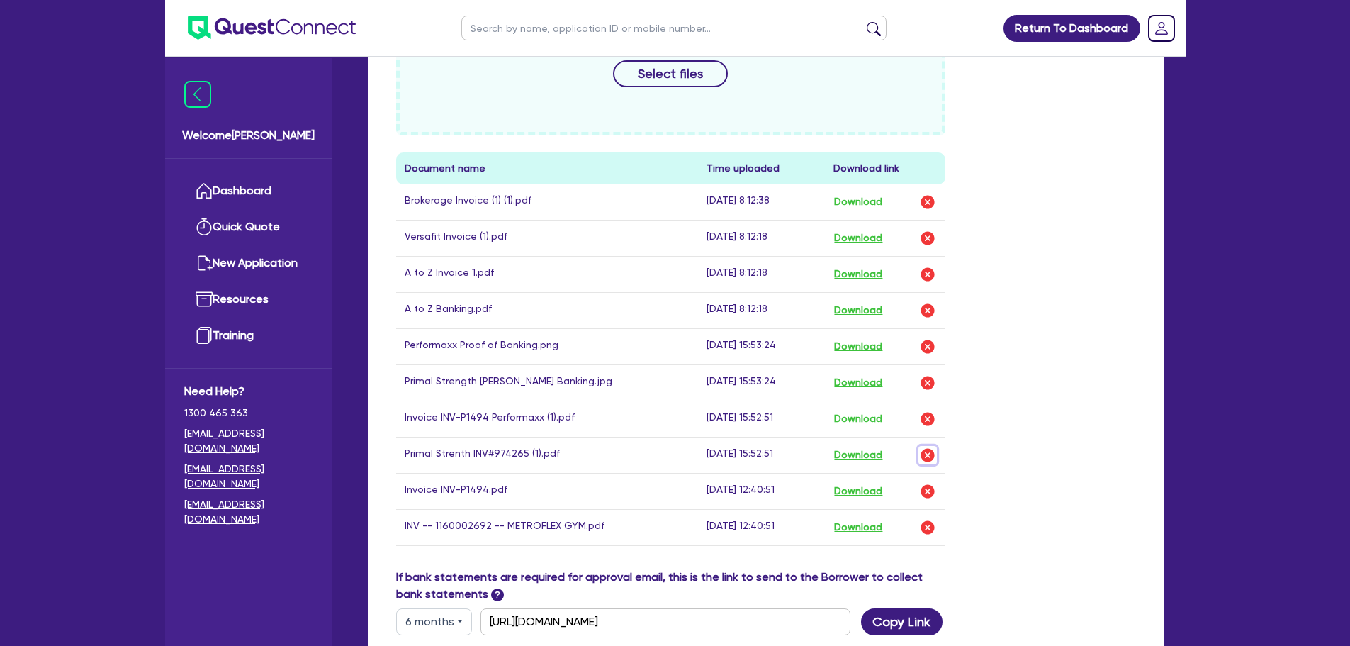
click at [927, 454] on img "button" at bounding box center [927, 454] width 17 height 17
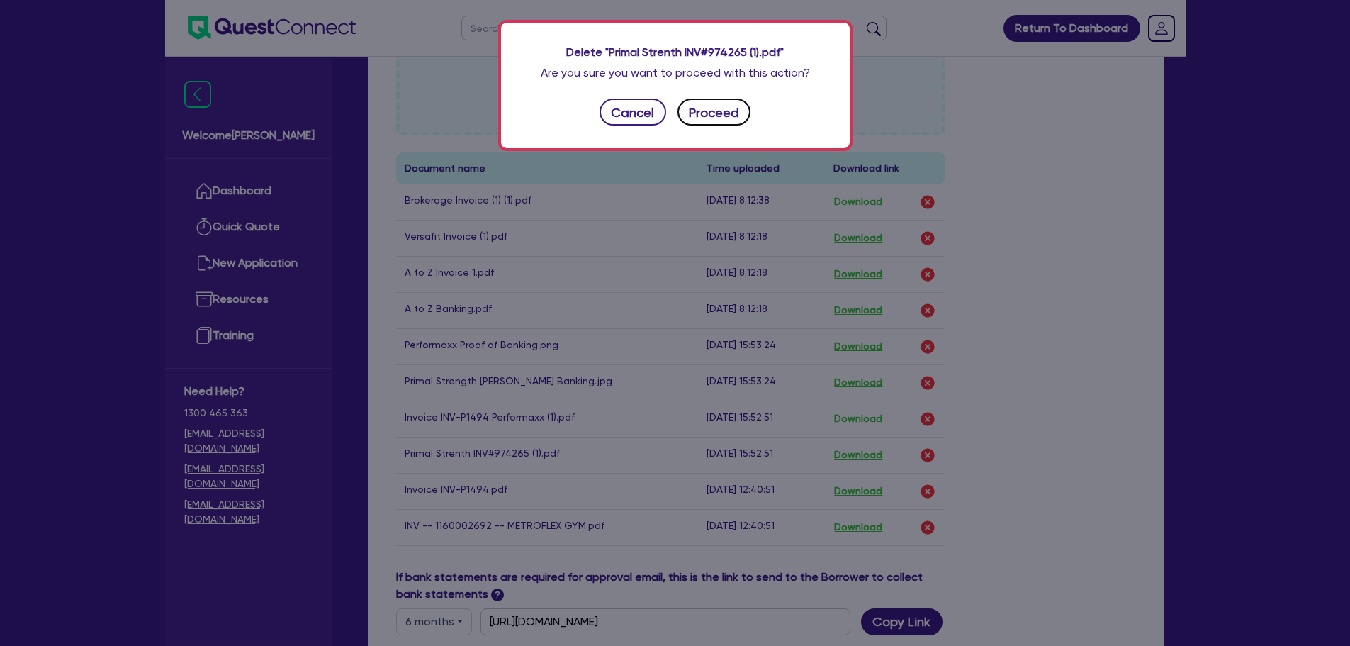
click at [712, 111] on button "Proceed" at bounding box center [714, 112] width 74 height 27
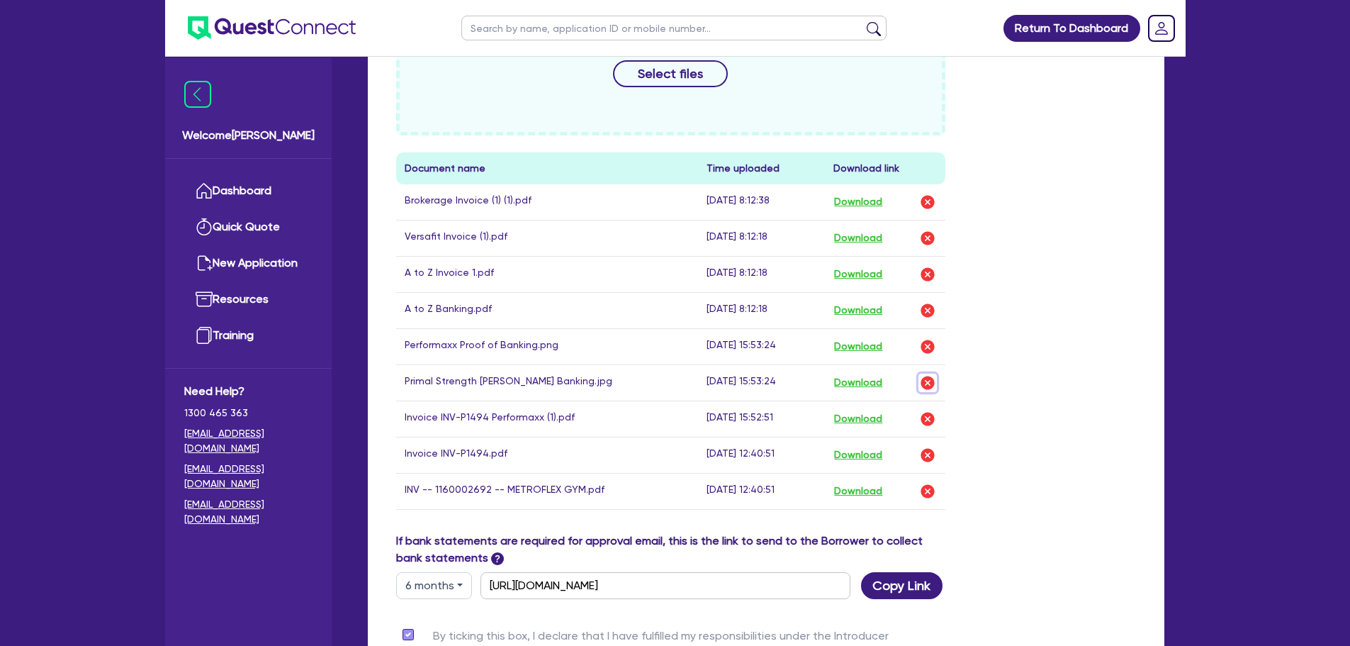
click at [924, 381] on img "button" at bounding box center [927, 382] width 17 height 17
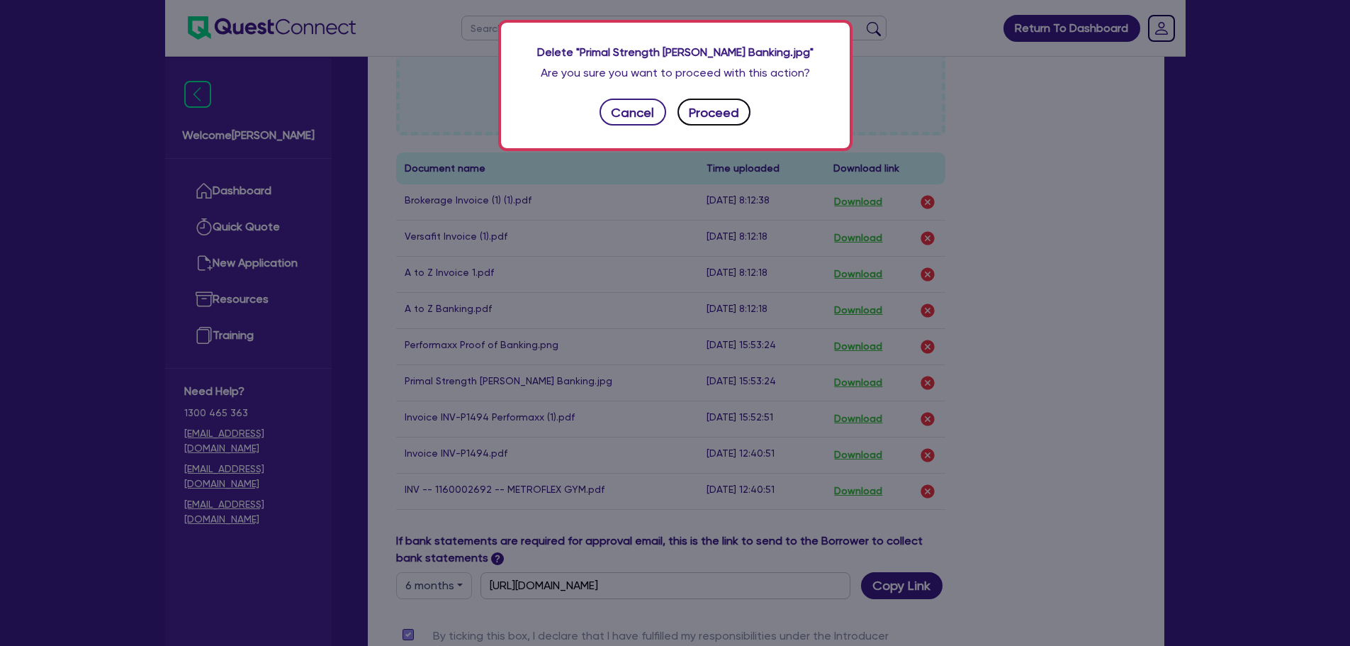
click at [701, 106] on button "Proceed" at bounding box center [714, 112] width 74 height 27
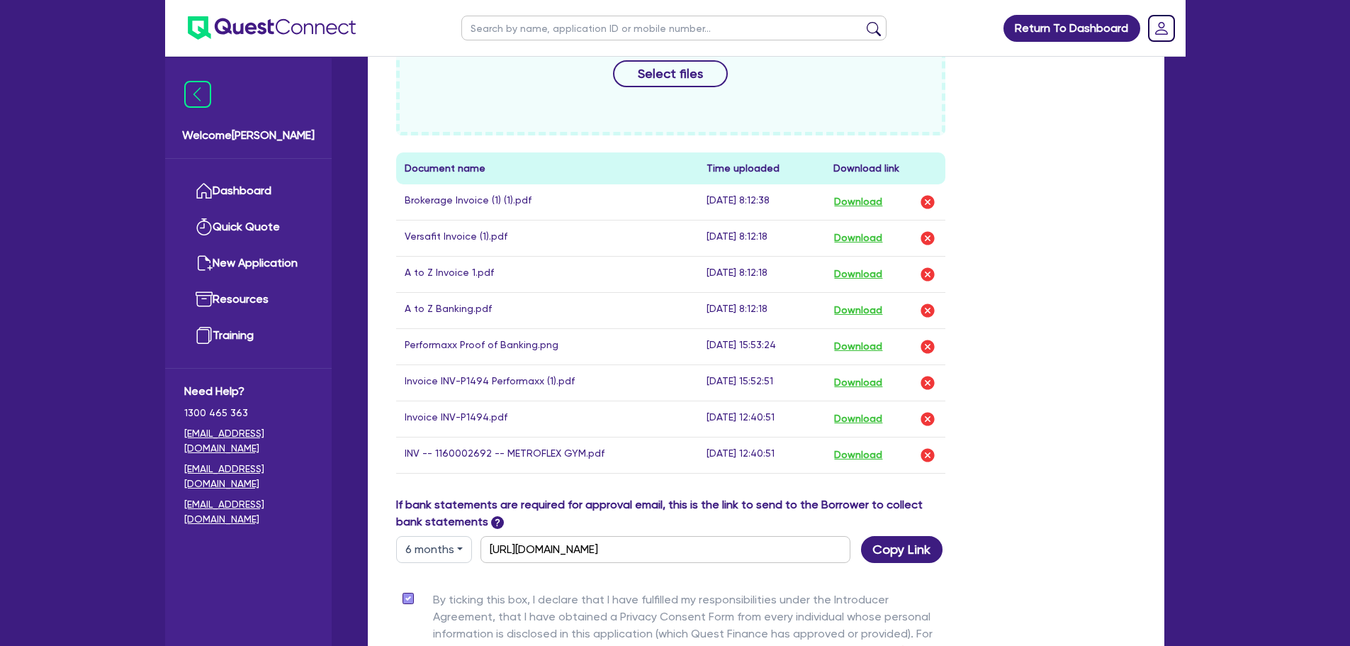
click at [1127, 558] on div "If bank statements are required for approval email, this is the link to send to…" at bounding box center [765, 529] width 761 height 67
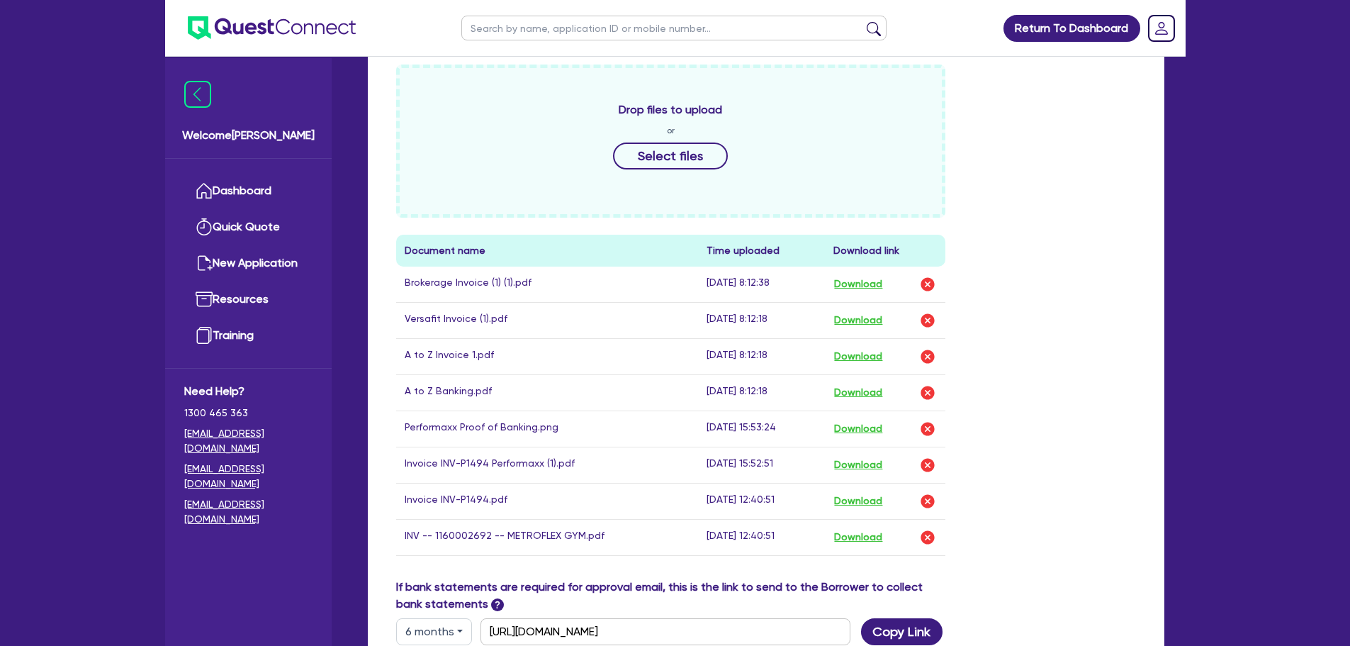
scroll to position [638, 0]
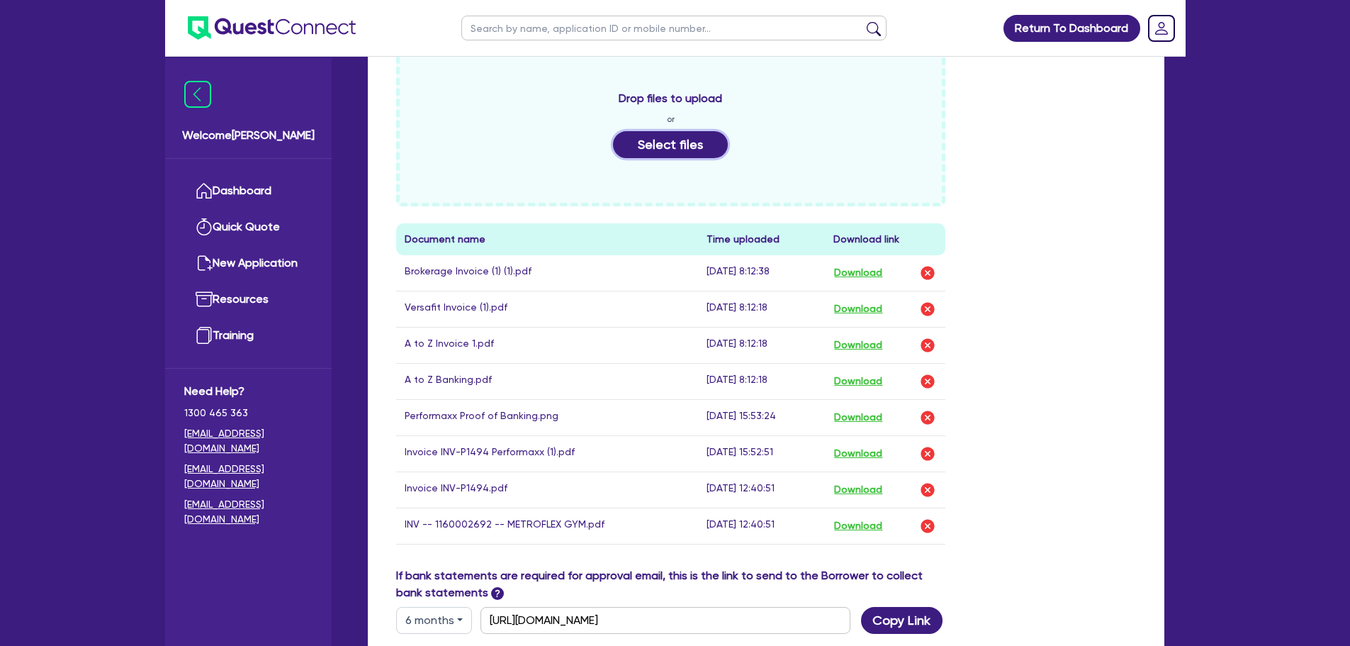
click at [690, 142] on button "Select files" at bounding box center [670, 144] width 115 height 27
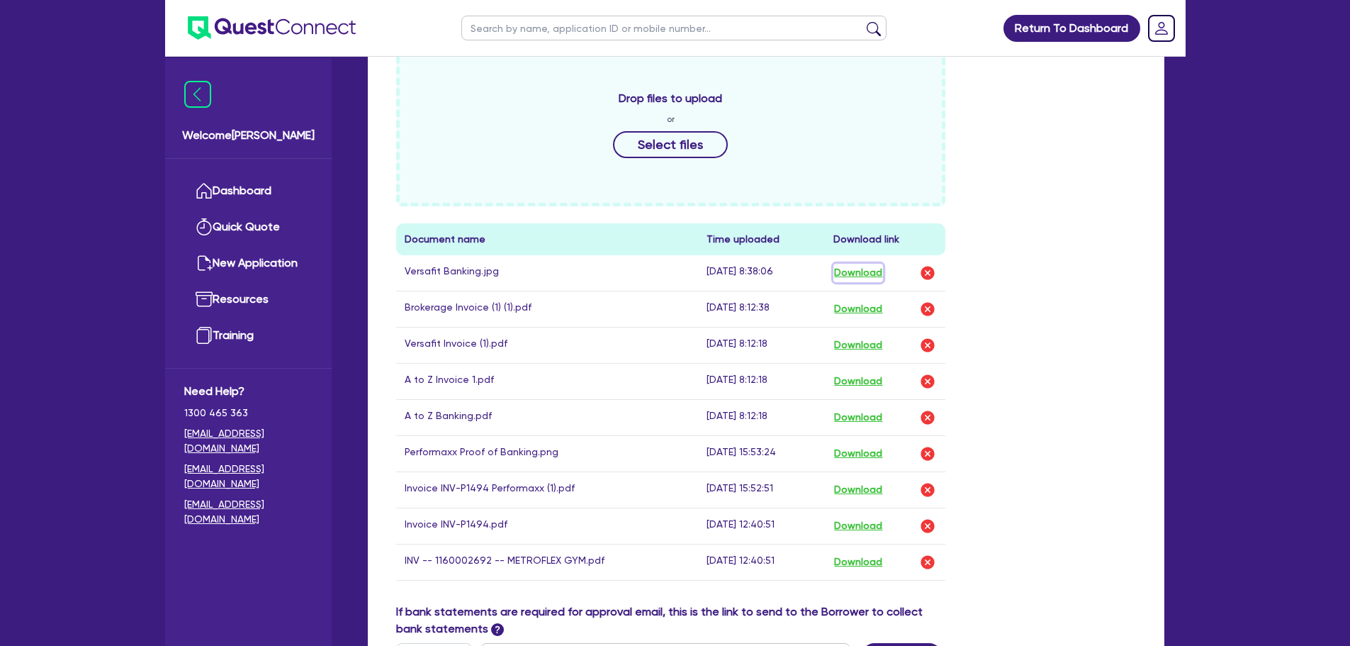
click at [855, 271] on button "Download" at bounding box center [858, 273] width 50 height 18
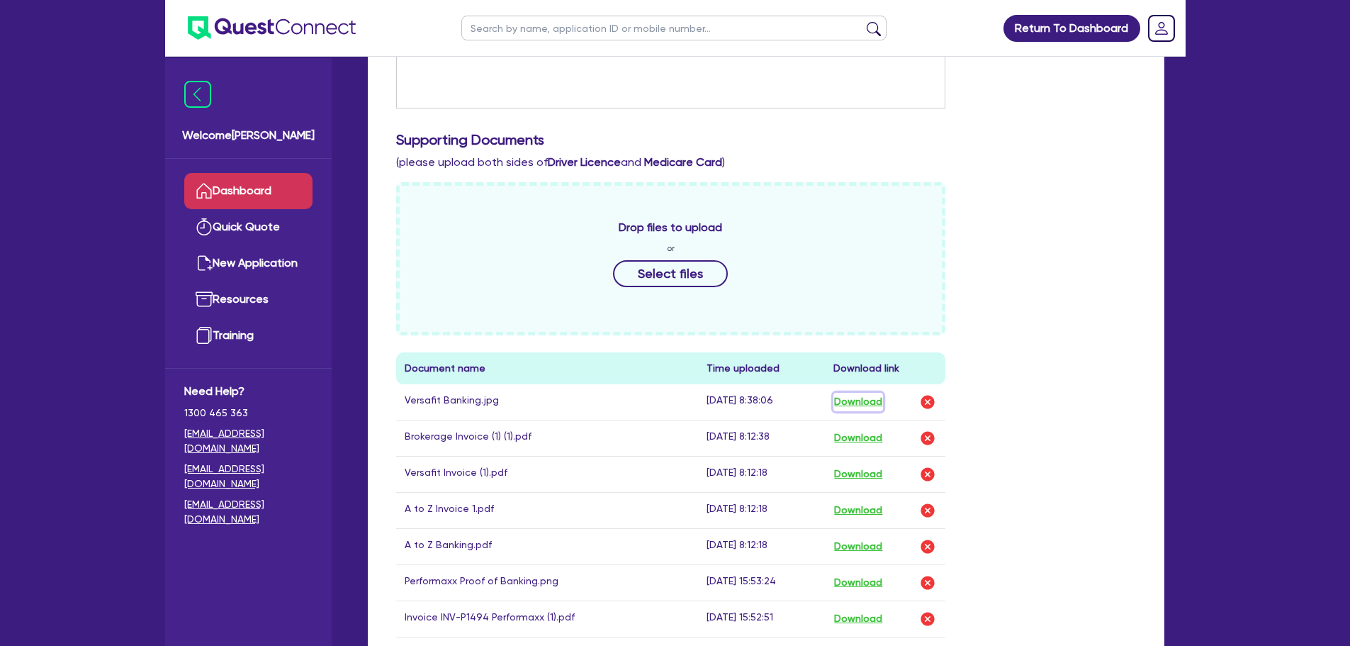
scroll to position [496, 0]
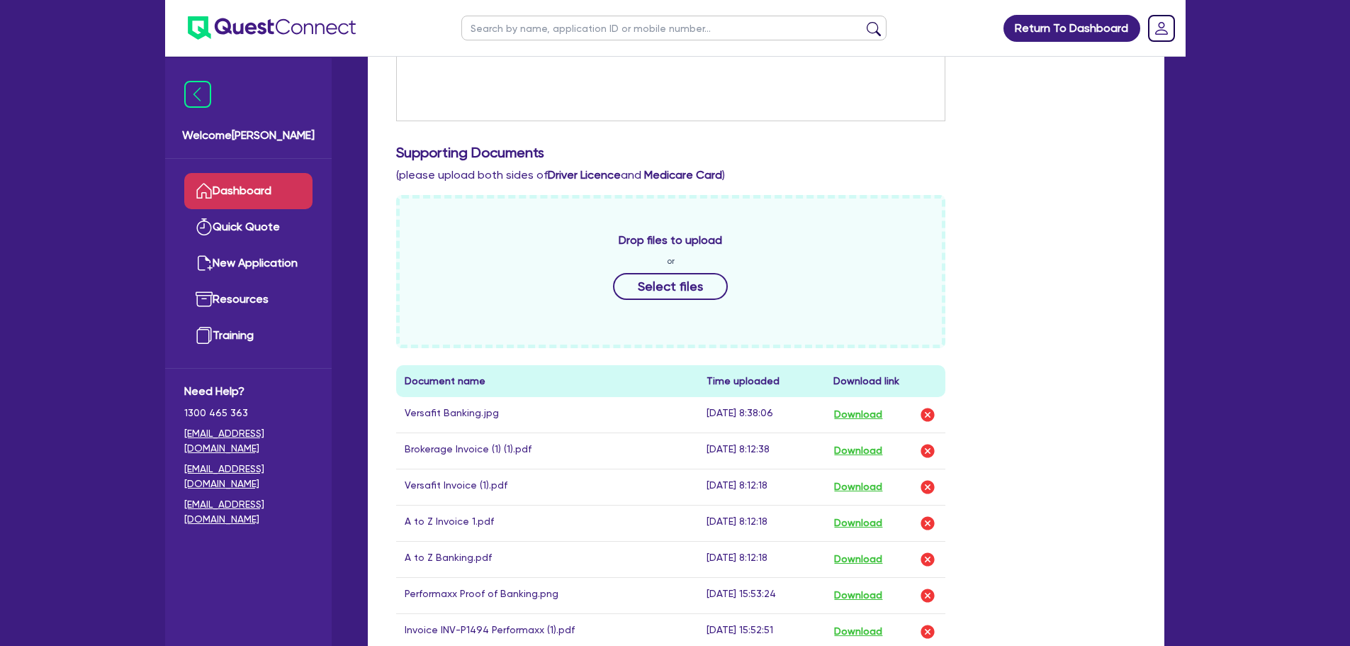
click at [261, 178] on link "Dashboard" at bounding box center [248, 191] width 128 height 36
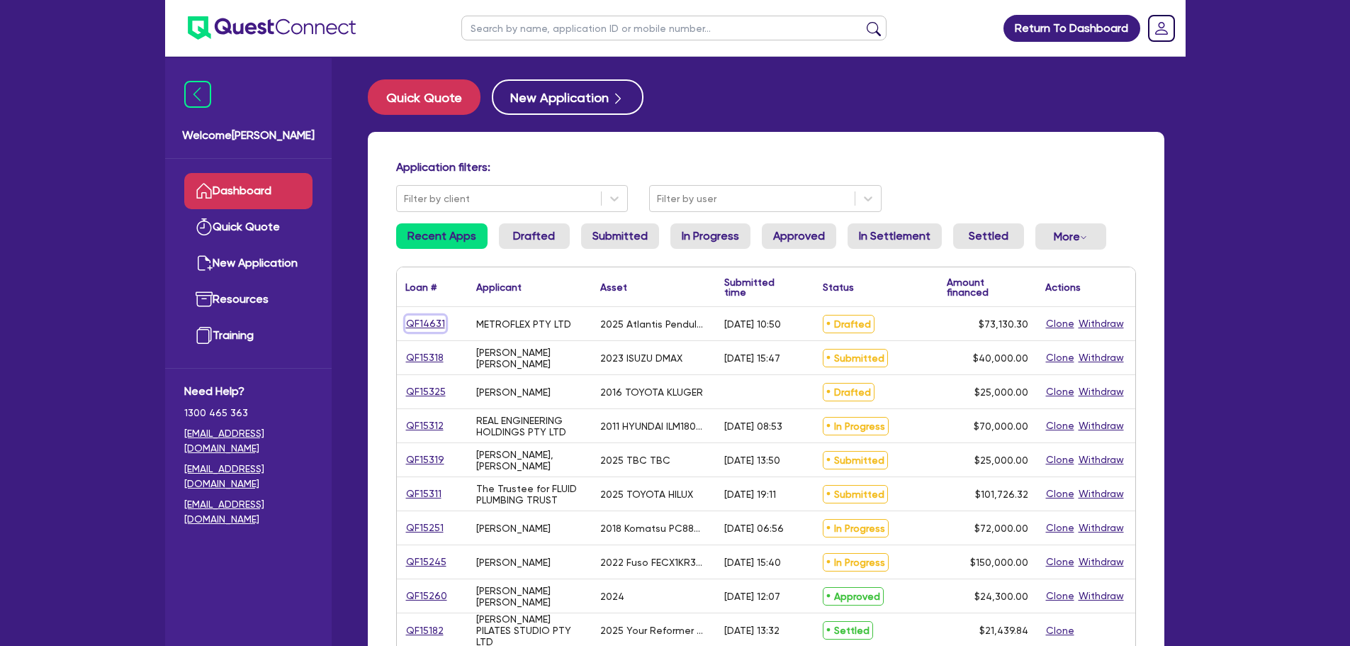
click at [424, 322] on link "QF14631" at bounding box center [425, 323] width 40 height 16
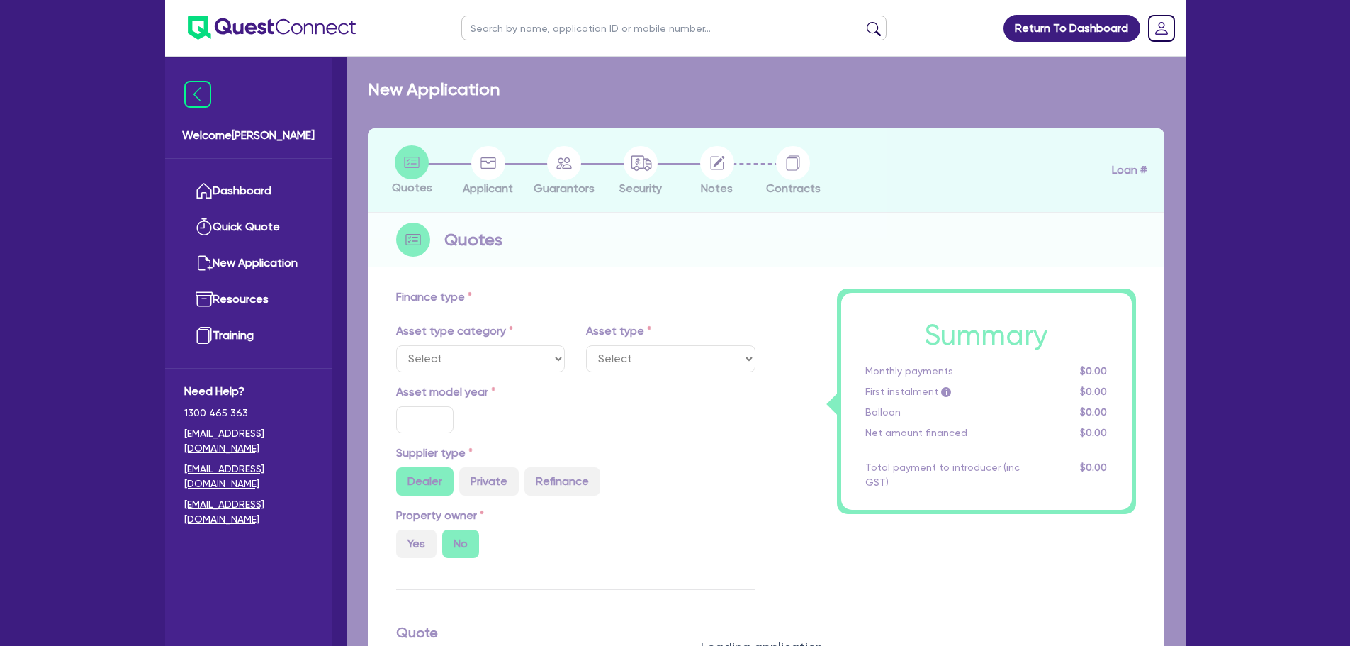
select select "TERTIARY_ASSETS"
type input "2025"
type input "103,130.3"
type input "30,000"
type input "9"
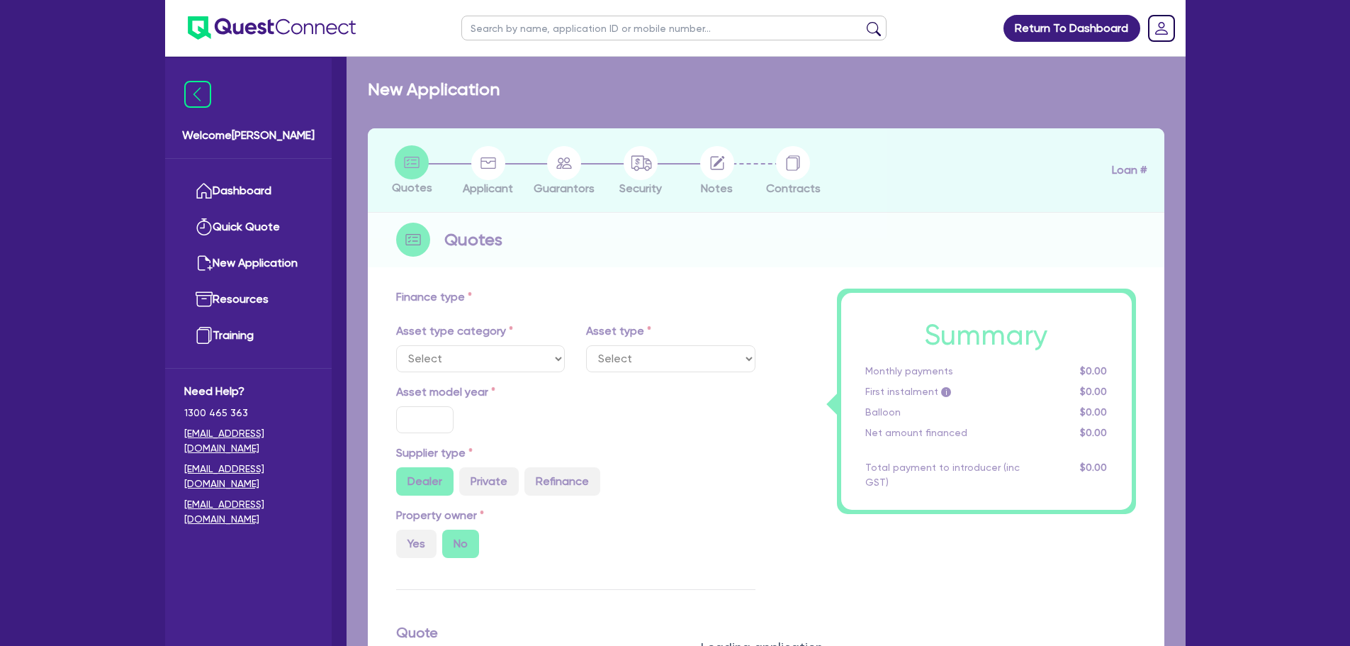
type input "6,581.73"
type input "17.95"
select select "OTHER_TERTIARY"
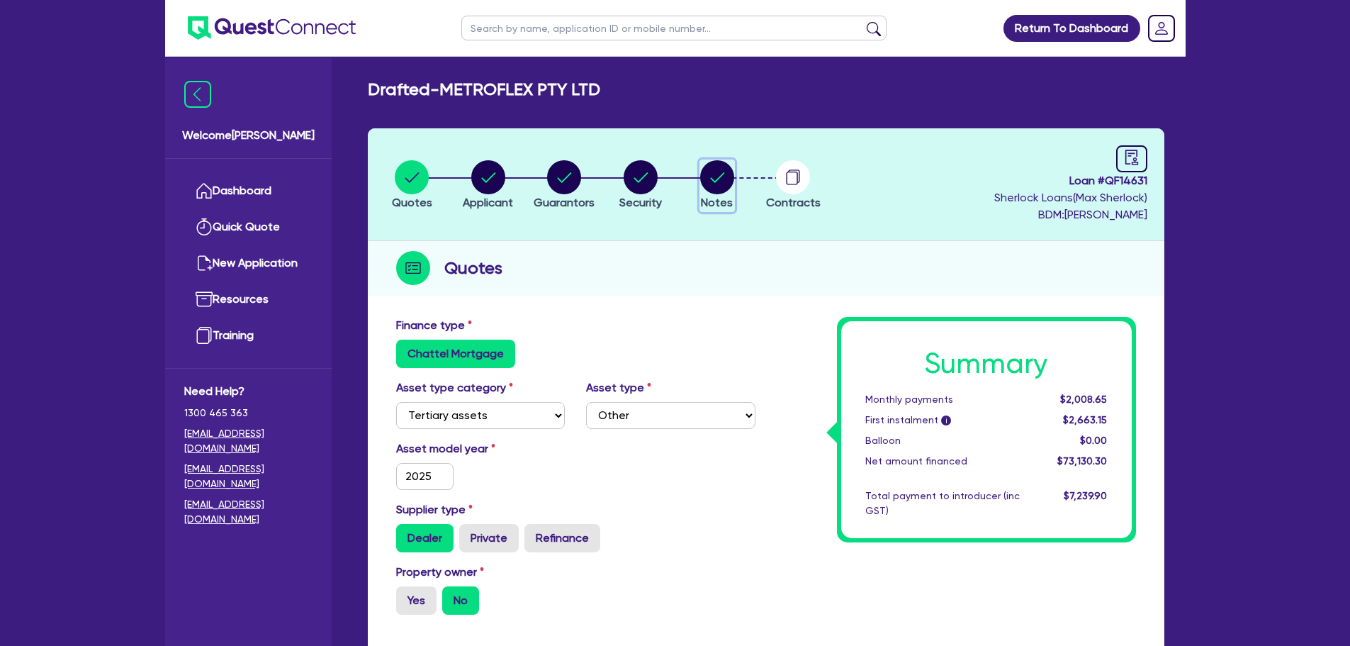
click at [724, 177] on circle "button" at bounding box center [717, 177] width 34 height 34
select select "Quest Finance - Own Book"
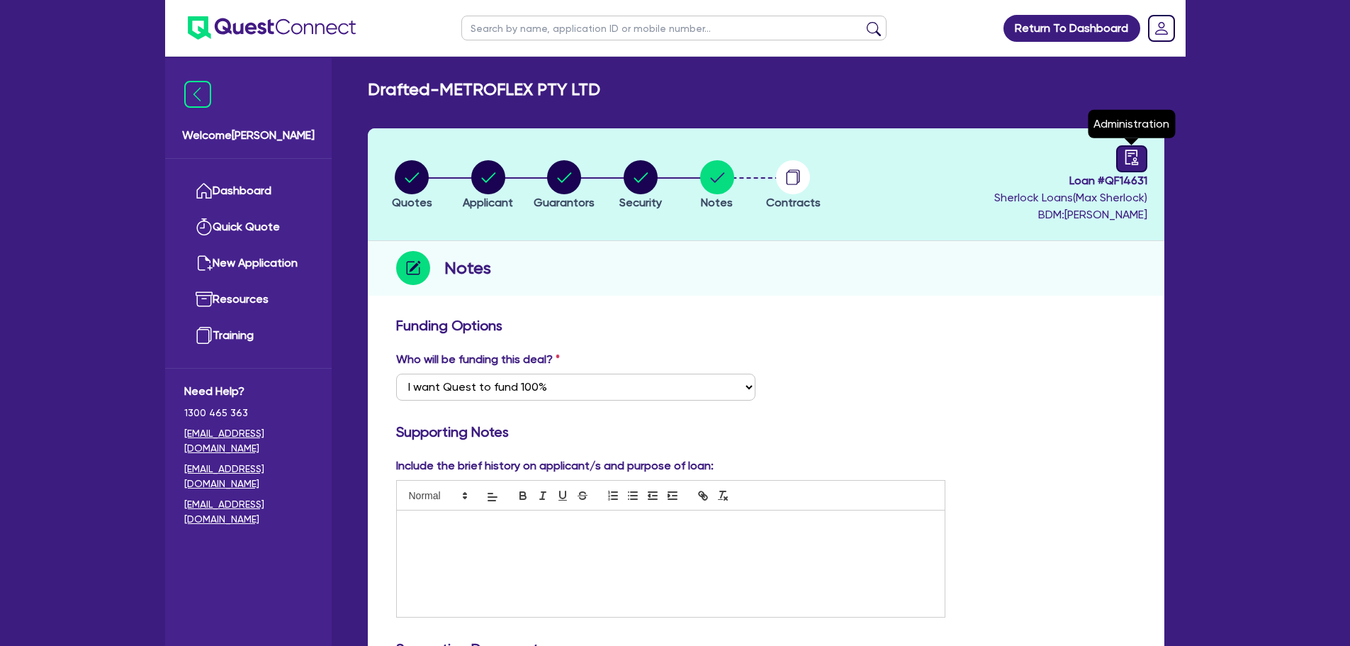
click at [1132, 157] on icon "audit" at bounding box center [1132, 158] width 16 height 16
select select "DRAFTED_AMENDED"
select select "Quest Finance - Own Book"
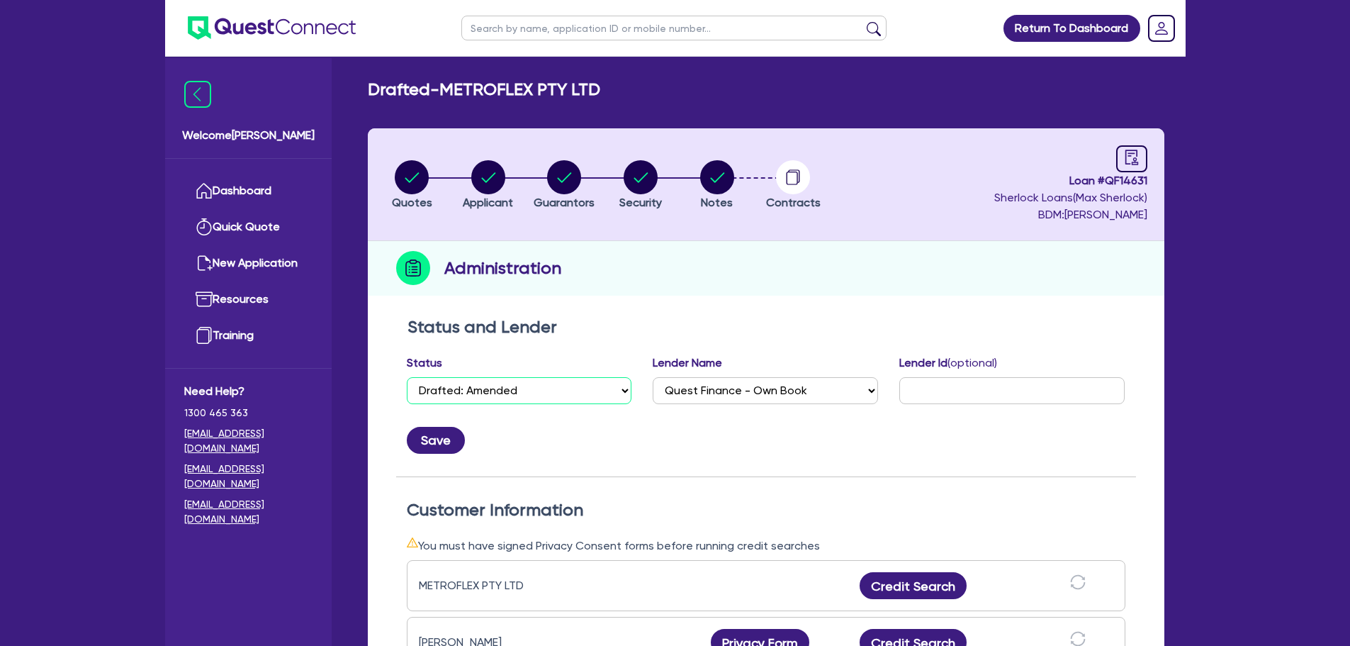
click at [546, 388] on select "Select Quoted Drafted: New Drafted: Amended Submitted: New Submitted: Amended I…" at bounding box center [519, 390] width 225 height 27
select select "APPROVED_WAITING_FOR_MORE_INFO"
click at [407, 377] on select "Select Quoted Drafted: New Drafted: Amended Submitted: New Submitted: Amended I…" at bounding box center [519, 390] width 225 height 27
click at [447, 437] on button "Save" at bounding box center [436, 440] width 58 height 27
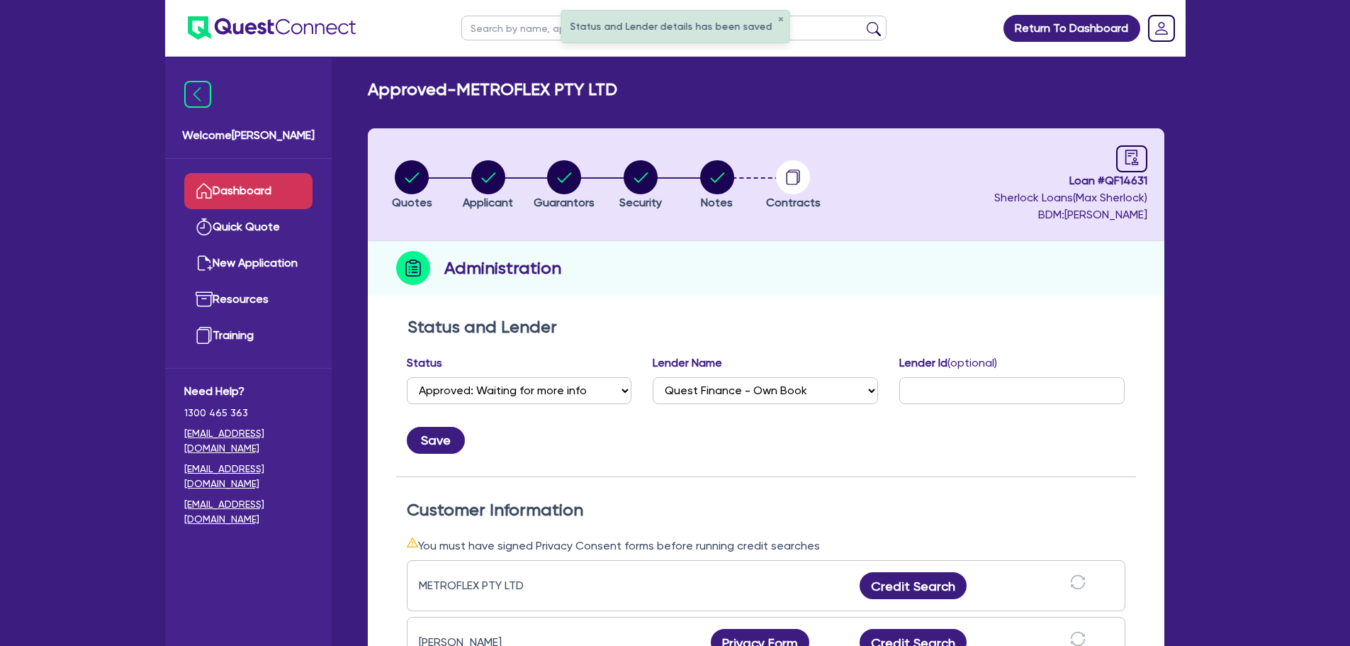
click at [234, 185] on link "Dashboard" at bounding box center [248, 191] width 128 height 36
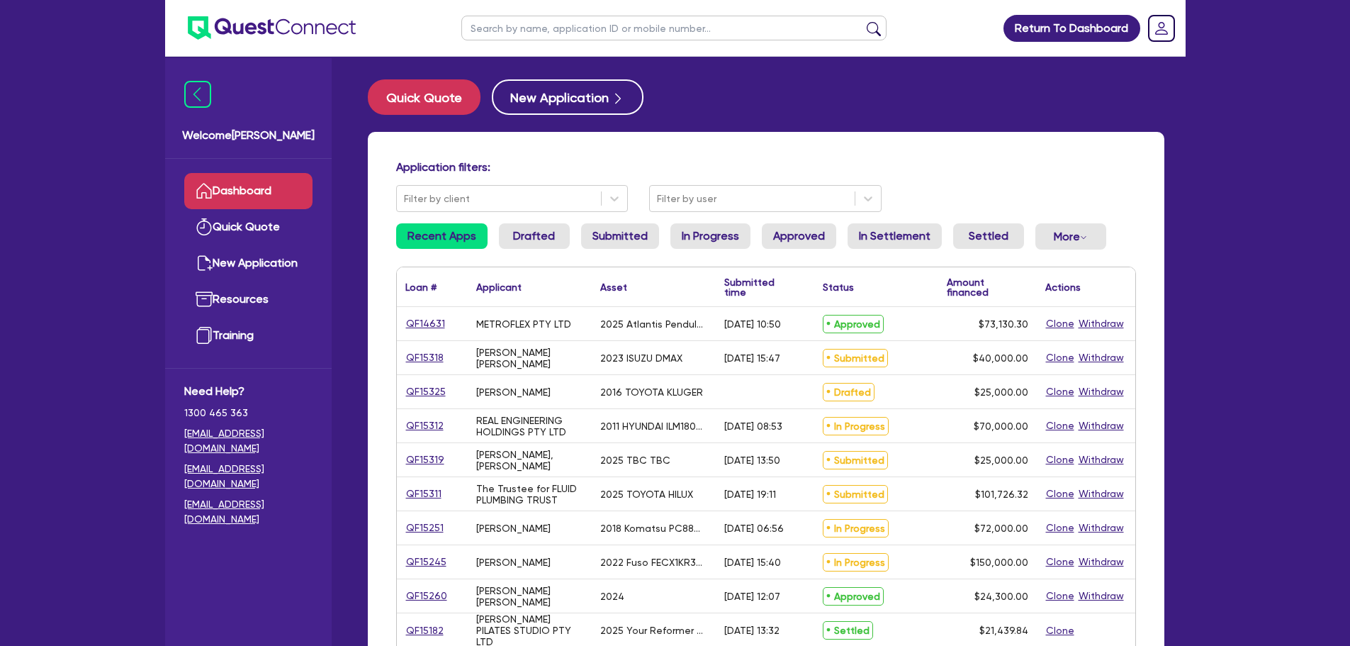
click at [423, 319] on link "QF14631" at bounding box center [425, 323] width 40 height 16
select select "TERTIARY_ASSETS"
select select "OTHER_TERTIARY"
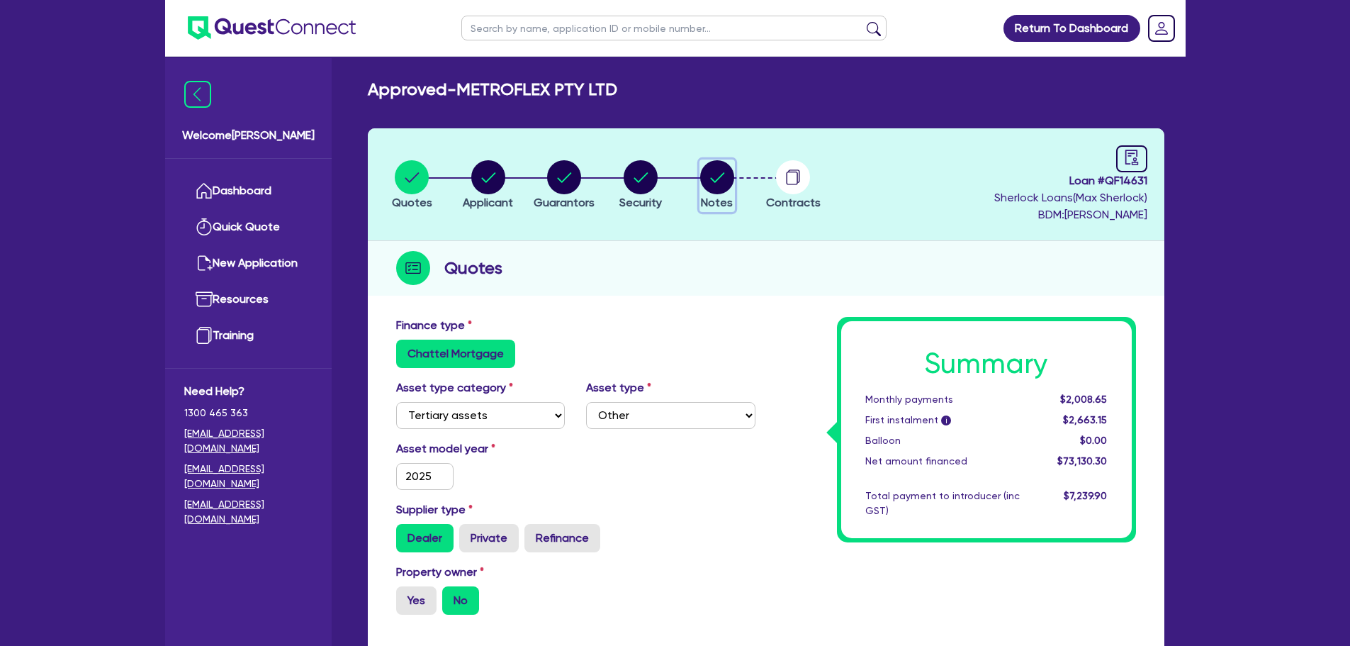
click at [724, 196] on span "Notes" at bounding box center [717, 202] width 32 height 13
select select "Quest Finance - Own Book"
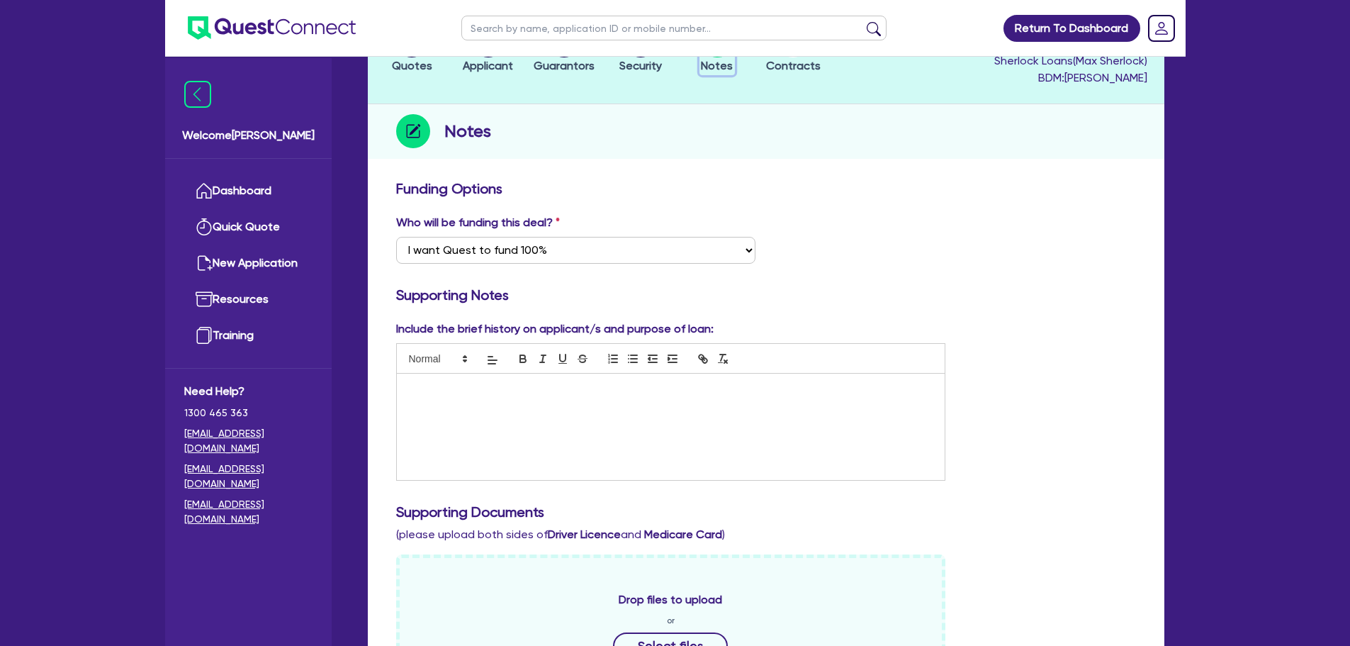
scroll to position [19, 0]
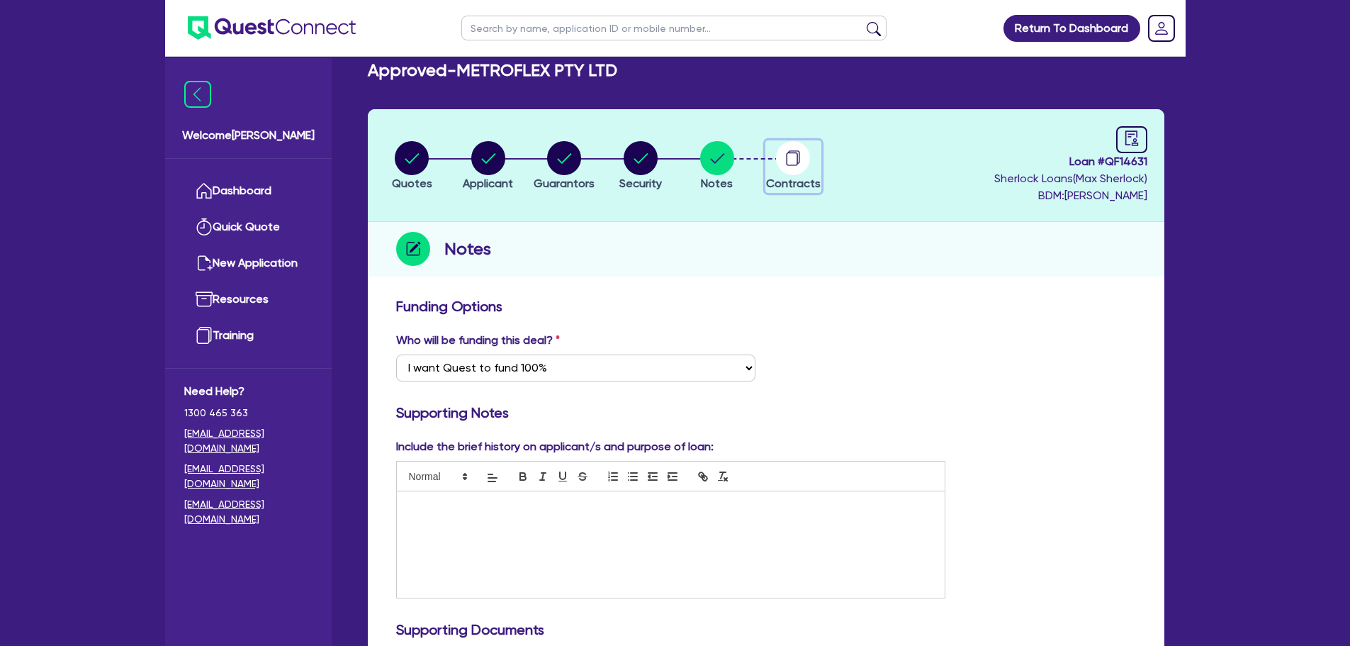
click at [789, 150] on circle "button" at bounding box center [793, 158] width 34 height 34
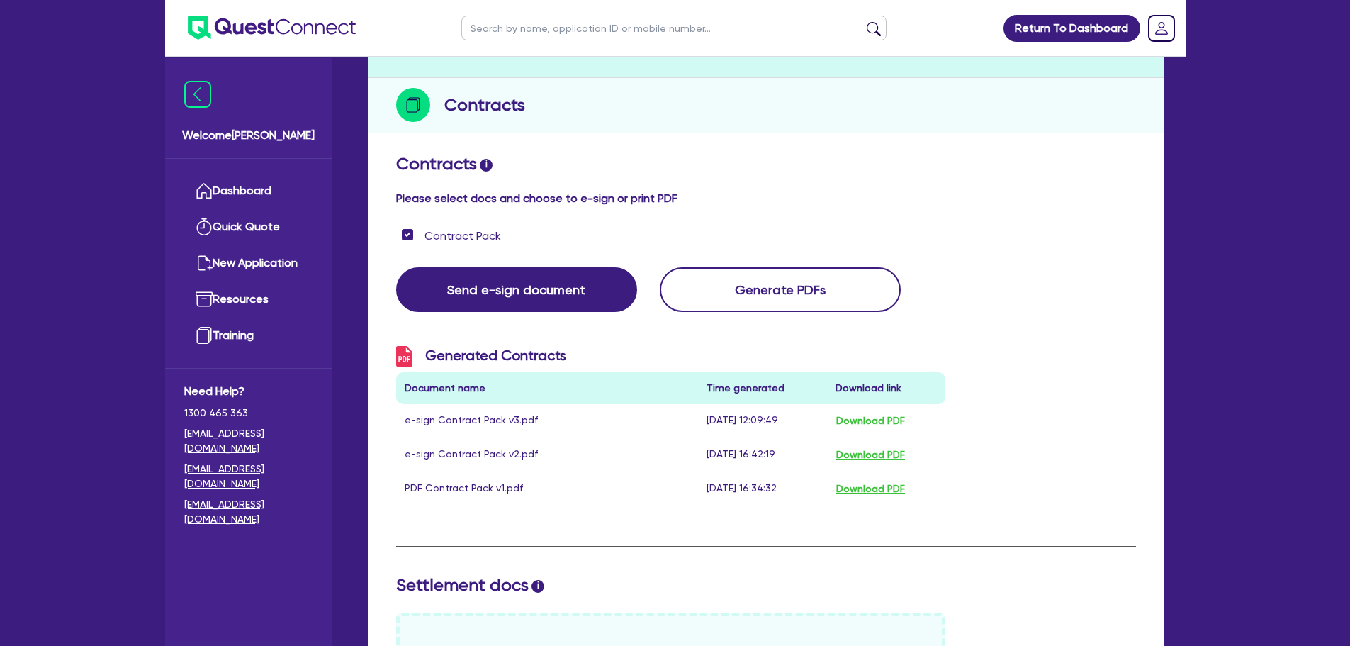
scroll to position [71, 0]
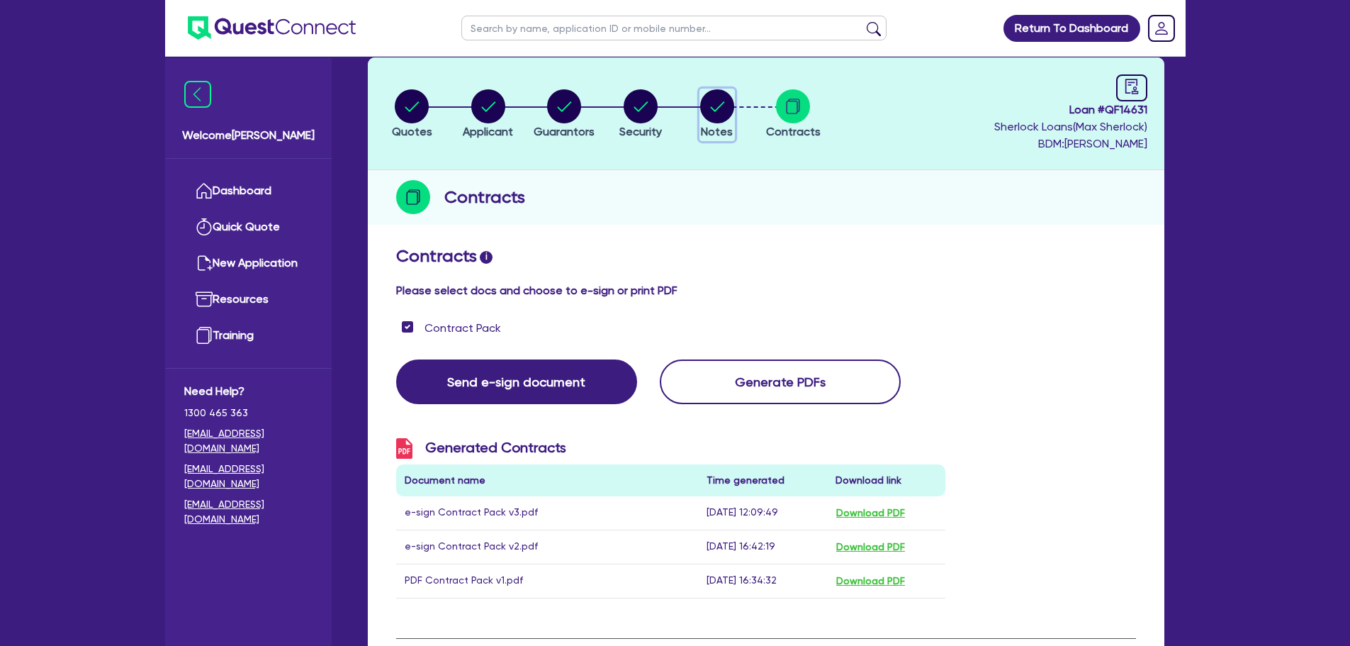
click at [713, 107] on circle "button" at bounding box center [717, 106] width 34 height 34
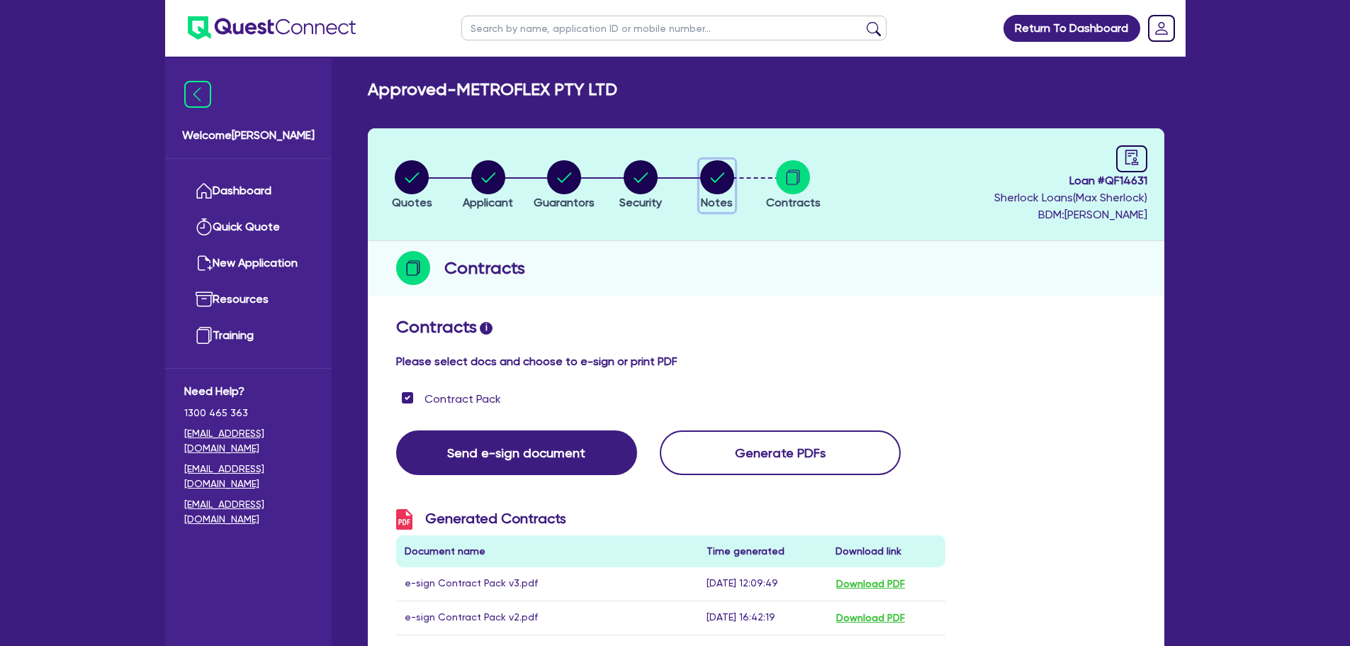
select select "Quest Finance - Own Book"
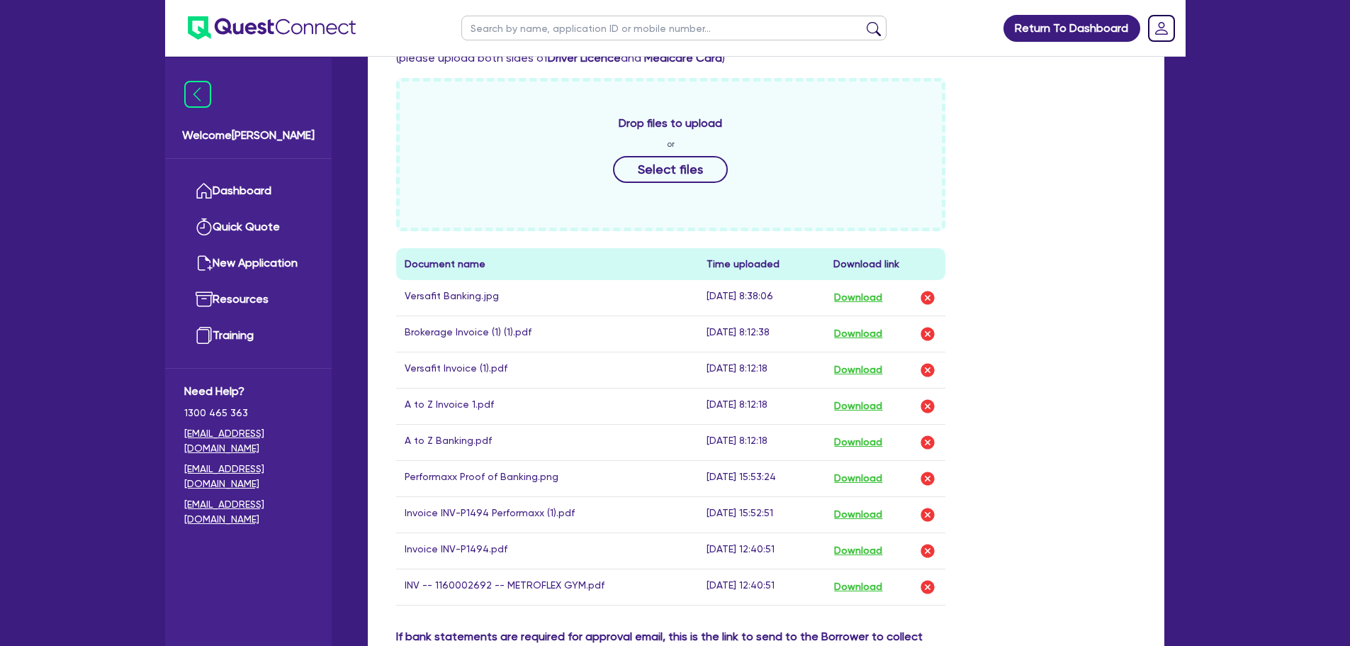
scroll to position [638, 0]
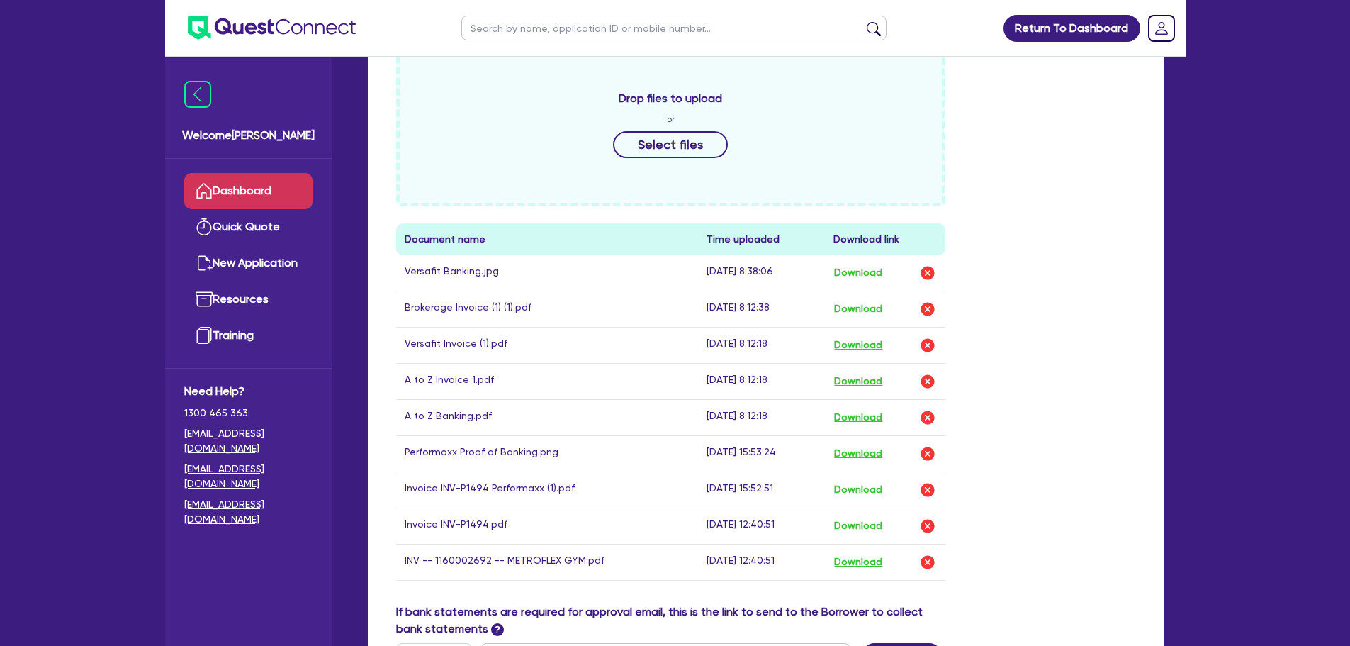
click at [276, 193] on link "Dashboard" at bounding box center [248, 191] width 128 height 36
